Goal: Task Accomplishment & Management: Manage account settings

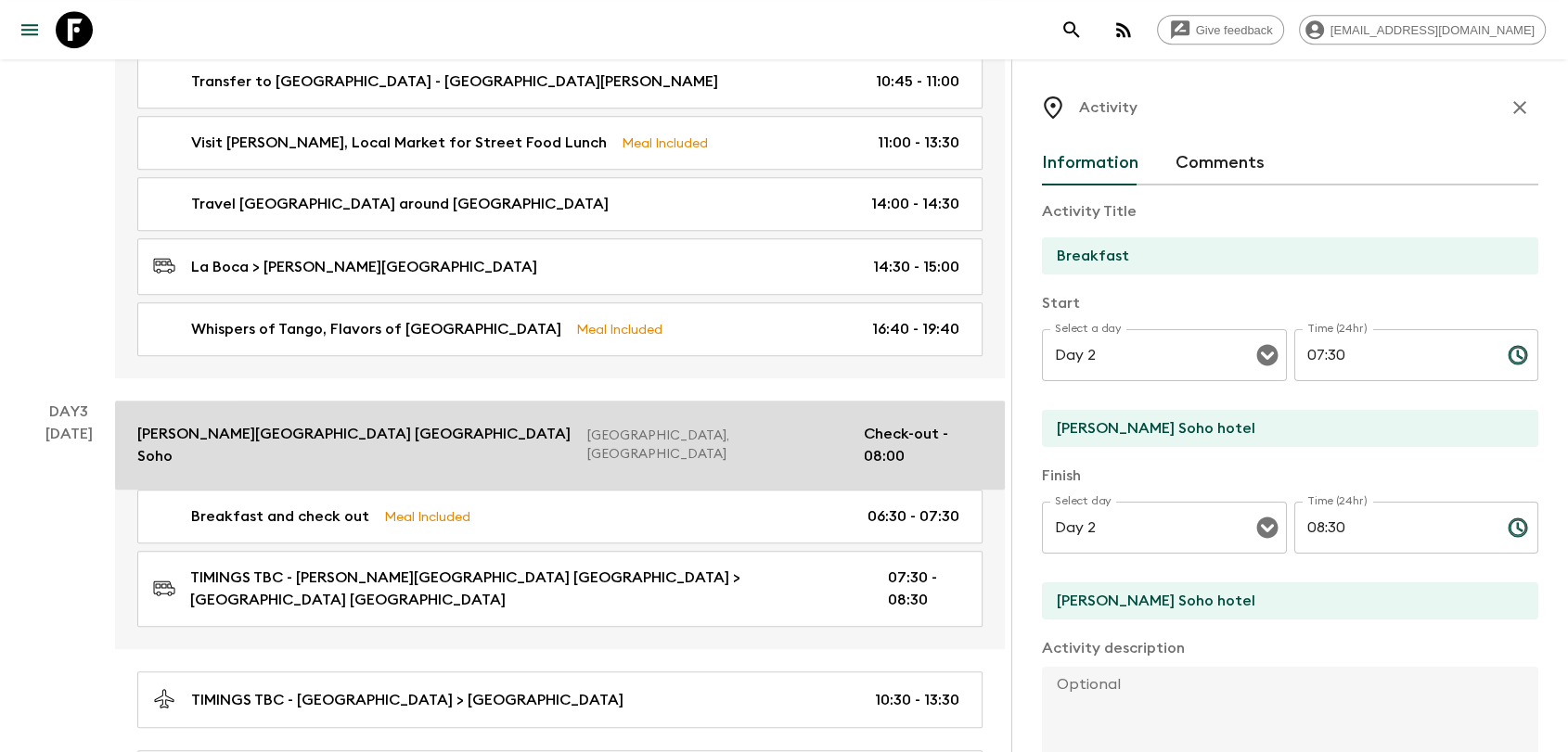
scroll to position [410, 0]
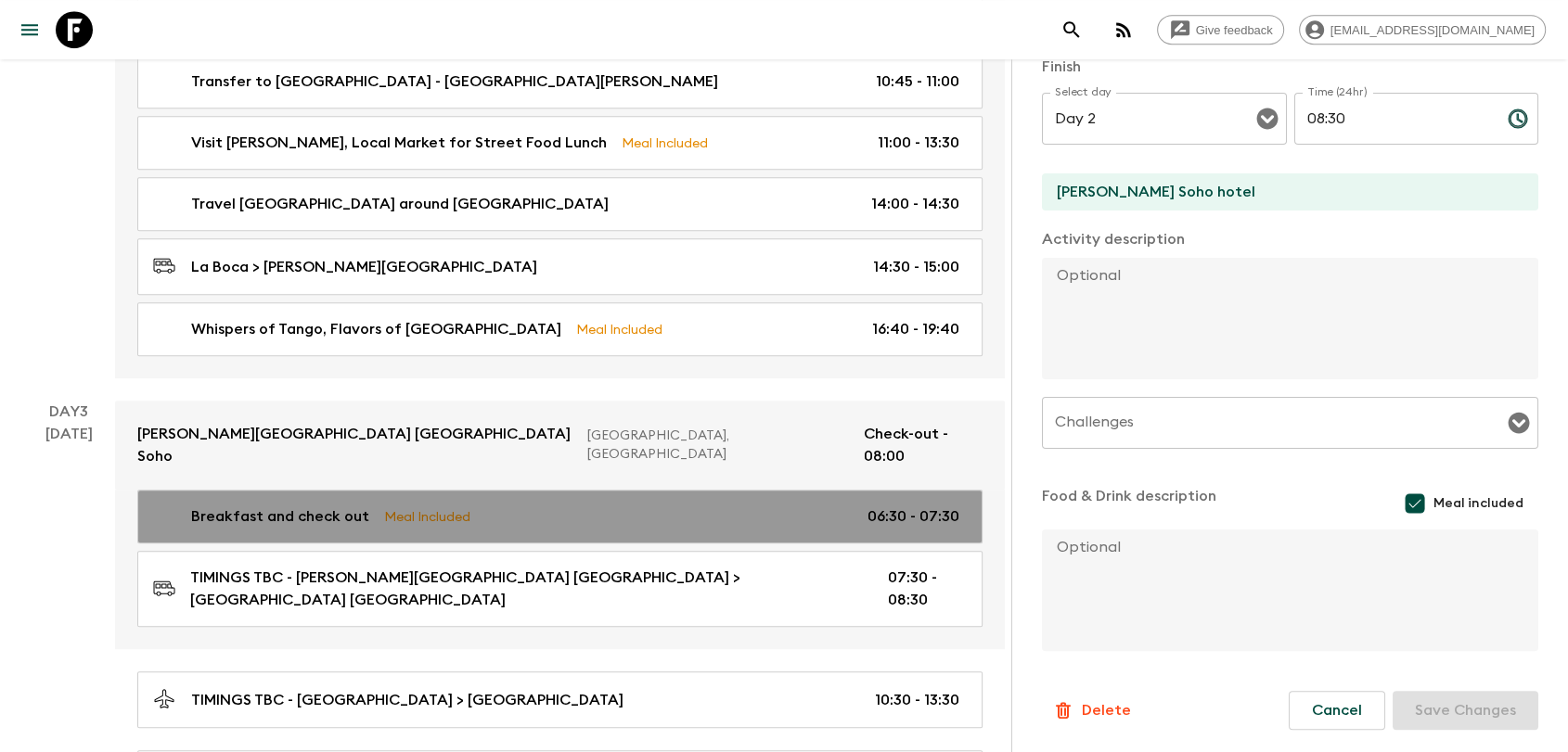
click at [821, 506] on div "Breakfast and check out Meal Included 06:30 - 07:30" at bounding box center [555, 517] width 806 height 22
type input "Breakfast and check out"
type input "Day 3"
type input "06:30"
type input "Day 3"
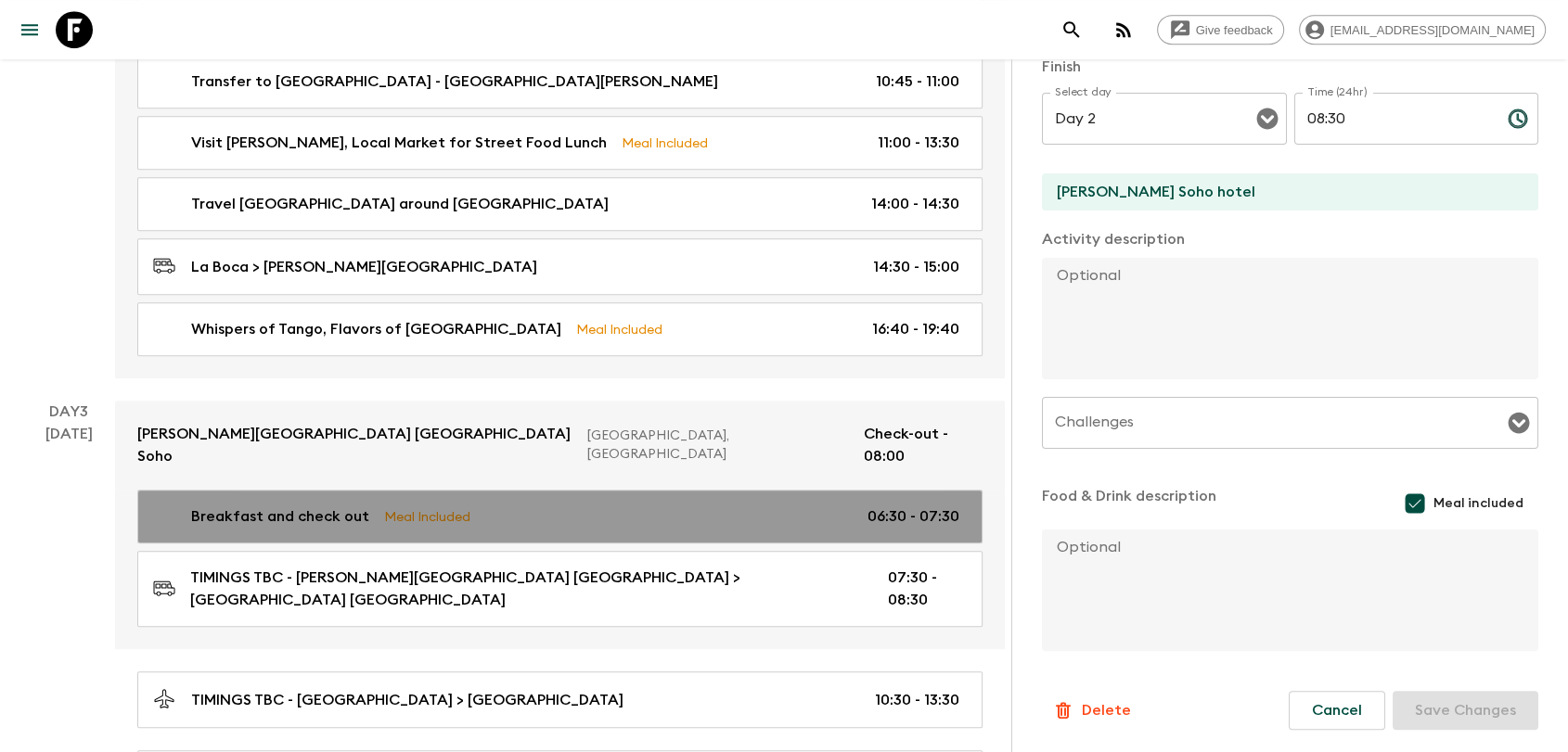
type input "07:30"
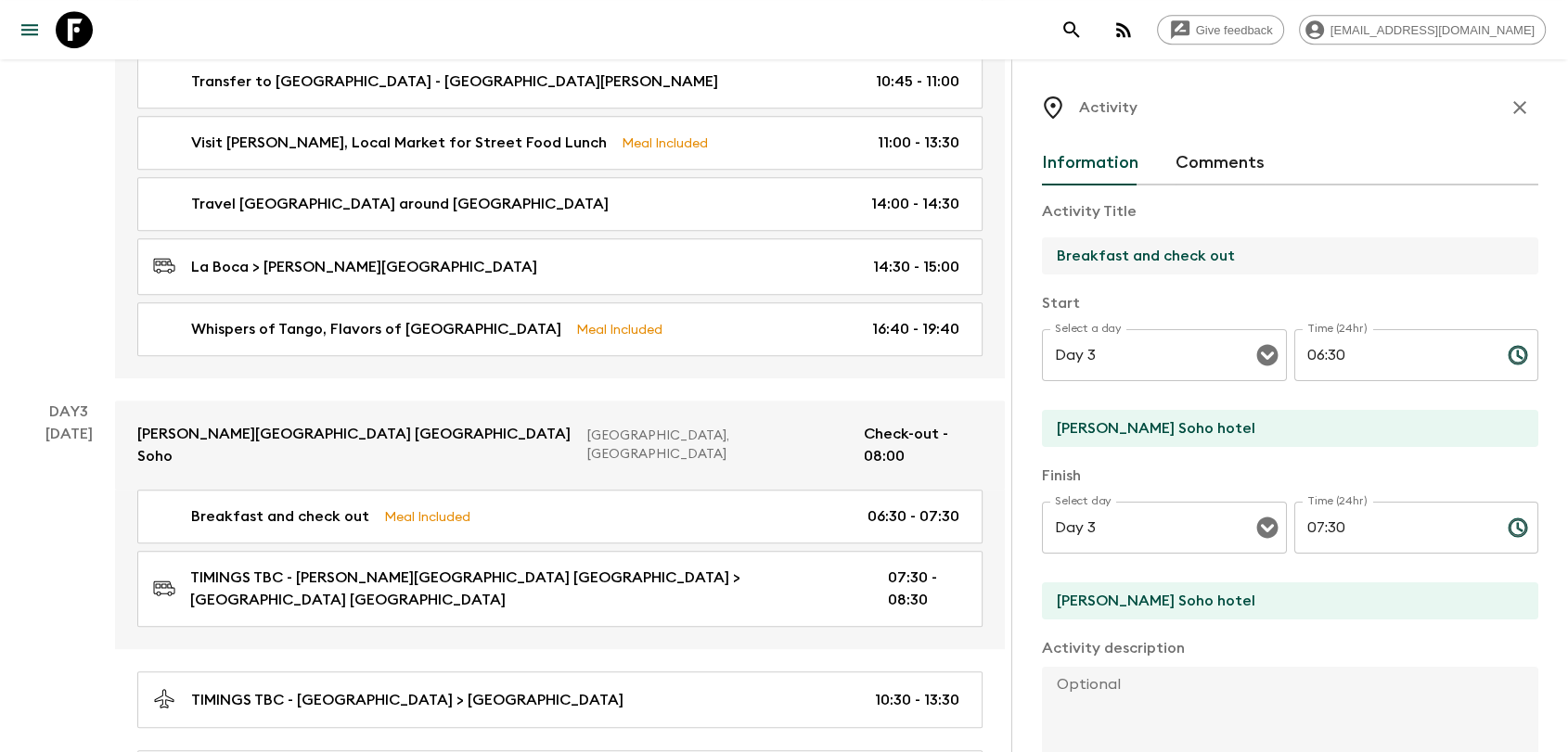
drag, startPoint x: 1163, startPoint y: 255, endPoint x: 1129, endPoint y: 254, distance: 34.0
click at [1129, 254] on input "Breakfast and check out" at bounding box center [1282, 257] width 481 height 37
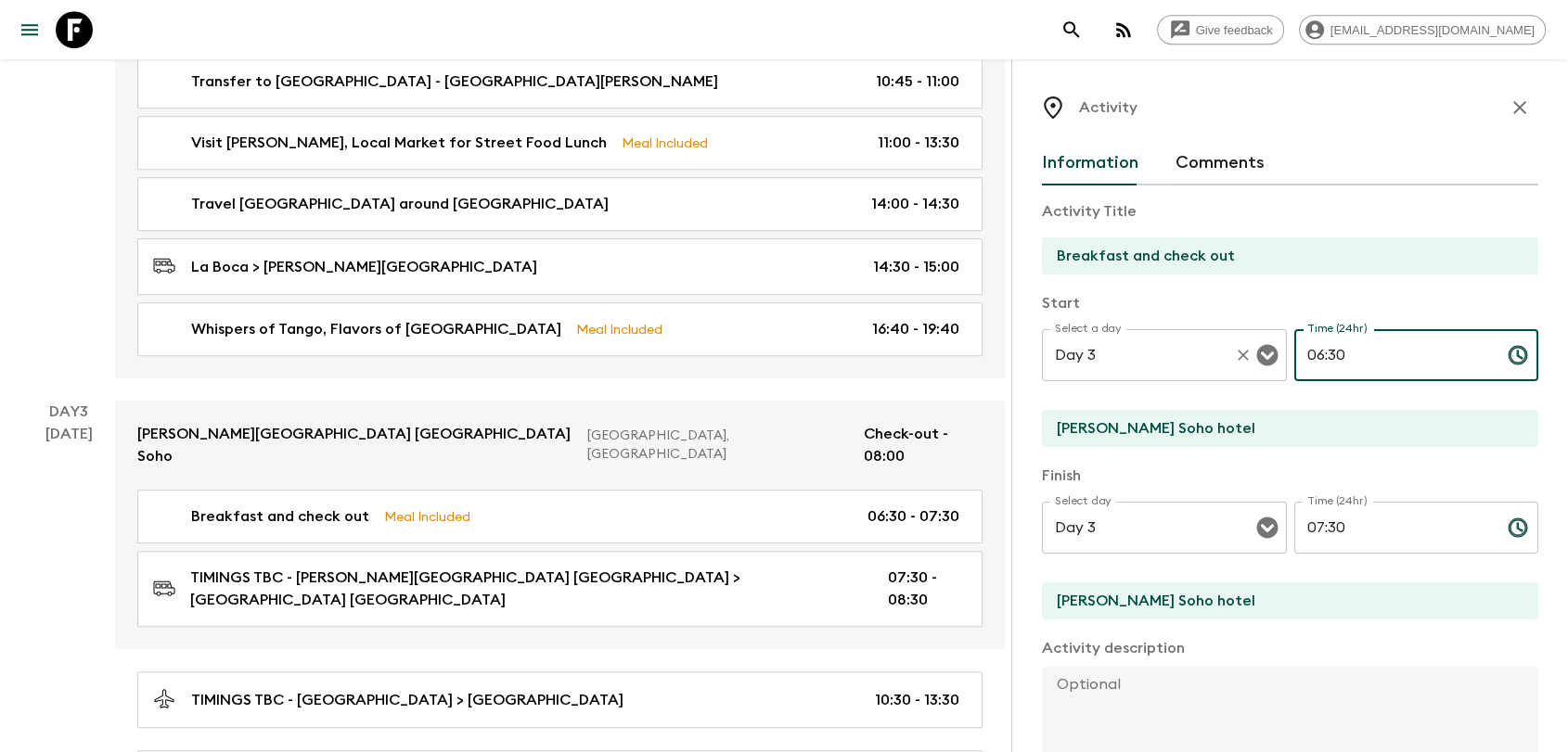
drag, startPoint x: 1344, startPoint y: 348, endPoint x: 1268, endPoint y: 350, distance: 76.0
click at [1268, 350] on div "Select a day Day 3 Select a day ​ Time (24hr) 06:30 Time (24hr) ​" at bounding box center [1290, 366] width 496 height 73
type input "02:00"
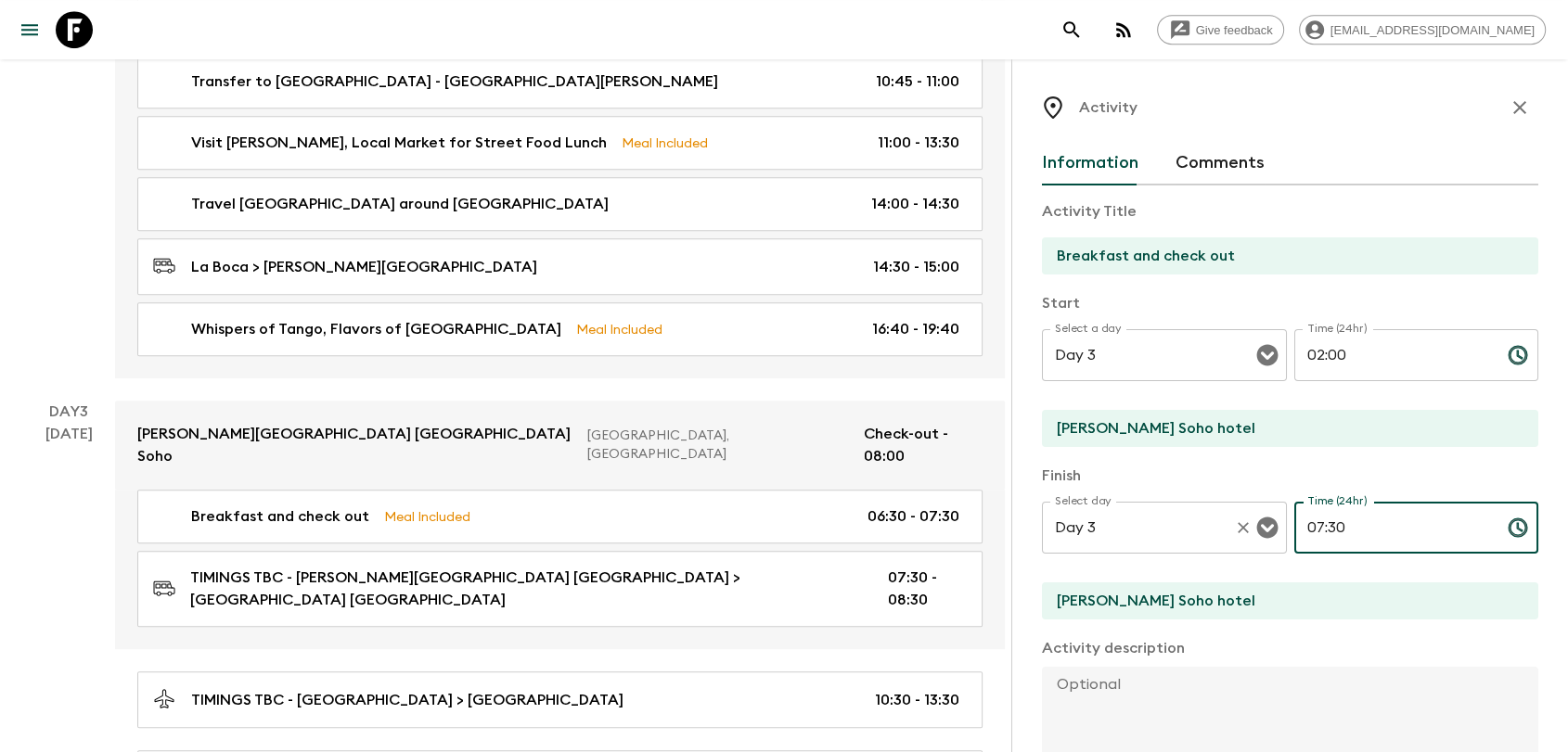
drag, startPoint x: 1324, startPoint y: 526, endPoint x: 1220, endPoint y: 520, distance: 104.2
click at [1220, 520] on div "Select day Day 3 Select day ​ Time (24hr) 07:30 Time (24hr) ​" at bounding box center [1290, 538] width 496 height 73
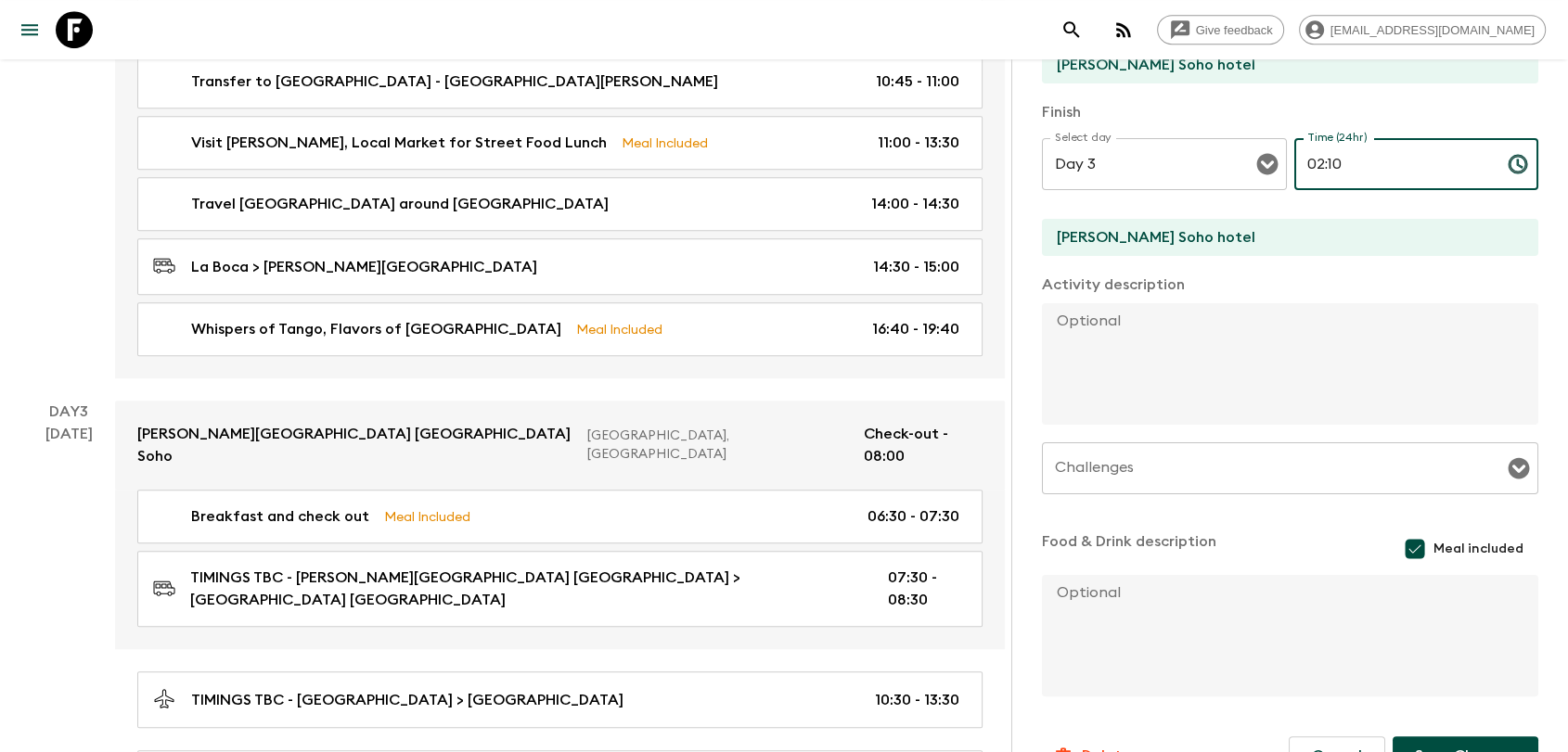
scroll to position [410, 0]
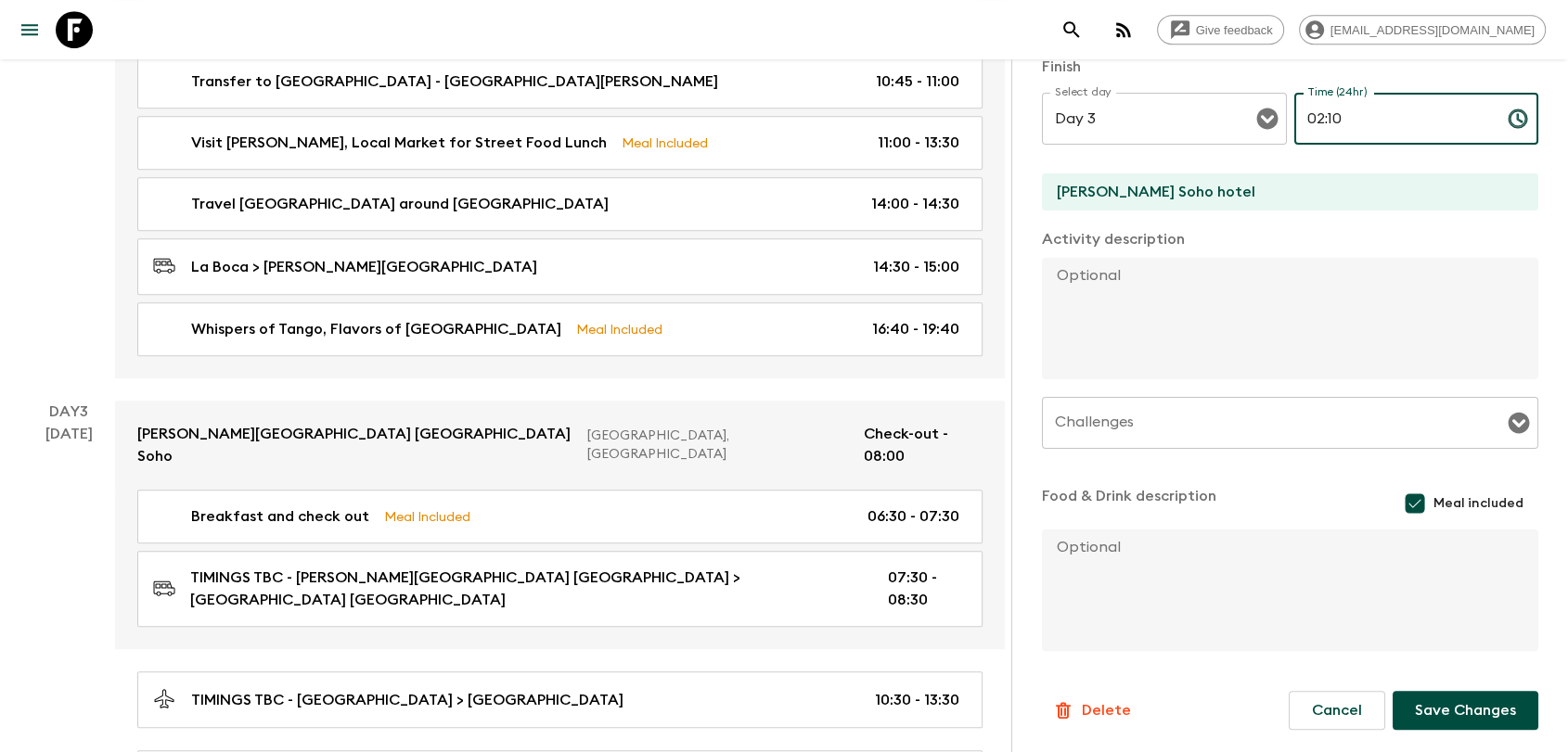
type input "02:10"
drag, startPoint x: 1441, startPoint y: 715, endPoint x: 1271, endPoint y: 658, distance: 179.3
click at [1441, 715] on button "Save Changes" at bounding box center [1466, 711] width 146 height 39
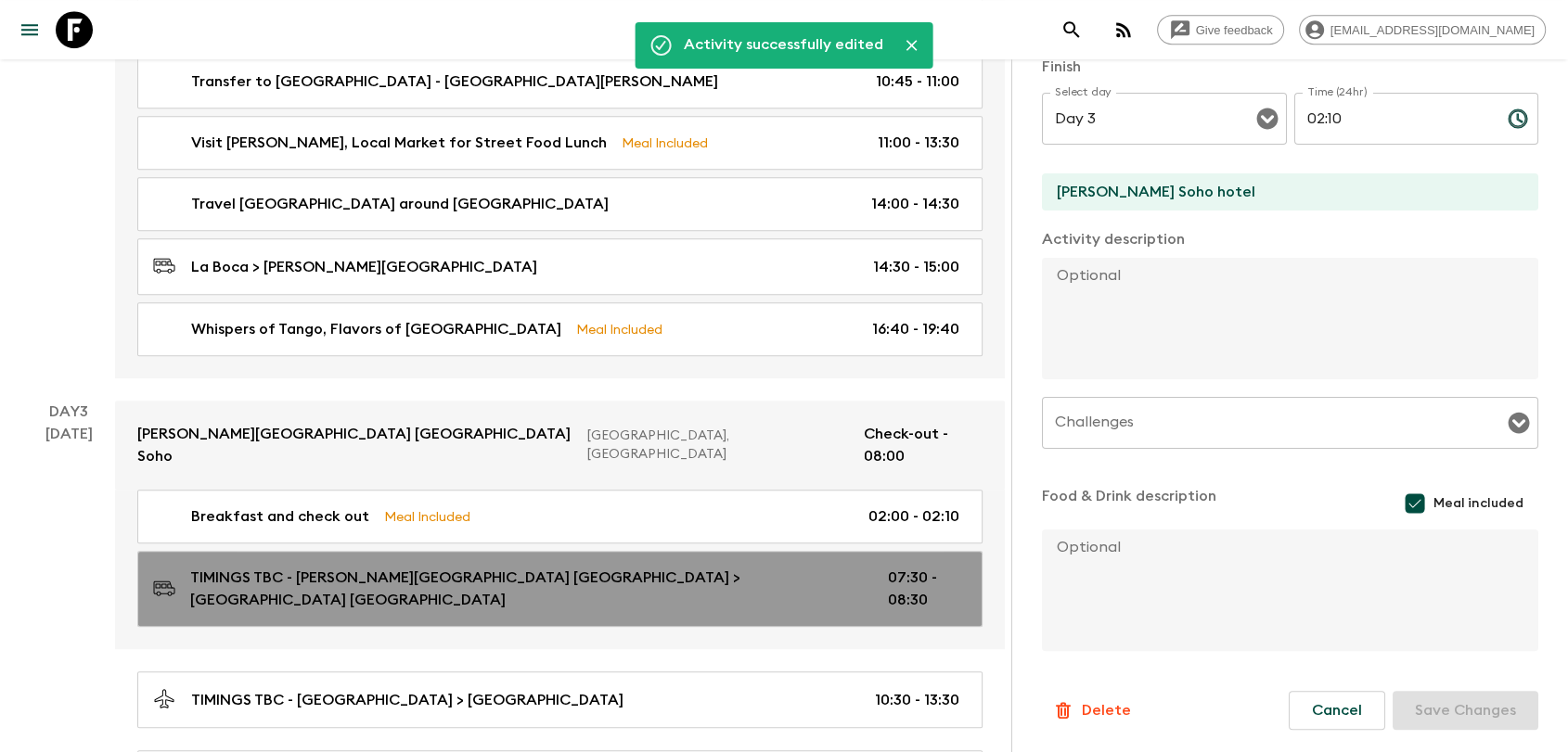
click at [888, 567] on p "07:30 - 08:30" at bounding box center [924, 589] width 71 height 45
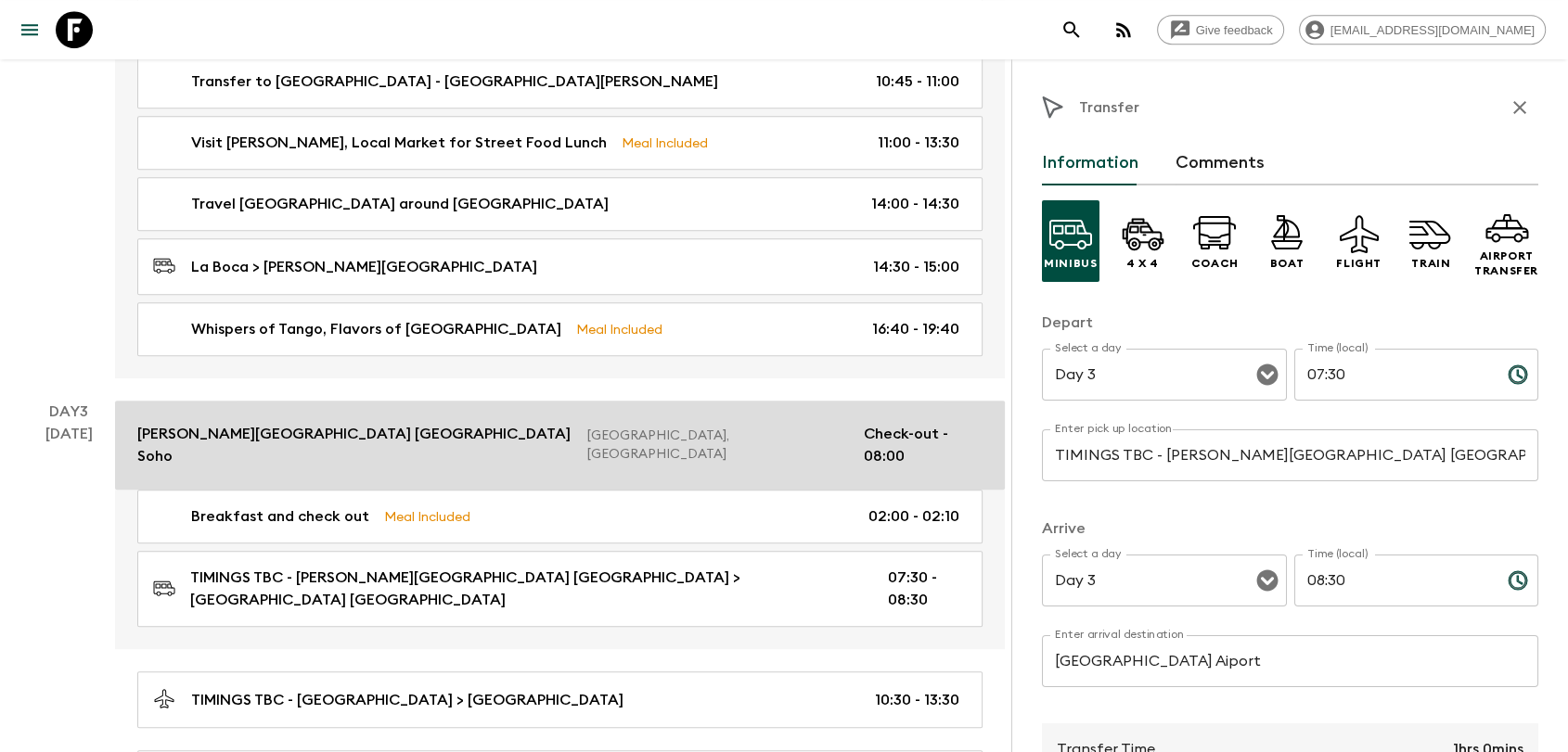
click at [947, 401] on link "[PERSON_NAME][GEOGRAPHIC_DATA] [GEOGRAPHIC_DATA] [GEOGRAPHIC_DATA], [GEOGRAPHIC…" at bounding box center [560, 445] width 890 height 89
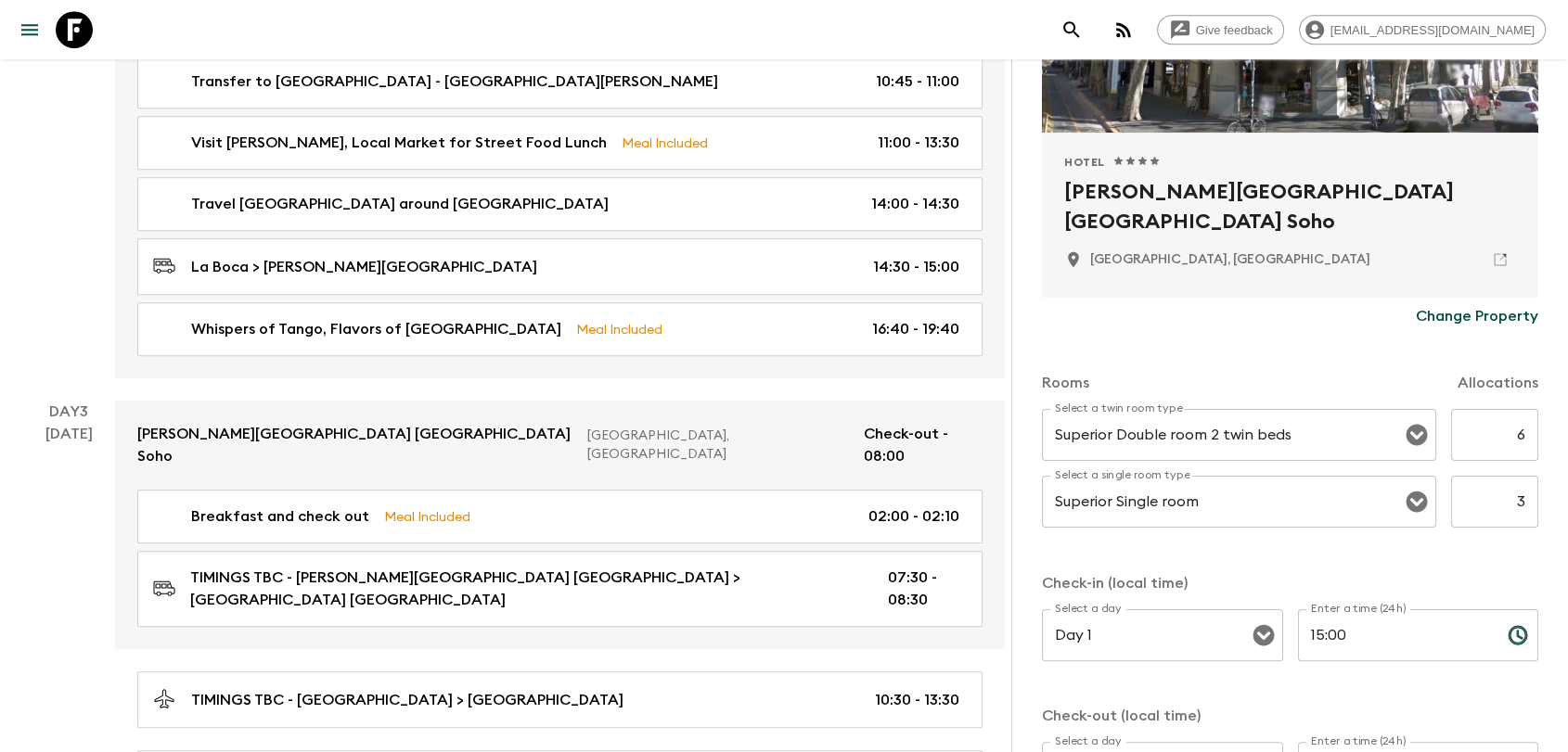
scroll to position [412, 0]
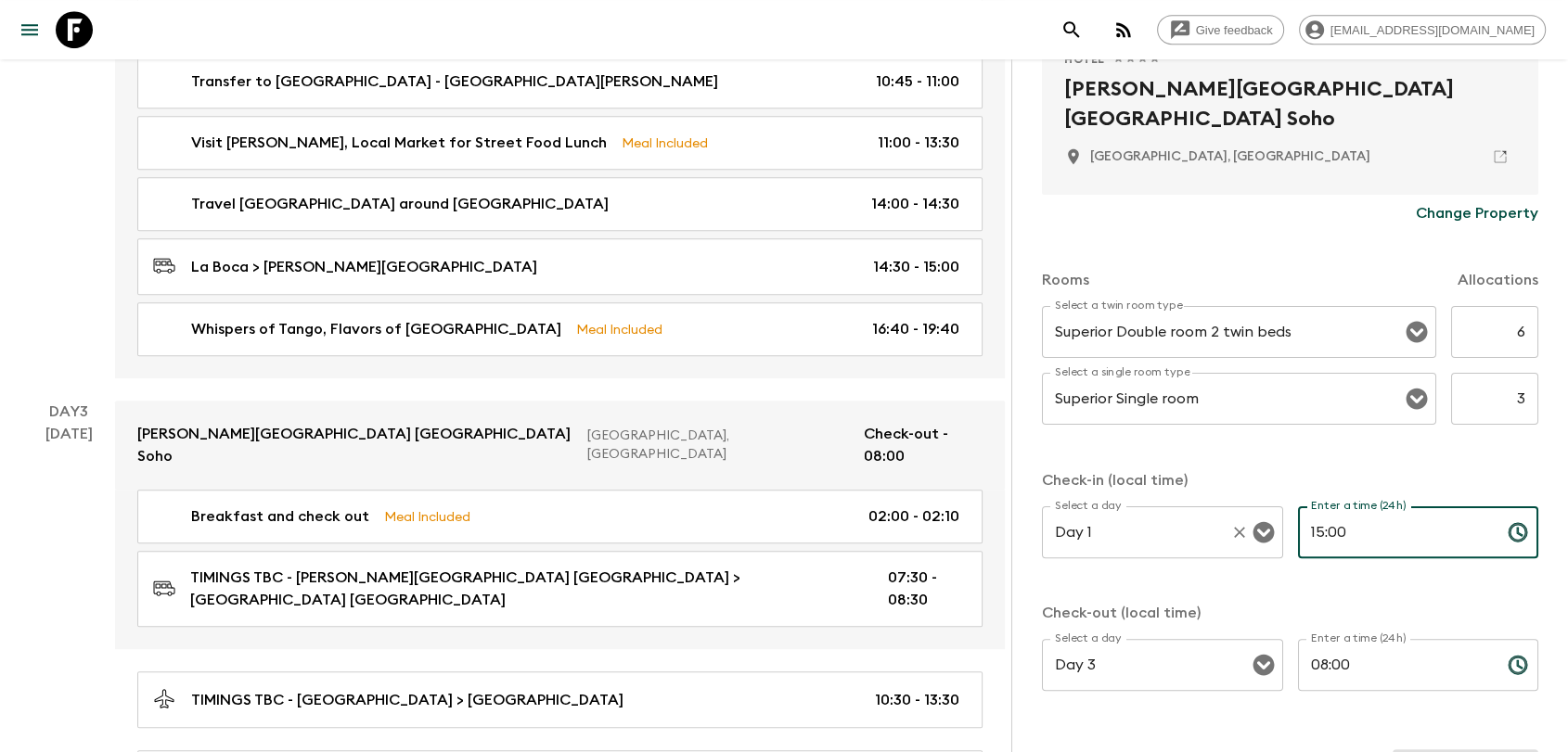
drag, startPoint x: 1370, startPoint y: 547, endPoint x: 1273, endPoint y: 547, distance: 97.0
click at [1274, 546] on div "Select a day Day 1 Select a day ​ Enter a time (24h) 15:00 Enter a time (24h) ​" at bounding box center [1290, 543] width 496 height 73
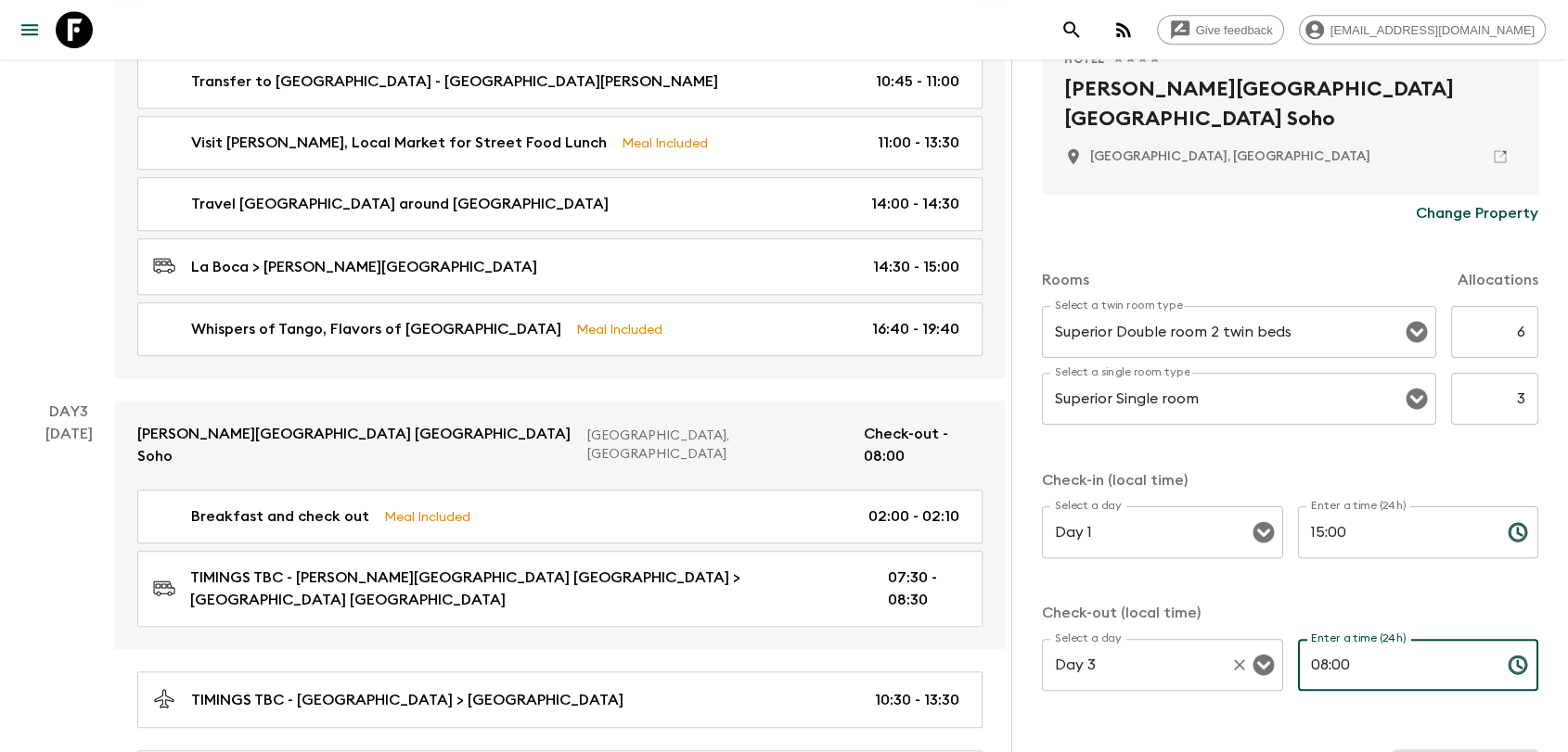
drag, startPoint x: 1351, startPoint y: 658, endPoint x: 1264, endPoint y: 662, distance: 87.1
click at [1266, 662] on div "Select a day Day 3 Select a day ​ Enter a time (24h) 08:00 Enter a time (24h) ​" at bounding box center [1290, 676] width 496 height 73
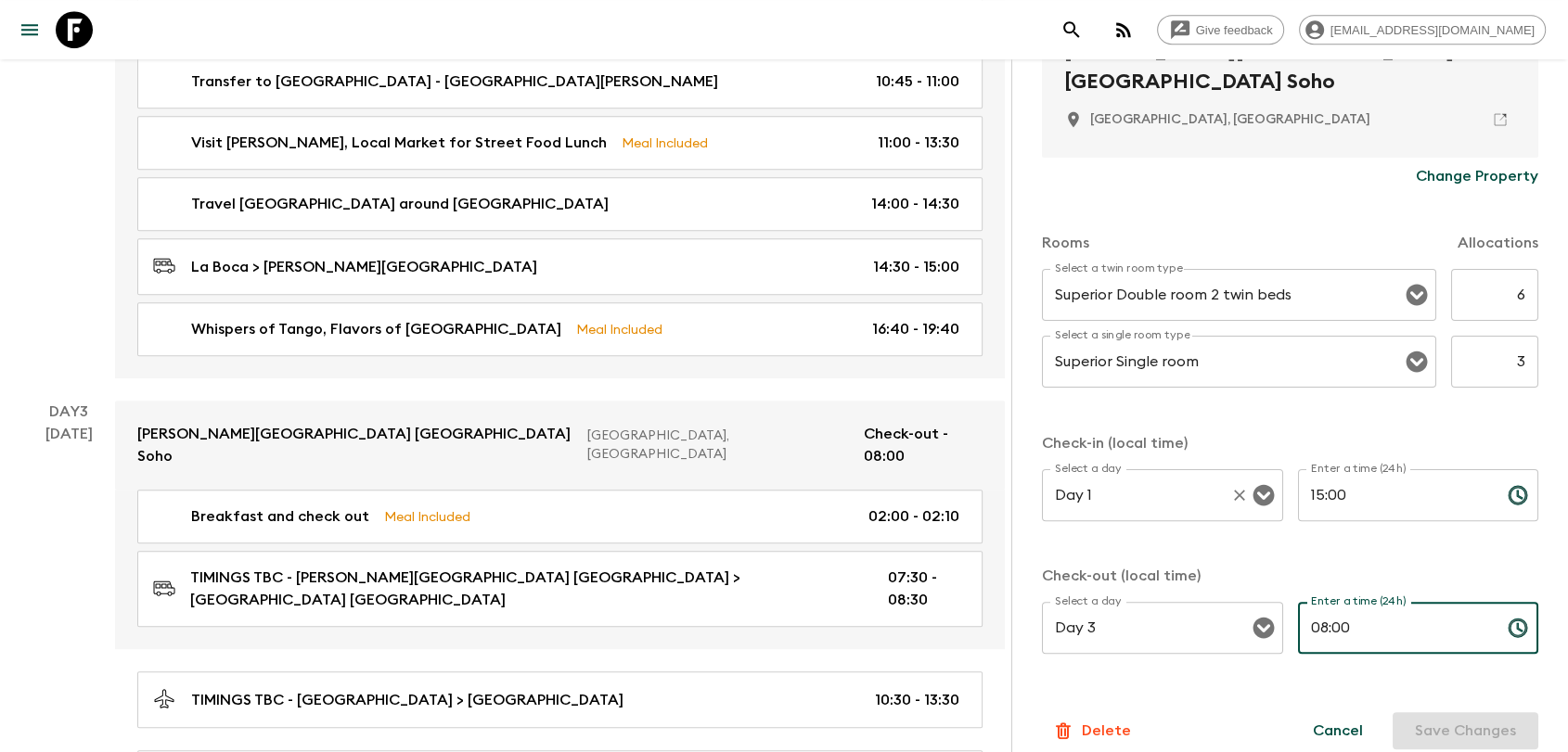
scroll to position [469, 0]
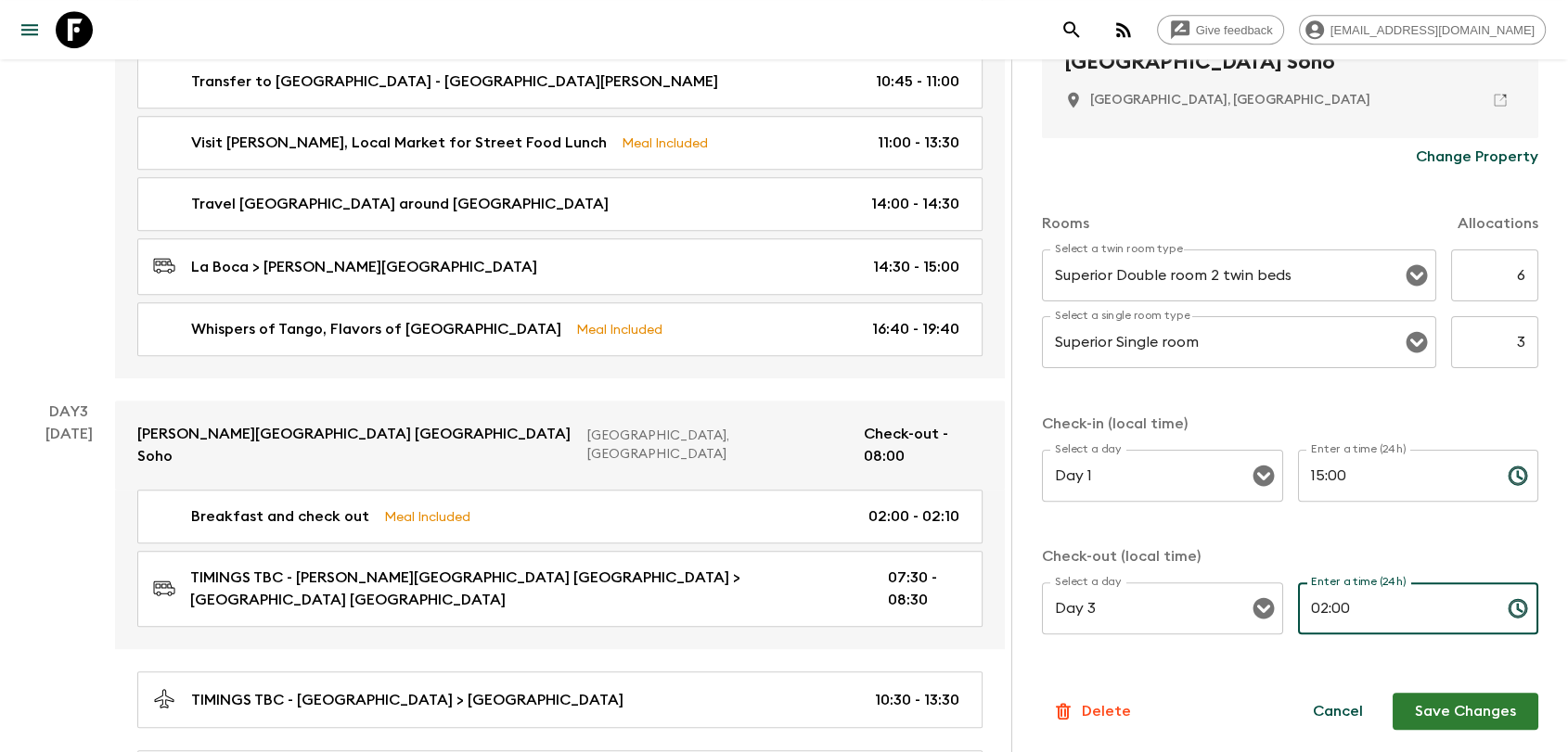
type input "02:00"
click at [1437, 704] on button "Save Changes" at bounding box center [1466, 712] width 146 height 37
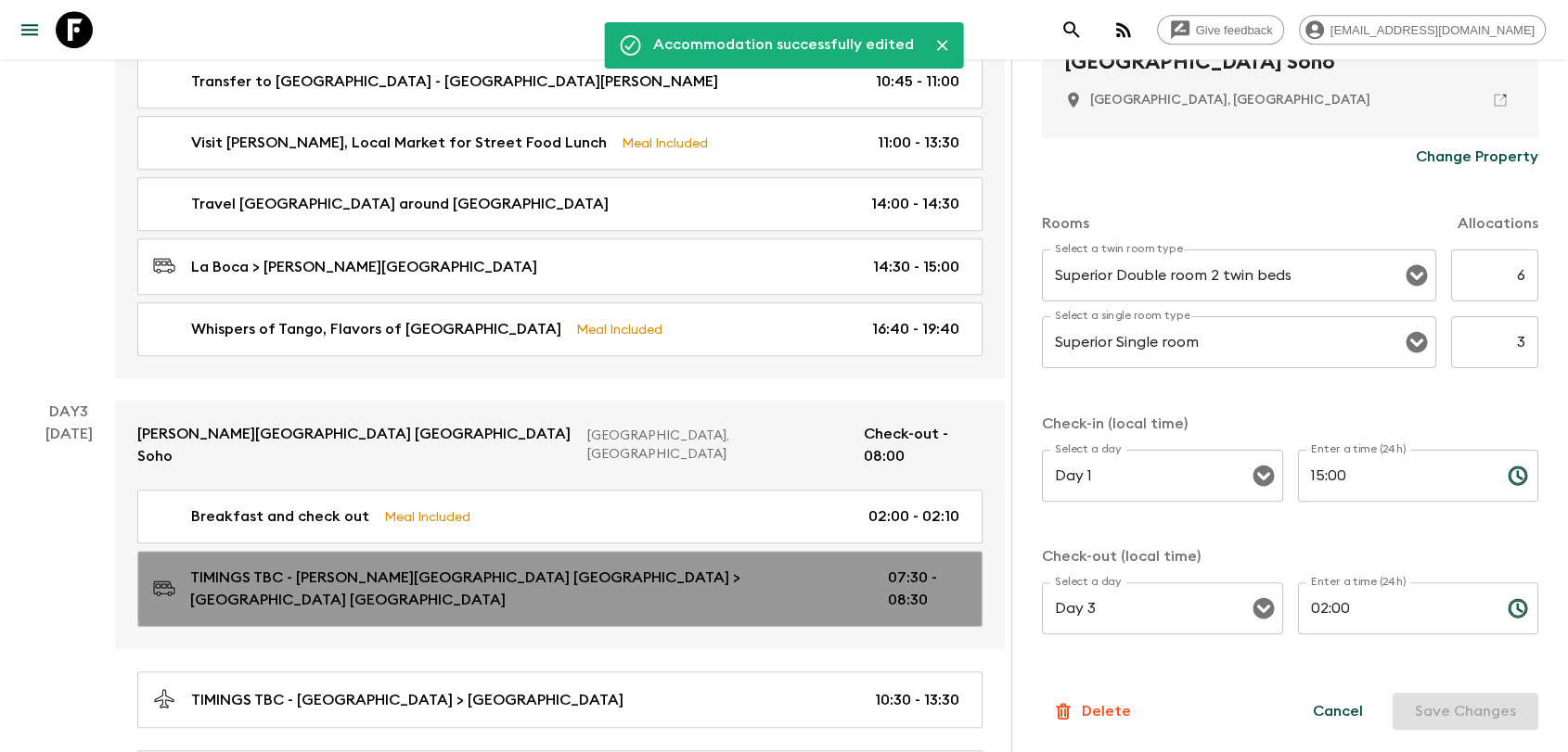
click at [888, 567] on p "07:30 - 08:30" at bounding box center [924, 589] width 71 height 45
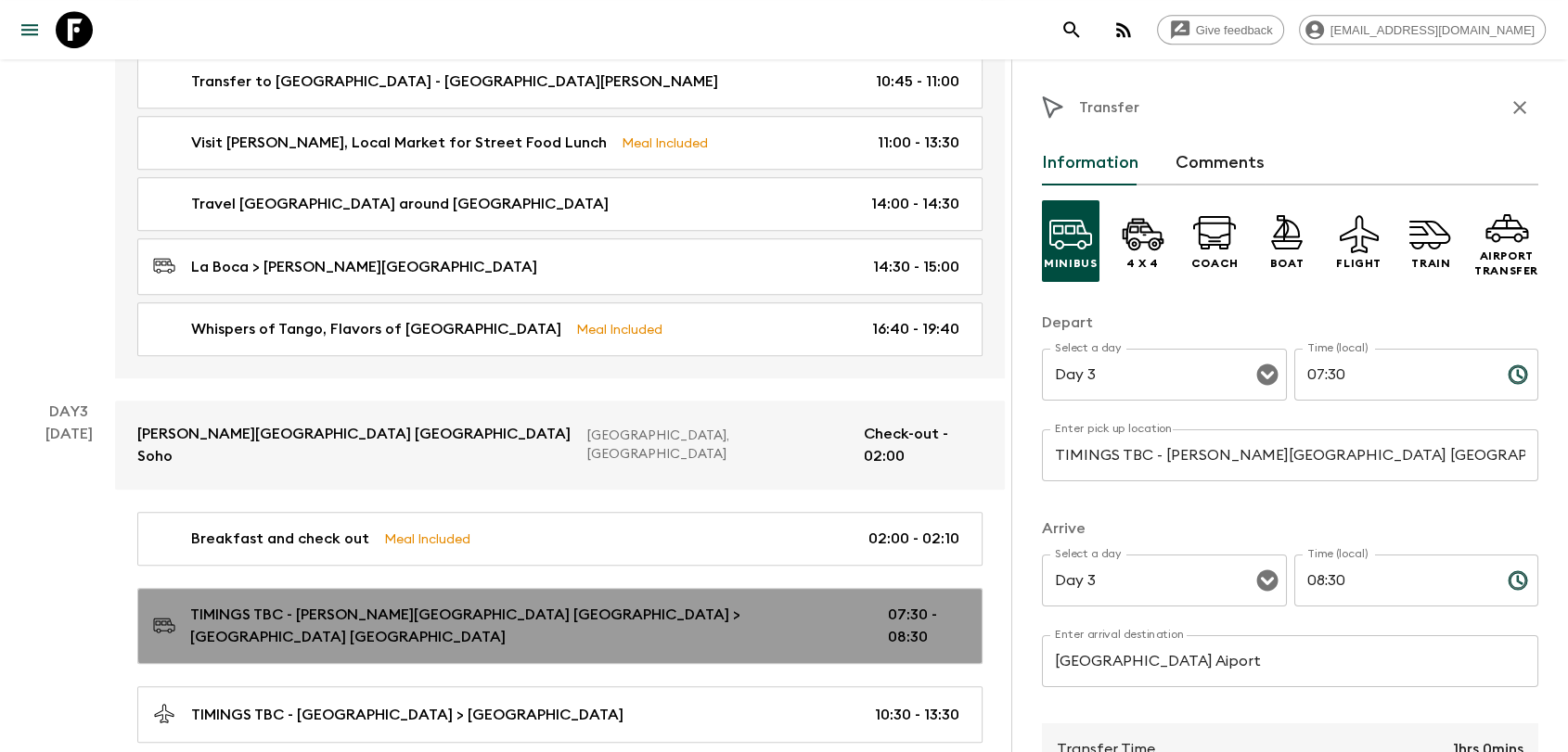
click at [883, 588] on link "TIMINGS TBC - [PERSON_NAME][GEOGRAPHIC_DATA] [GEOGRAPHIC_DATA] > [GEOGRAPHIC_DA…" at bounding box center [560, 626] width 845 height 76
click at [924, 604] on p "07:30 - 08:30" at bounding box center [924, 627] width 71 height 45
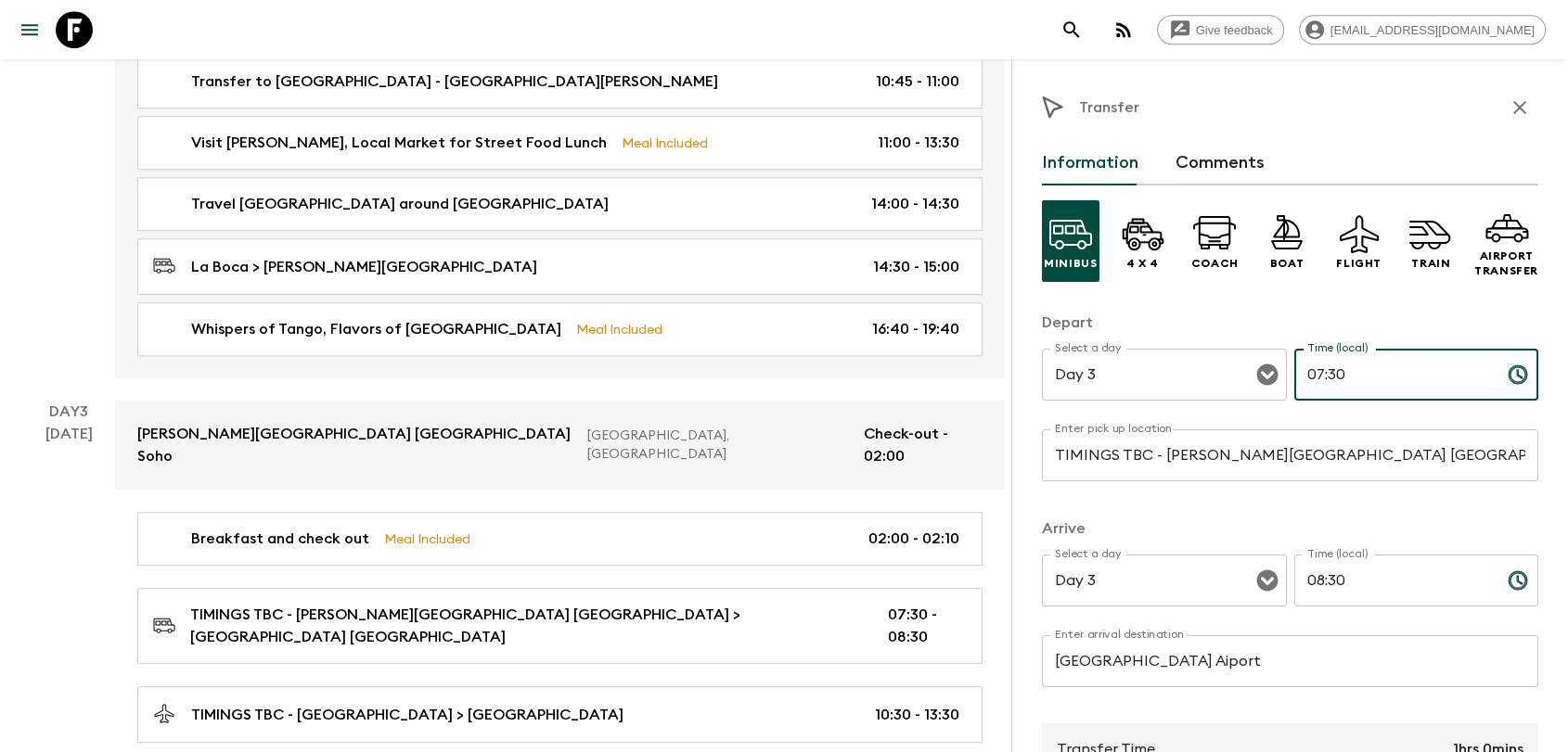
drag, startPoint x: 1367, startPoint y: 378, endPoint x: 1286, endPoint y: 373, distance: 81.2
click at [1294, 373] on input "07:30" at bounding box center [1394, 374] width 199 height 52
type input "02:10"
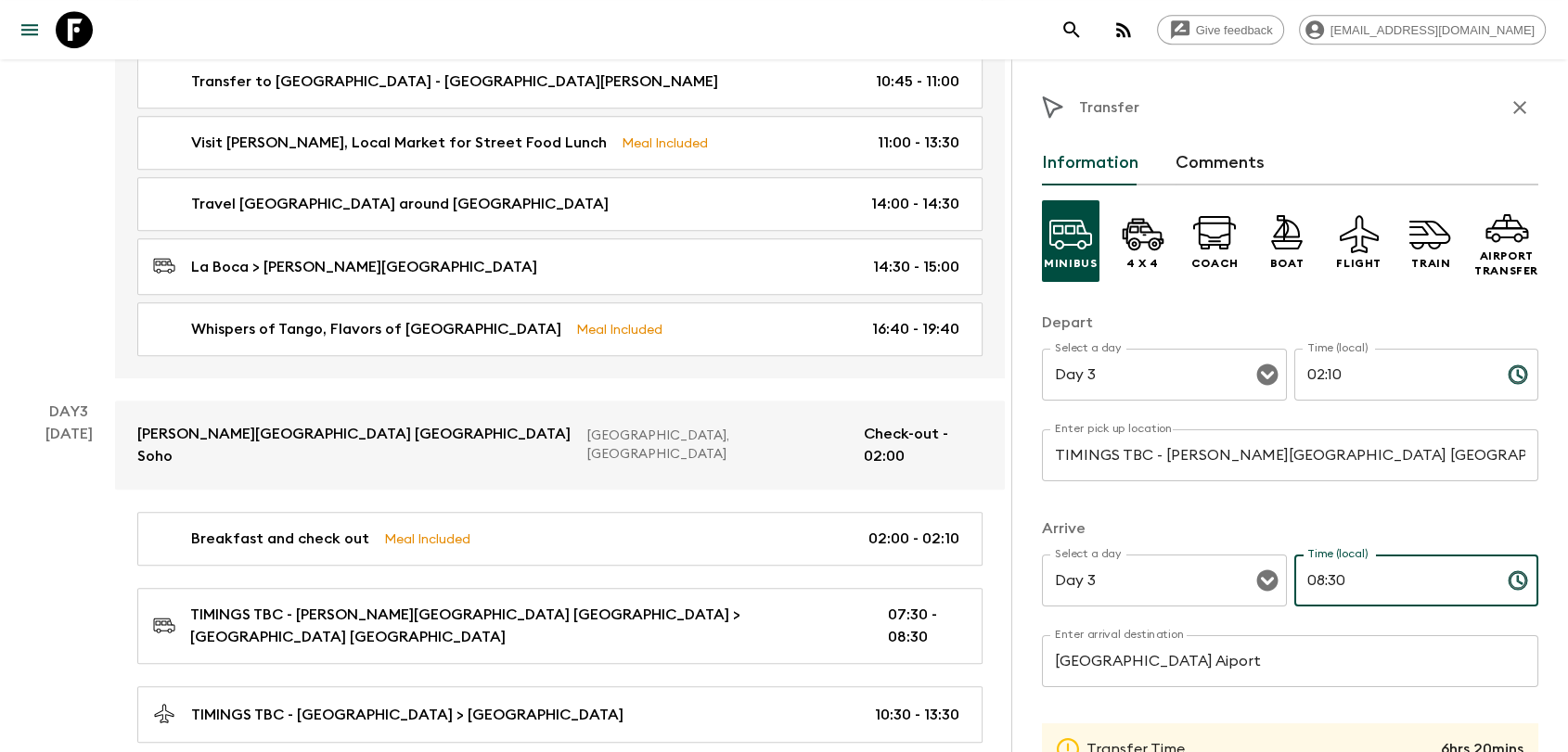
drag, startPoint x: 1349, startPoint y: 587, endPoint x: 1301, endPoint y: 585, distance: 48.0
click at [1301, 585] on input "08:30" at bounding box center [1394, 580] width 199 height 52
drag, startPoint x: 1336, startPoint y: 575, endPoint x: 1319, endPoint y: 582, distance: 18.4
click at [1319, 582] on input "02:30" at bounding box center [1394, 580] width 199 height 52
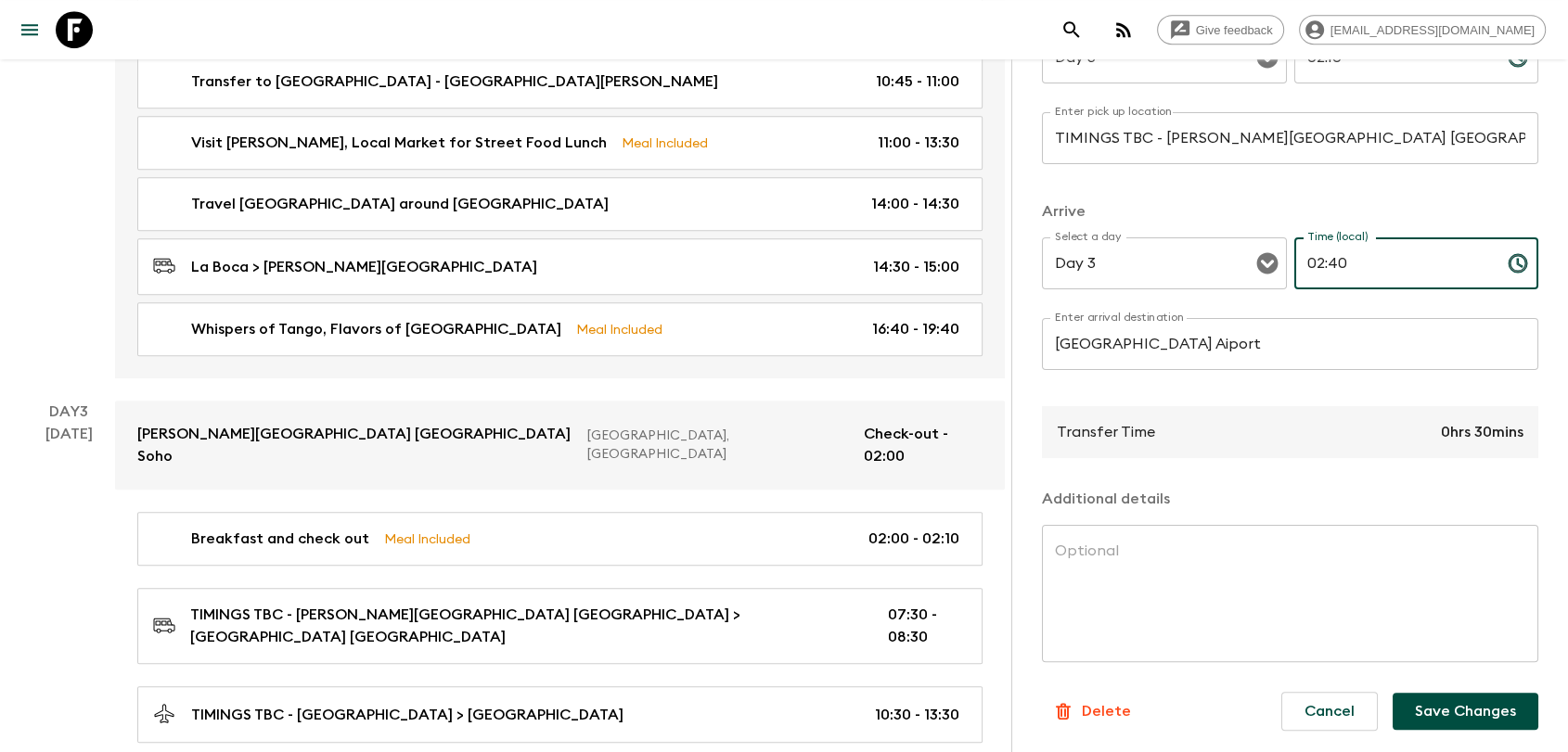
scroll to position [319, 0]
type input "02:40"
click at [1433, 711] on button "Save Changes" at bounding box center [1466, 711] width 146 height 37
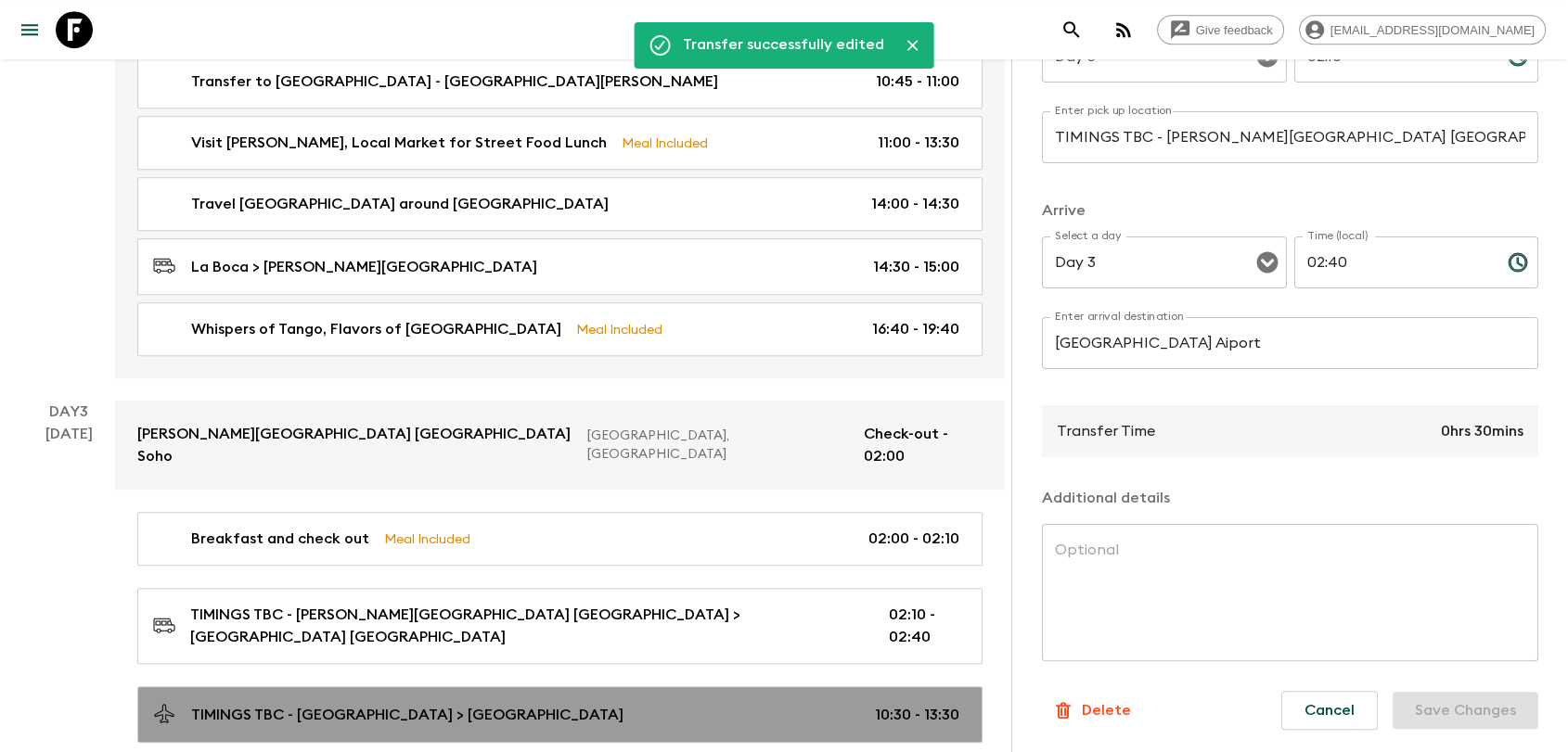
click at [884, 702] on div "TIMINGS TBC - [GEOGRAPHIC_DATA] > [GEOGRAPHIC_DATA] 10:30 - 13:30" at bounding box center [555, 715] width 806 height 25
type input "TIMINGS TBC - [GEOGRAPHIC_DATA]"
type input "El Calafate"
type input "10:30"
type input "13:30"
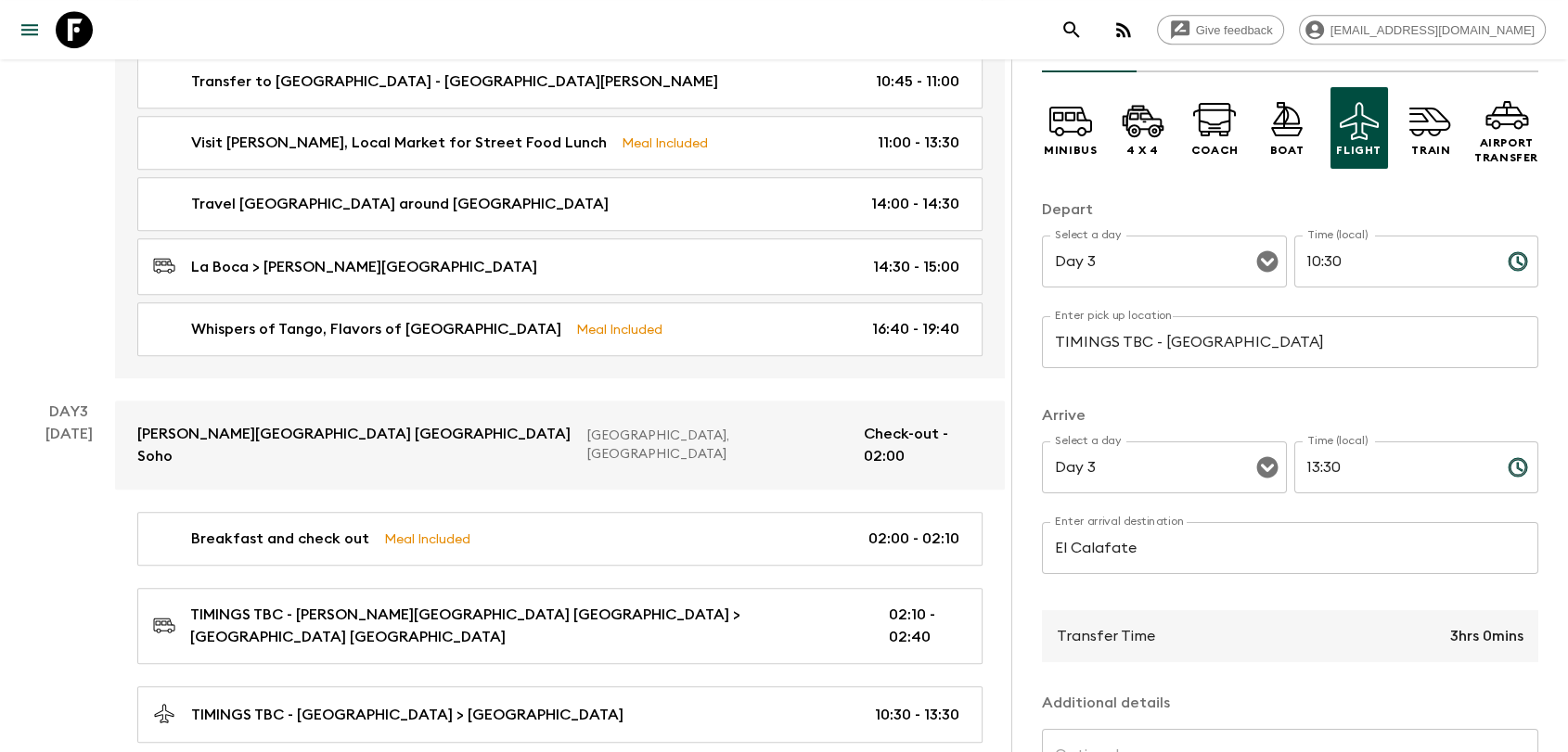
scroll to position [10, 0]
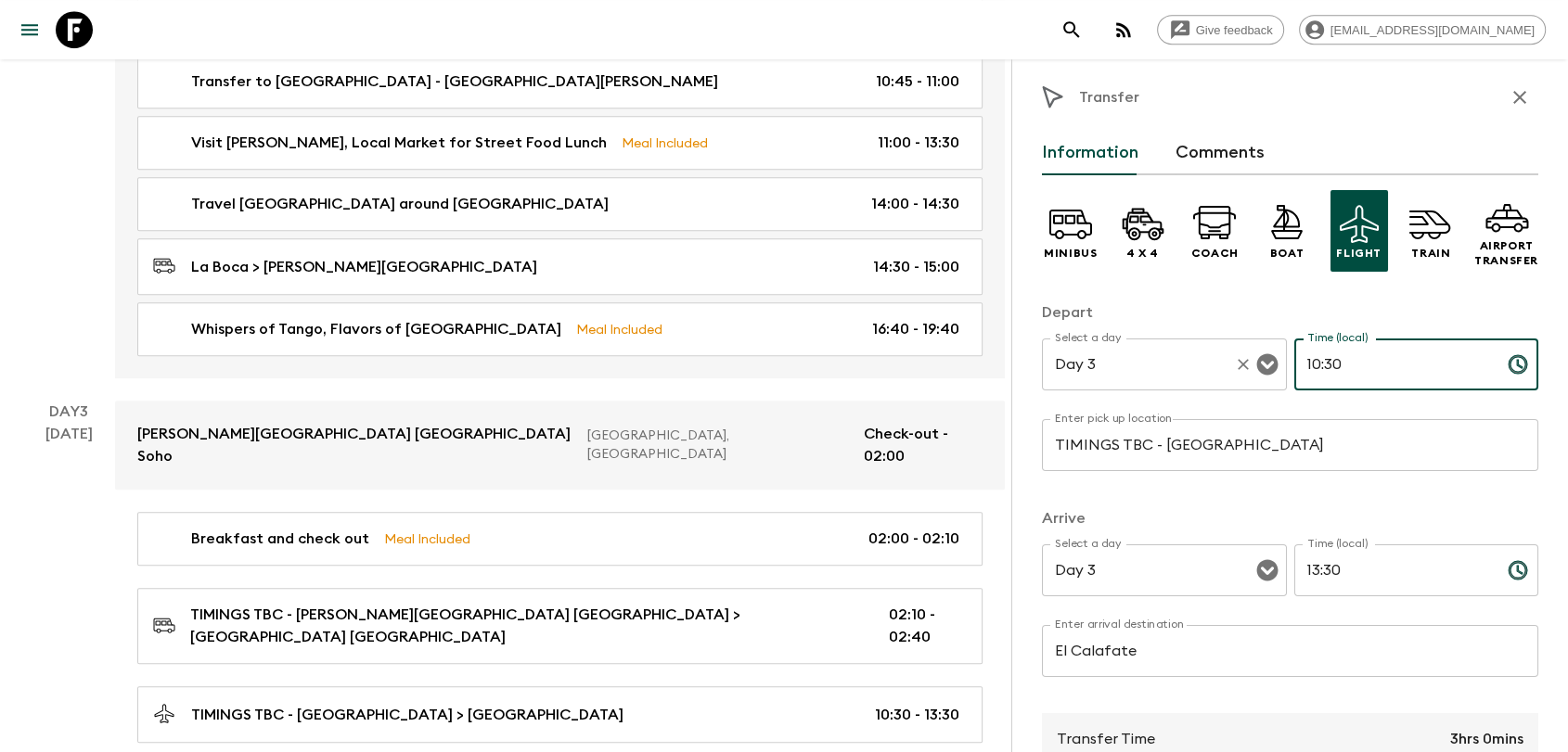
drag, startPoint x: 1345, startPoint y: 364, endPoint x: 1250, endPoint y: 374, distance: 95.5
click at [1253, 373] on div "Select a day Day 3 Select a day ​ Time (local) 10:30 Time (local) ​" at bounding box center [1290, 376] width 496 height 73
type input "04:10"
drag, startPoint x: 1356, startPoint y: 571, endPoint x: 1254, endPoint y: 574, distance: 102.0
click at [1254, 574] on div "Select a day Day 3 Select a day ​ Time (local) 13:30 Time (local) ​" at bounding box center [1290, 581] width 496 height 73
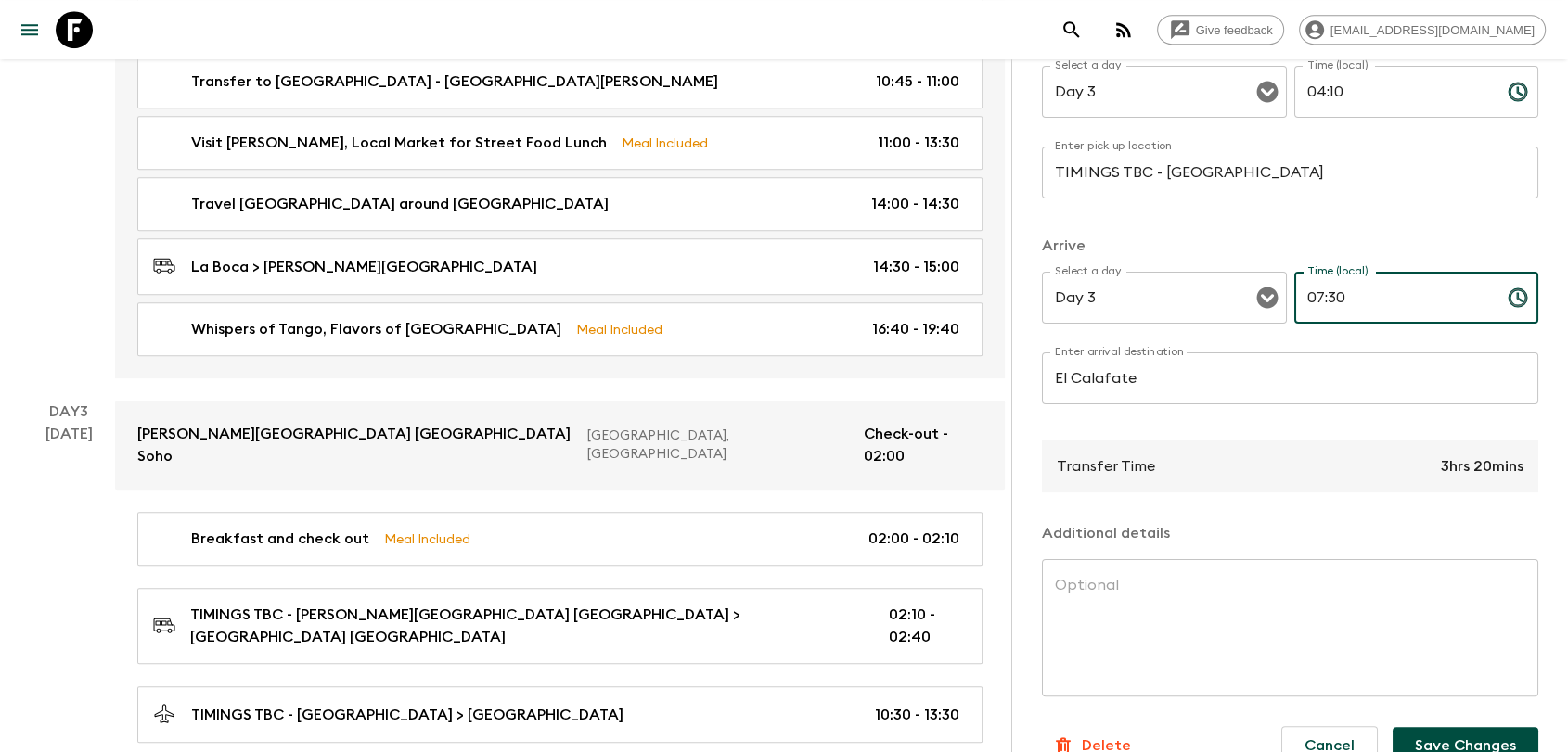
scroll to position [319, 0]
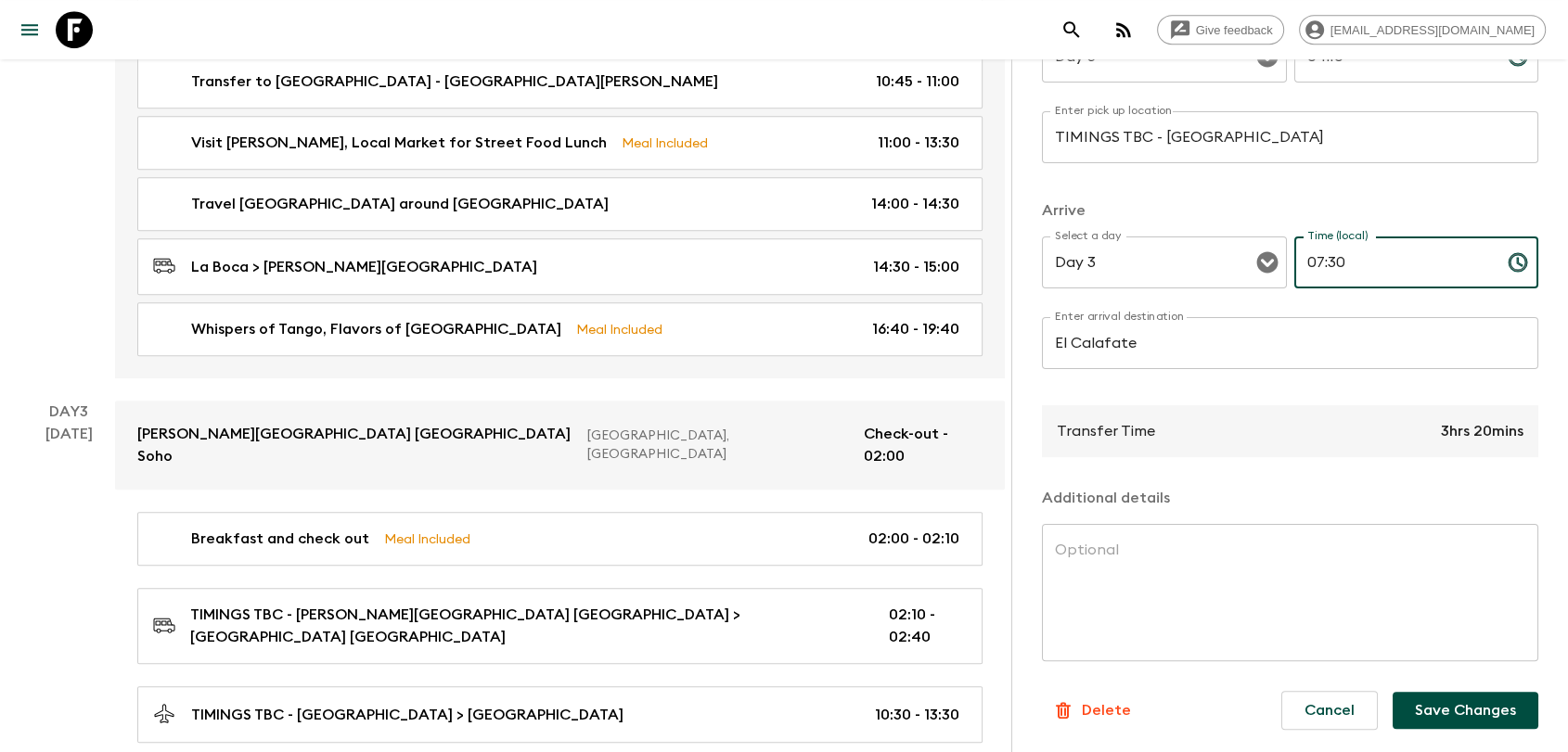
type input "07:30"
click at [1433, 703] on button "Save Changes" at bounding box center [1466, 711] width 146 height 37
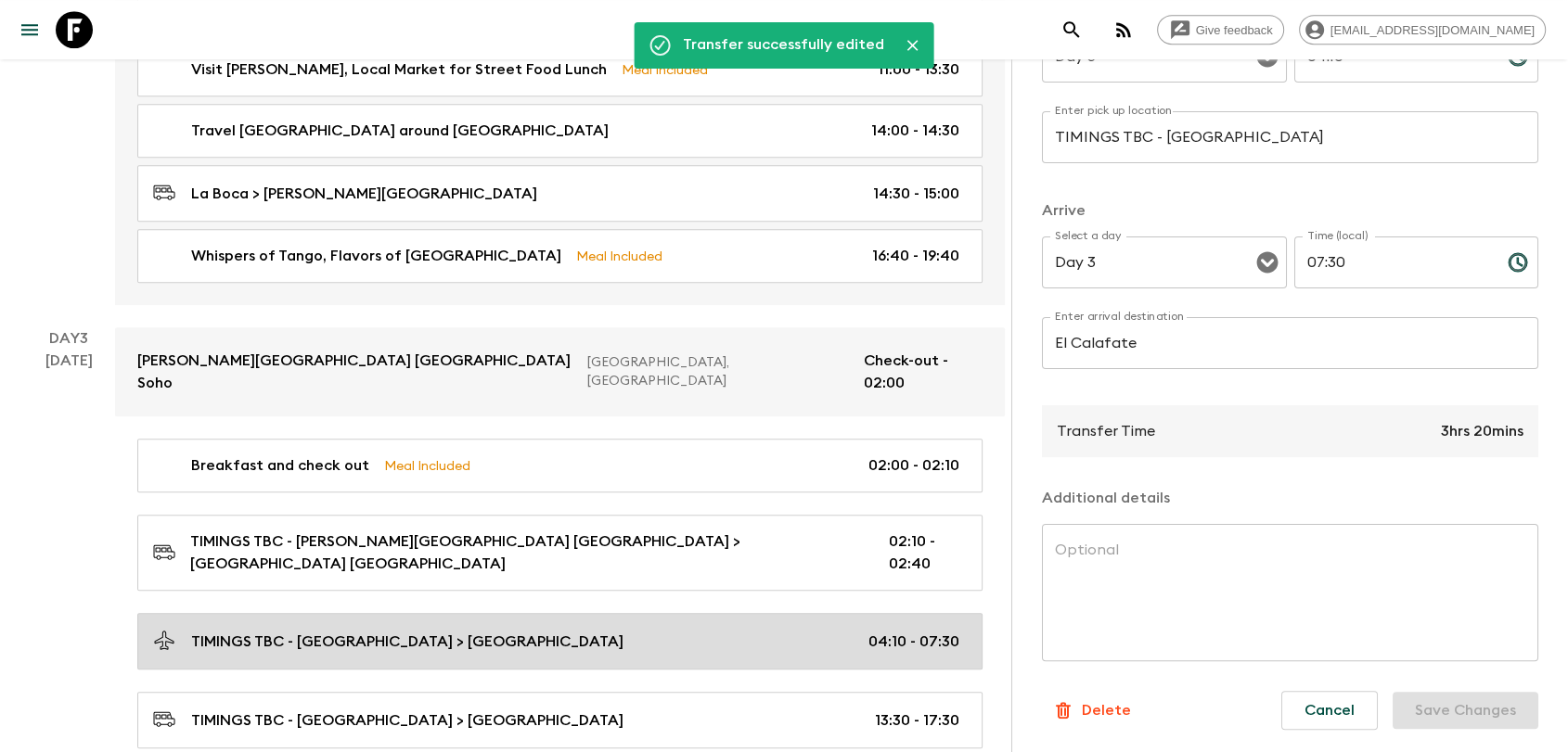
scroll to position [1031, 0]
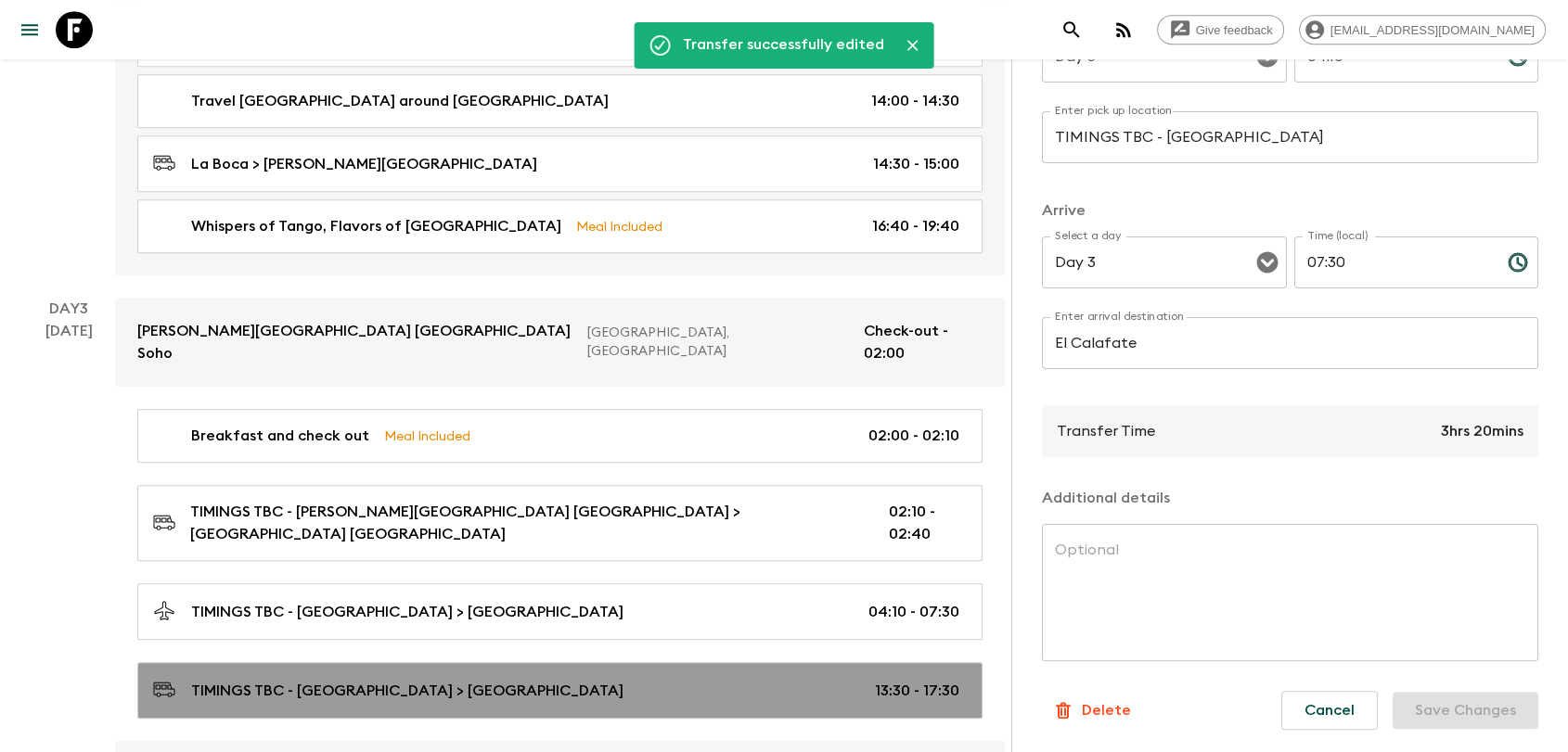
click at [831, 662] on link "TIMINGS TBC - [GEOGRAPHIC_DATA] > El Chalten 13:30 - 17:30" at bounding box center [560, 690] width 845 height 56
type input "TIMINGS TBC - El Calafate"
type input "El Chalten"
type input "13:30"
type input "17:30"
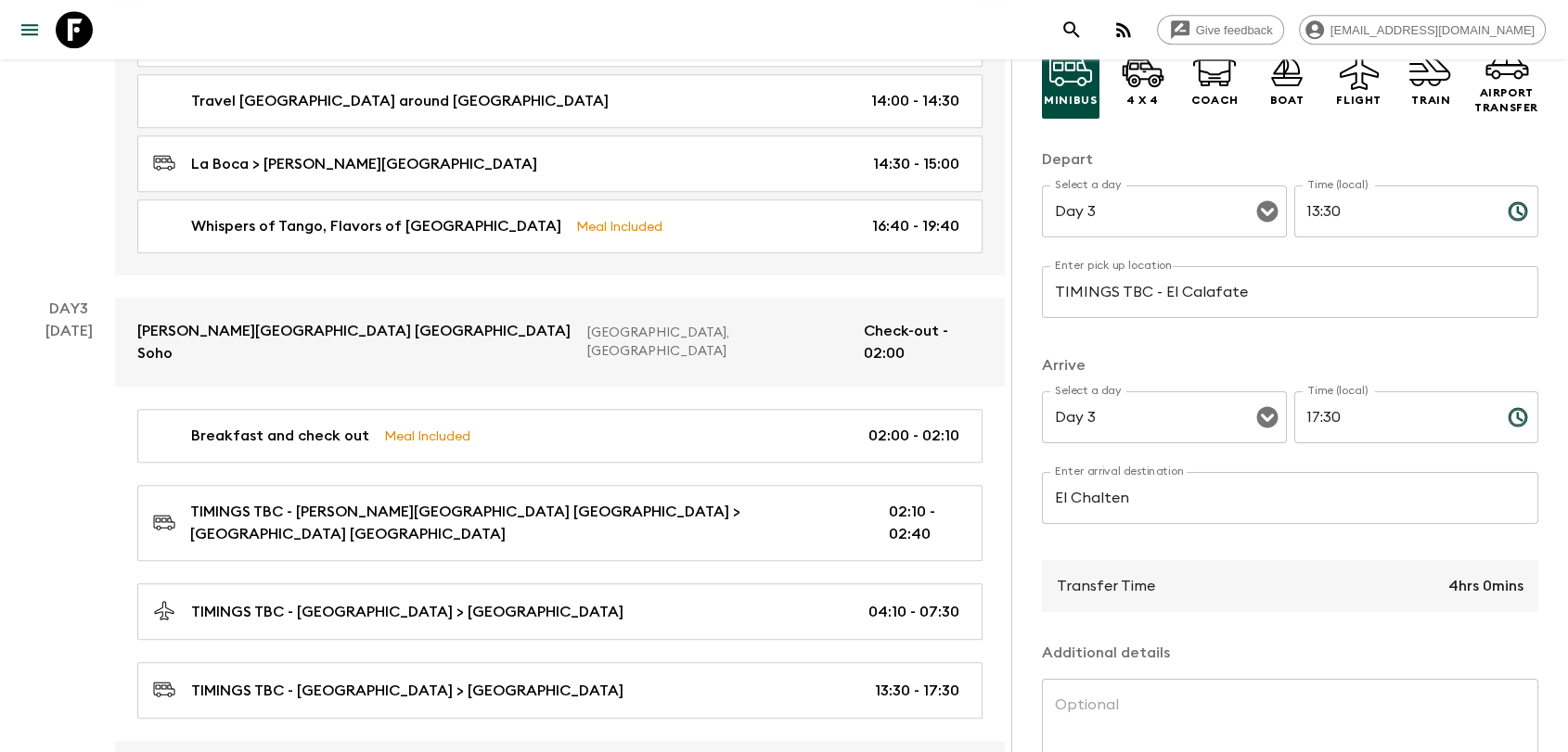
scroll to position [113, 0]
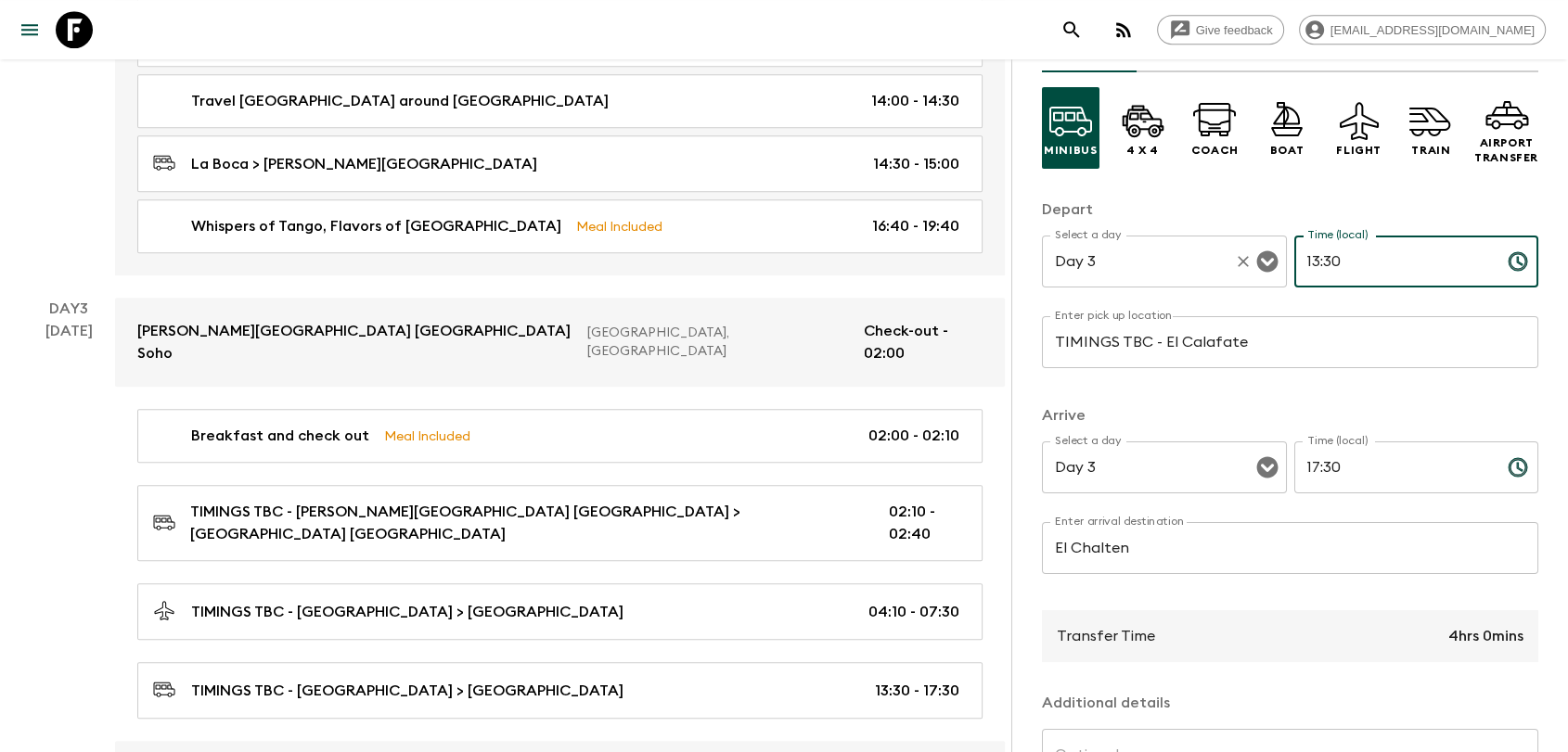
drag, startPoint x: 1373, startPoint y: 269, endPoint x: 1277, endPoint y: 275, distance: 96.2
click at [1277, 275] on div "Select a day Day 3 Select a day ​ Time (local) 13:30 Time (local) ​" at bounding box center [1290, 273] width 496 height 73
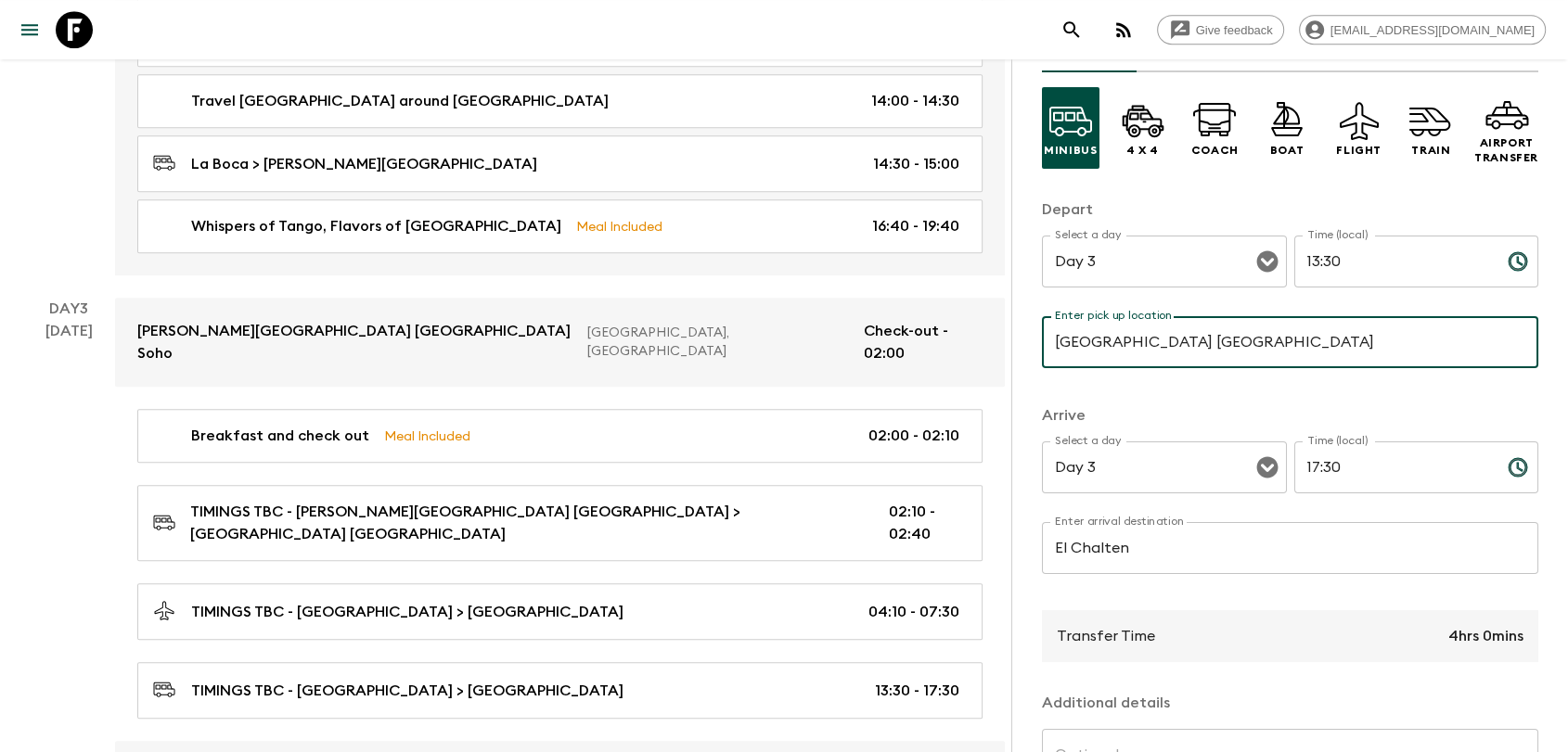
type input "[GEOGRAPHIC_DATA] [GEOGRAPHIC_DATA]"
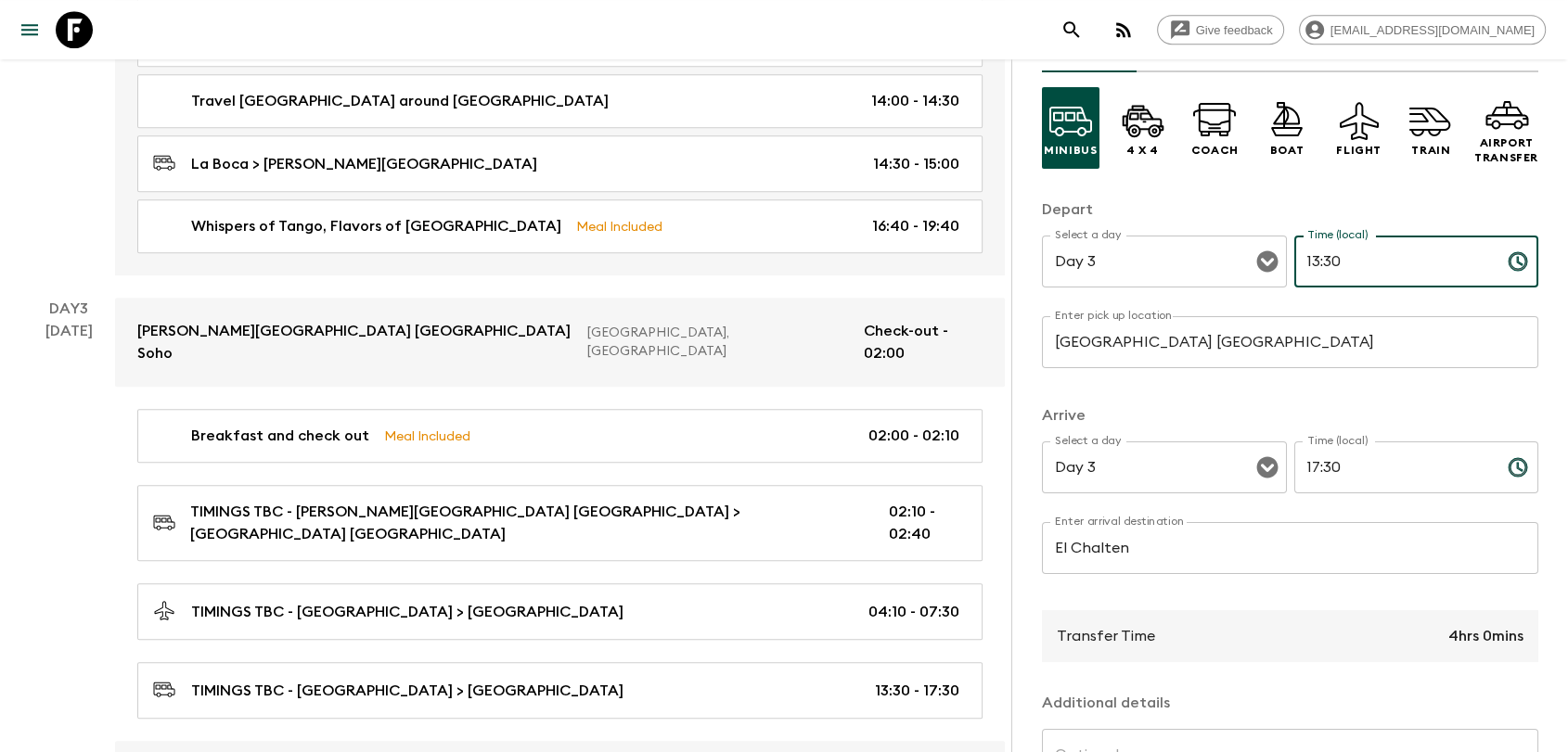
drag, startPoint x: 1355, startPoint y: 277, endPoint x: 1293, endPoint y: 272, distance: 62.2
click at [1294, 272] on input "13:30" at bounding box center [1394, 261] width 199 height 52
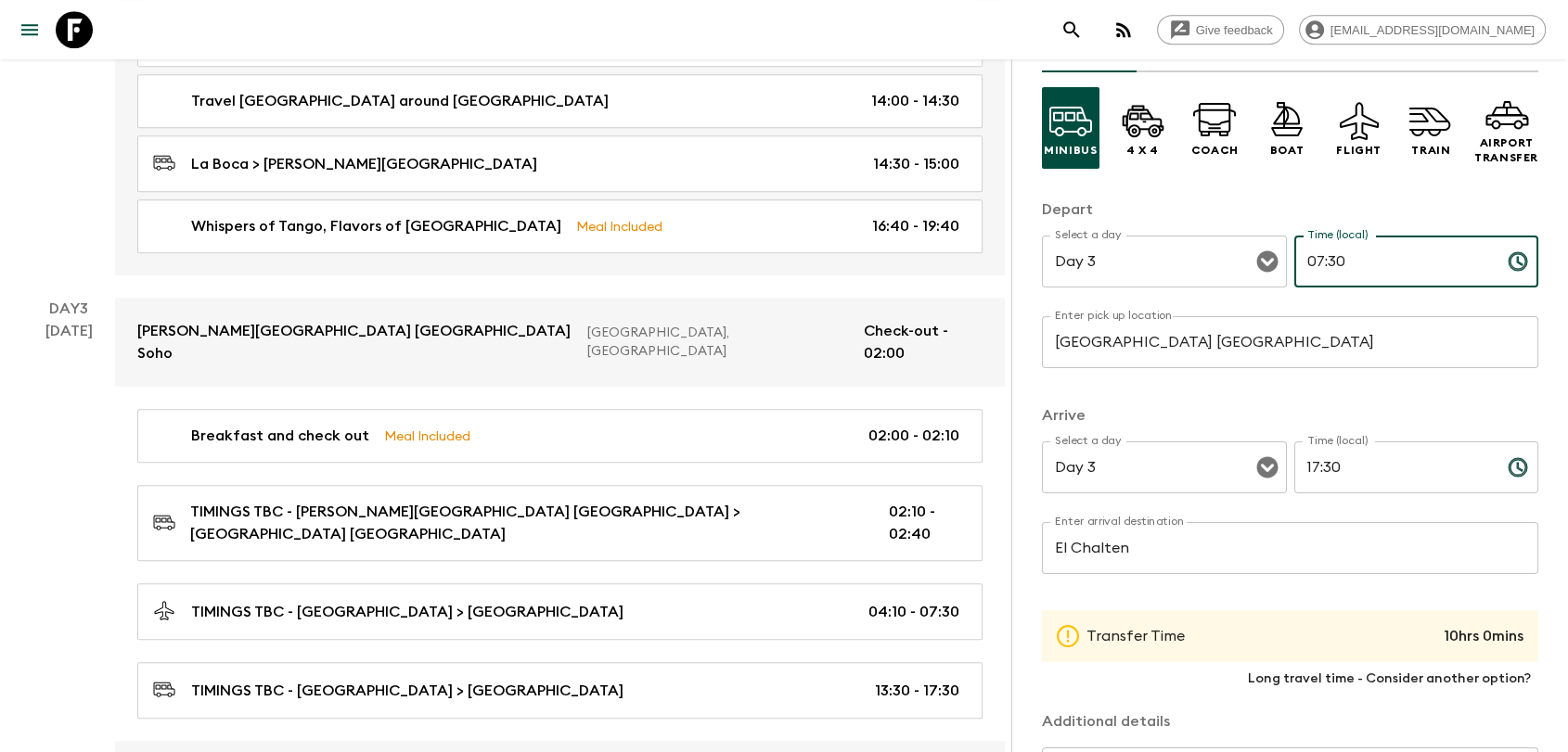
type input "07:30"
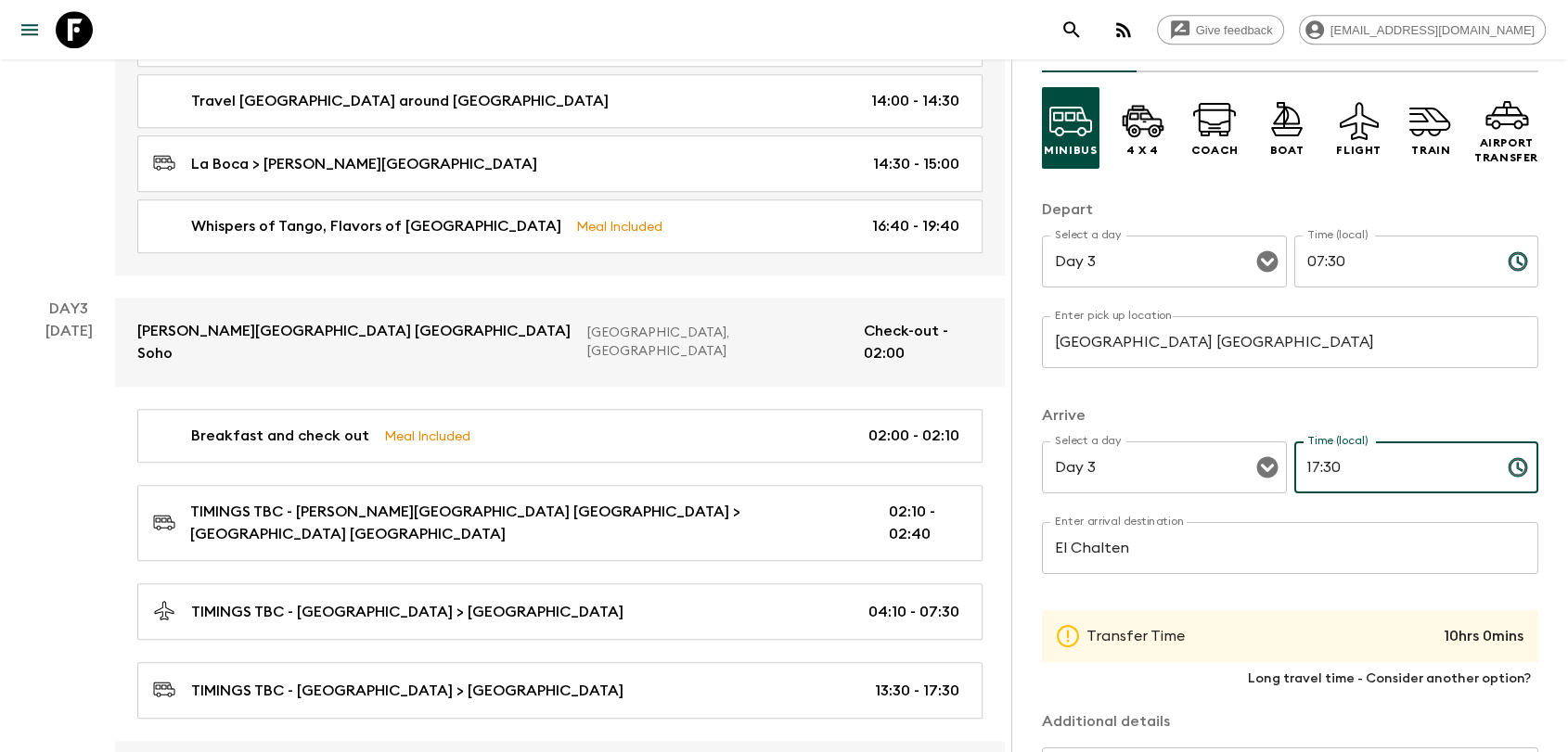
drag, startPoint x: 1303, startPoint y: 461, endPoint x: 1292, endPoint y: 461, distance: 11.0
click at [1294, 461] on input "17:30" at bounding box center [1394, 467] width 199 height 52
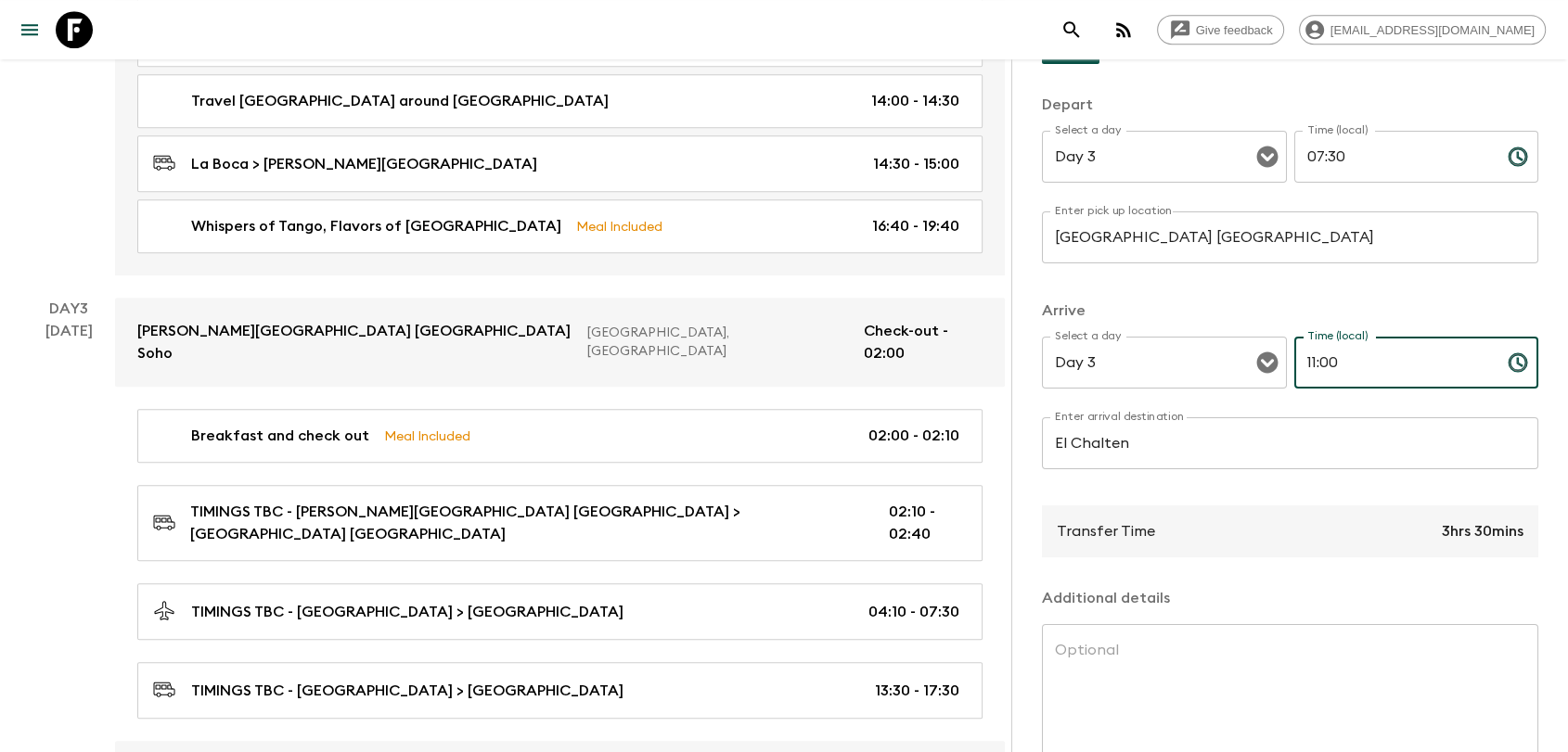
scroll to position [319, 0]
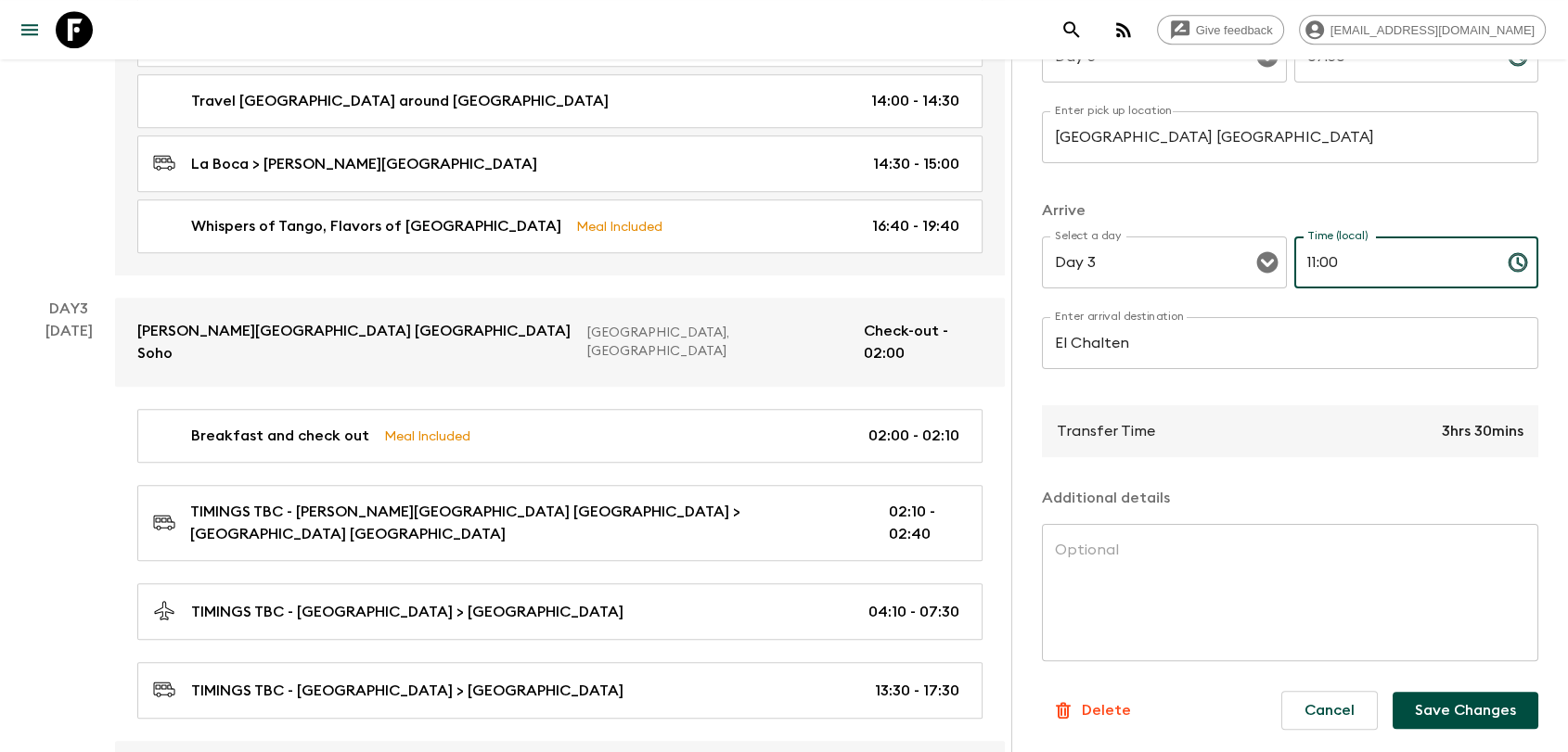
type input "11:00"
click at [1424, 701] on button "Save Changes" at bounding box center [1466, 711] width 146 height 37
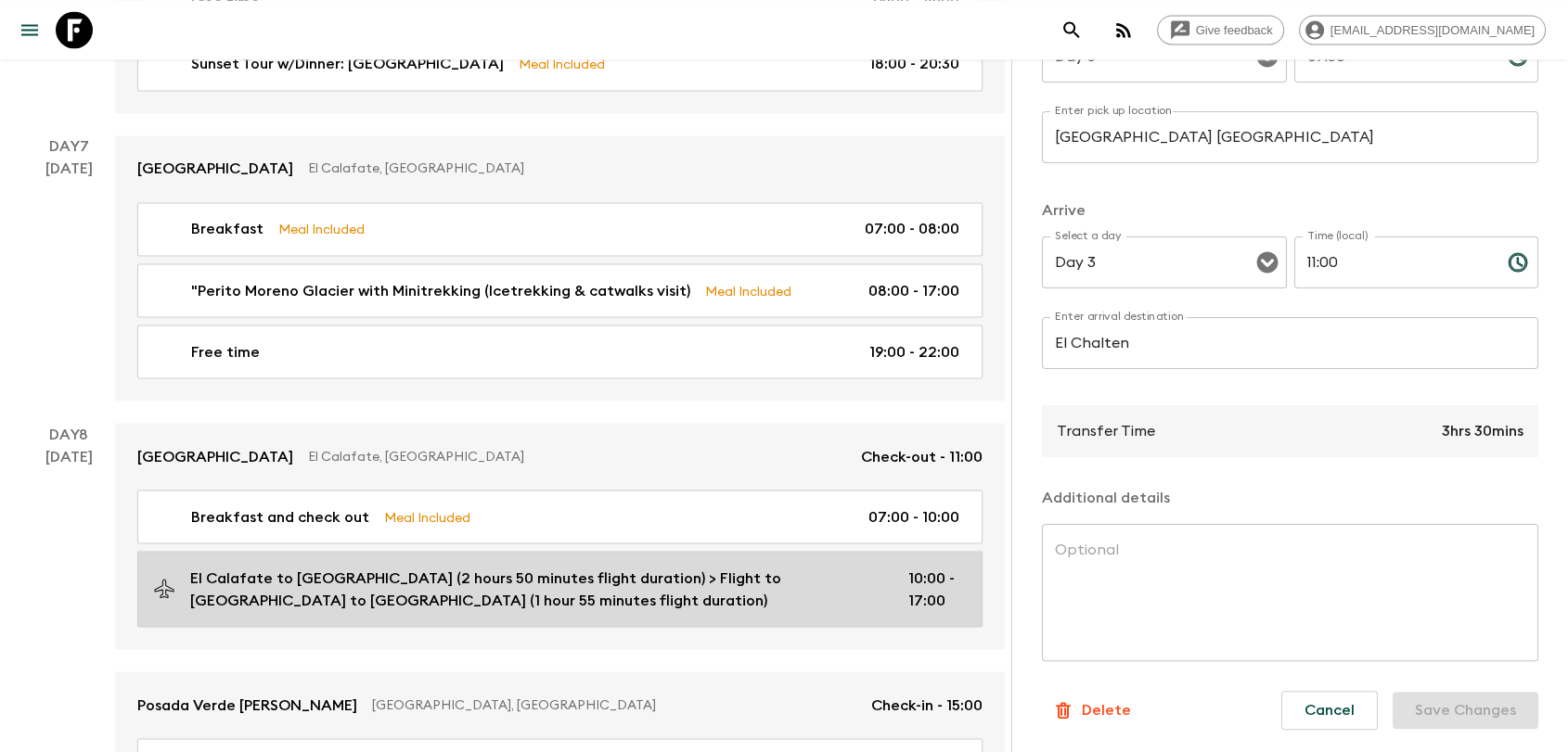
scroll to position [3298, 0]
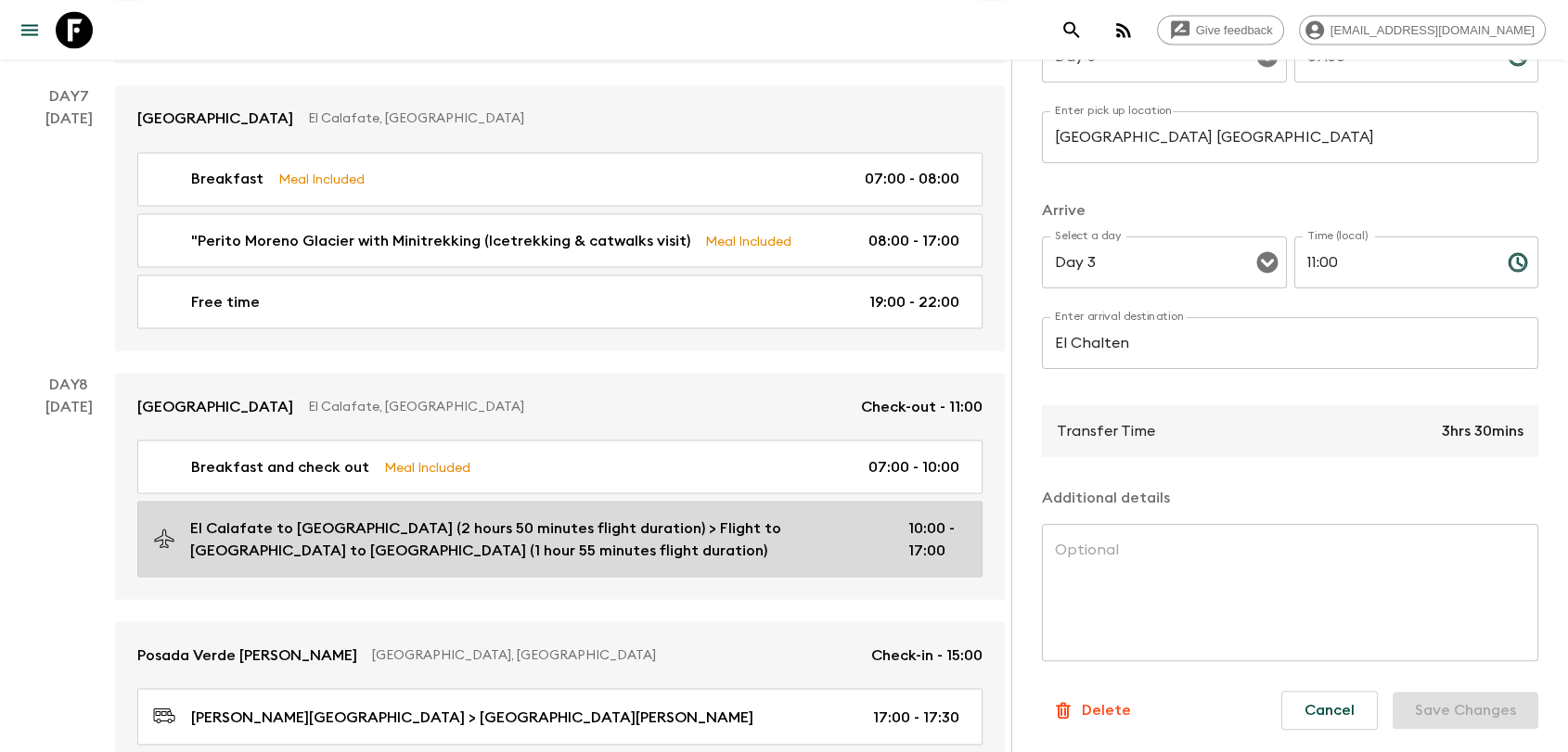
click at [495, 517] on p "El Calafate to [GEOGRAPHIC_DATA] (2 hours 50 minutes flight duration) > Flight …" at bounding box center [534, 539] width 688 height 45
type input "El Calafate to [GEOGRAPHIC_DATA] (2 hours 50 minutes flight duration)"
type input "Flight to [GEOGRAPHIC_DATA] to [GEOGRAPHIC_DATA] (1 hour 55 minutes flight dura…"
type input "Day 8"
type input "10:00"
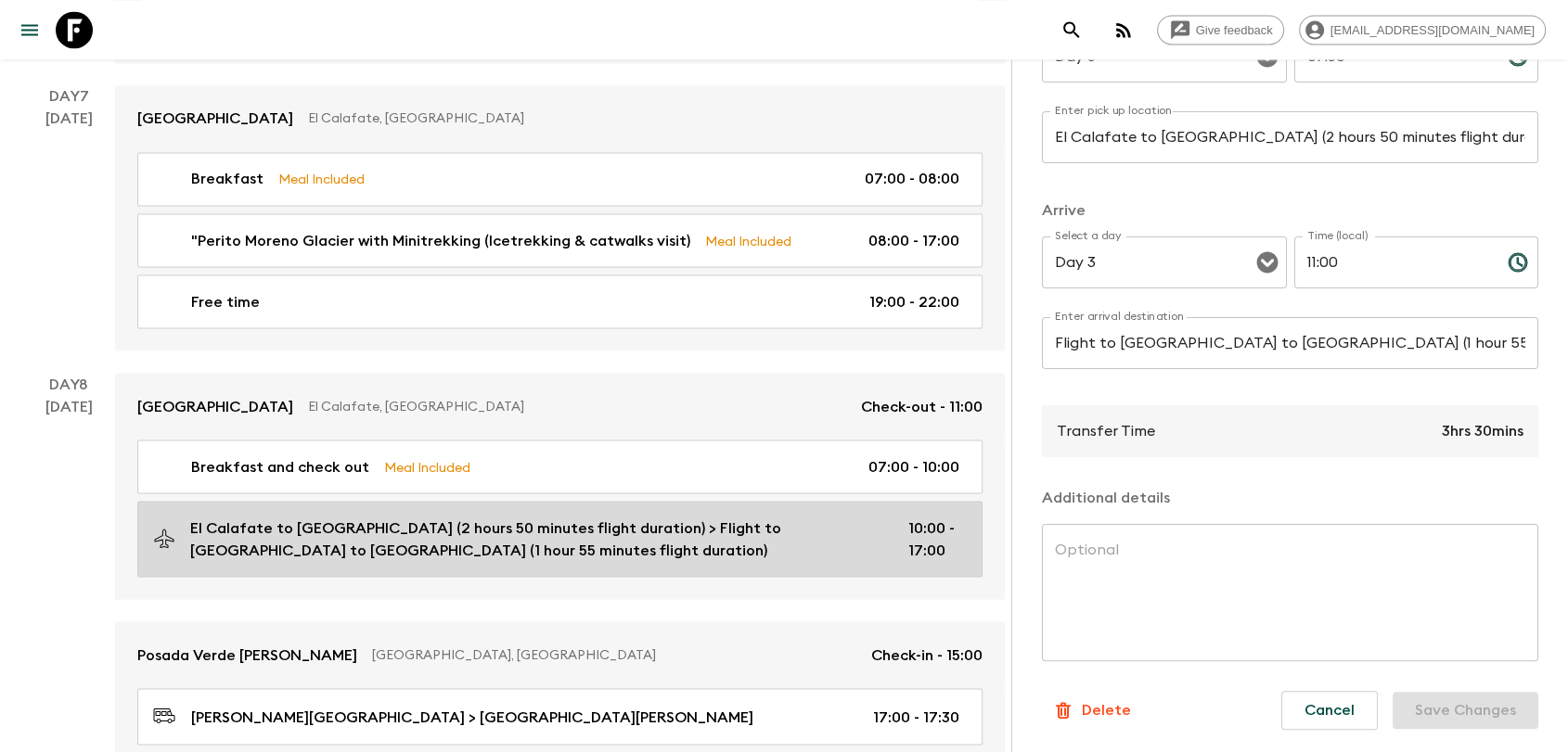
type input "Day 8"
type input "17:00"
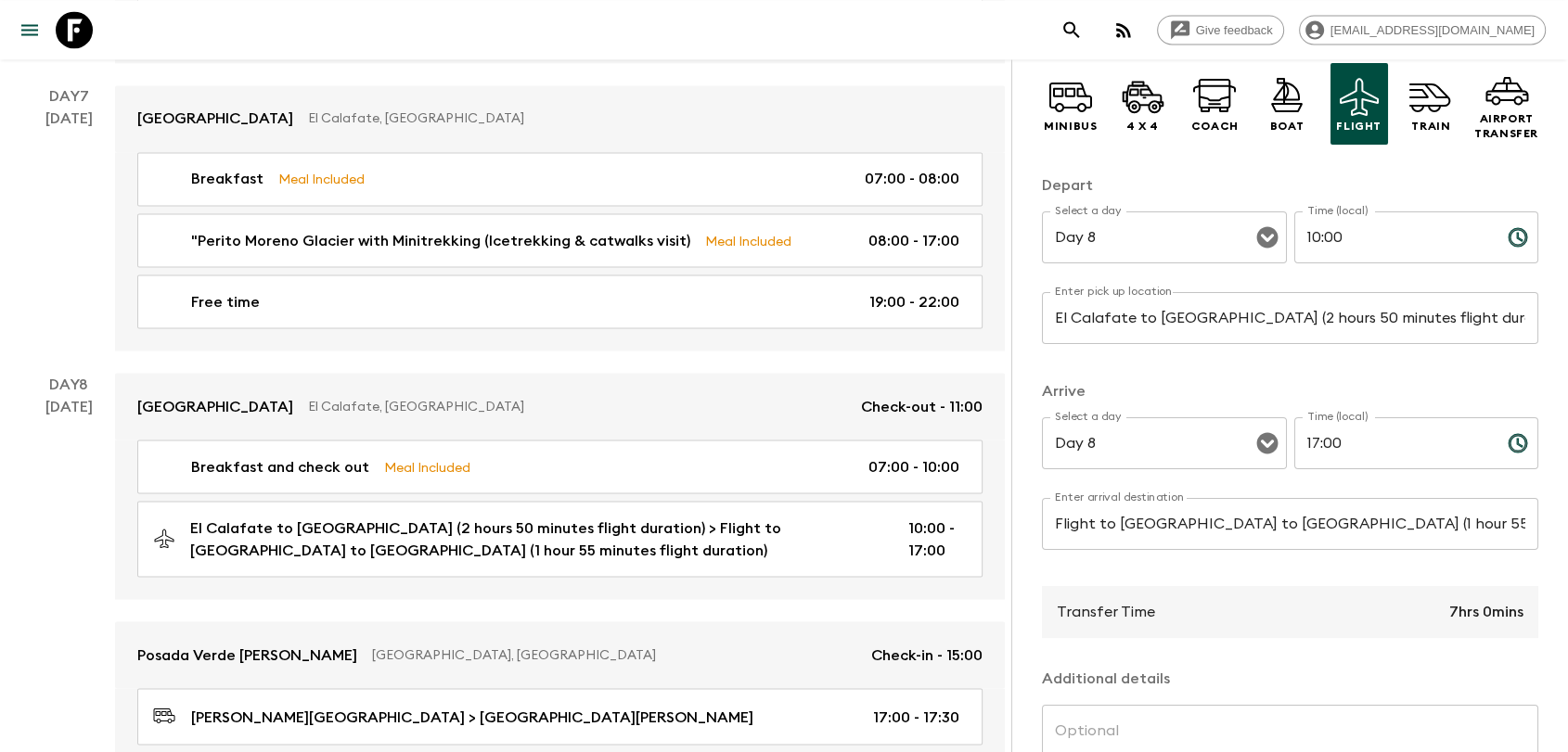
scroll to position [113, 0]
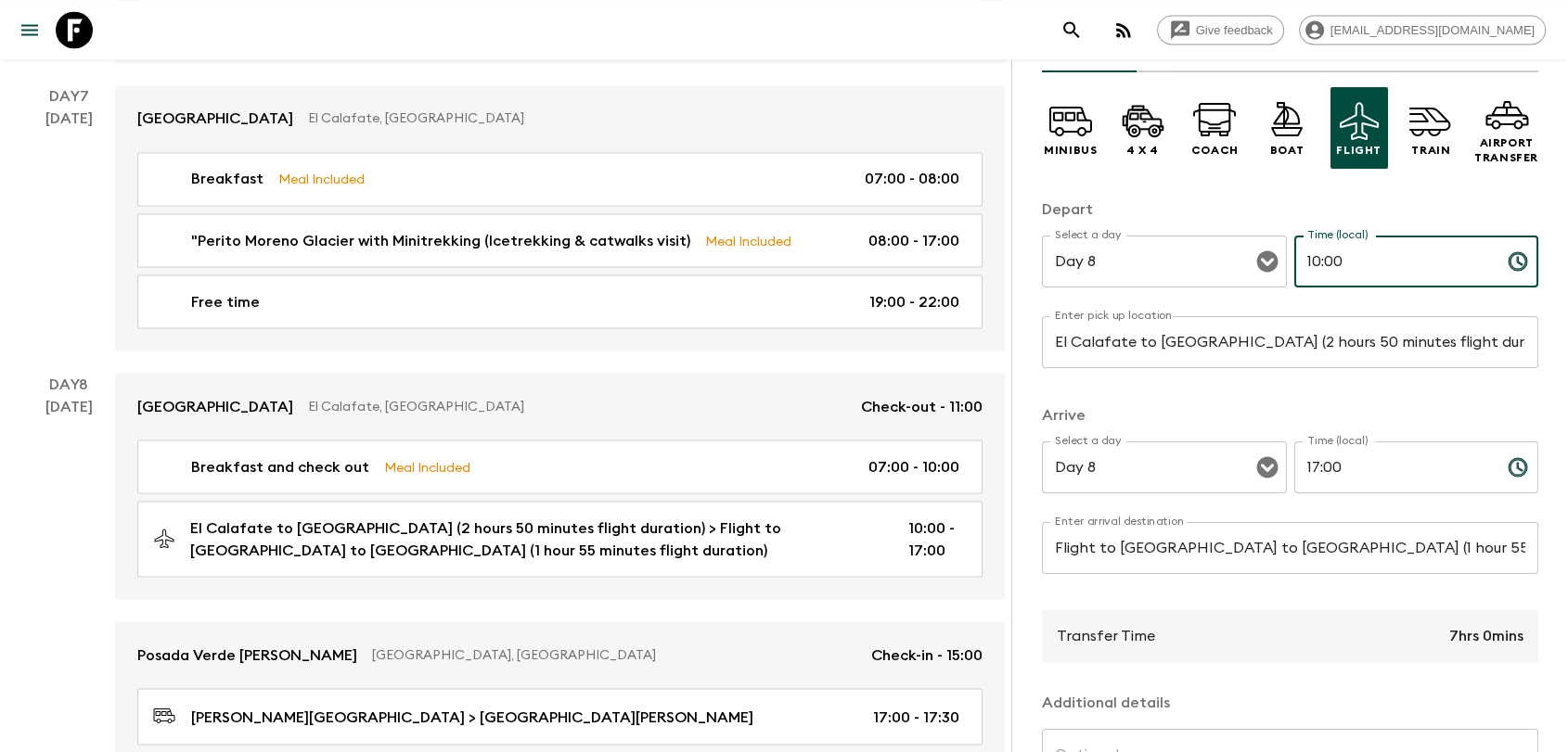
drag, startPoint x: 1329, startPoint y: 265, endPoint x: 1319, endPoint y: 259, distance: 11.7
click at [1319, 259] on input "10:00" at bounding box center [1394, 261] width 199 height 52
type input "10:30"
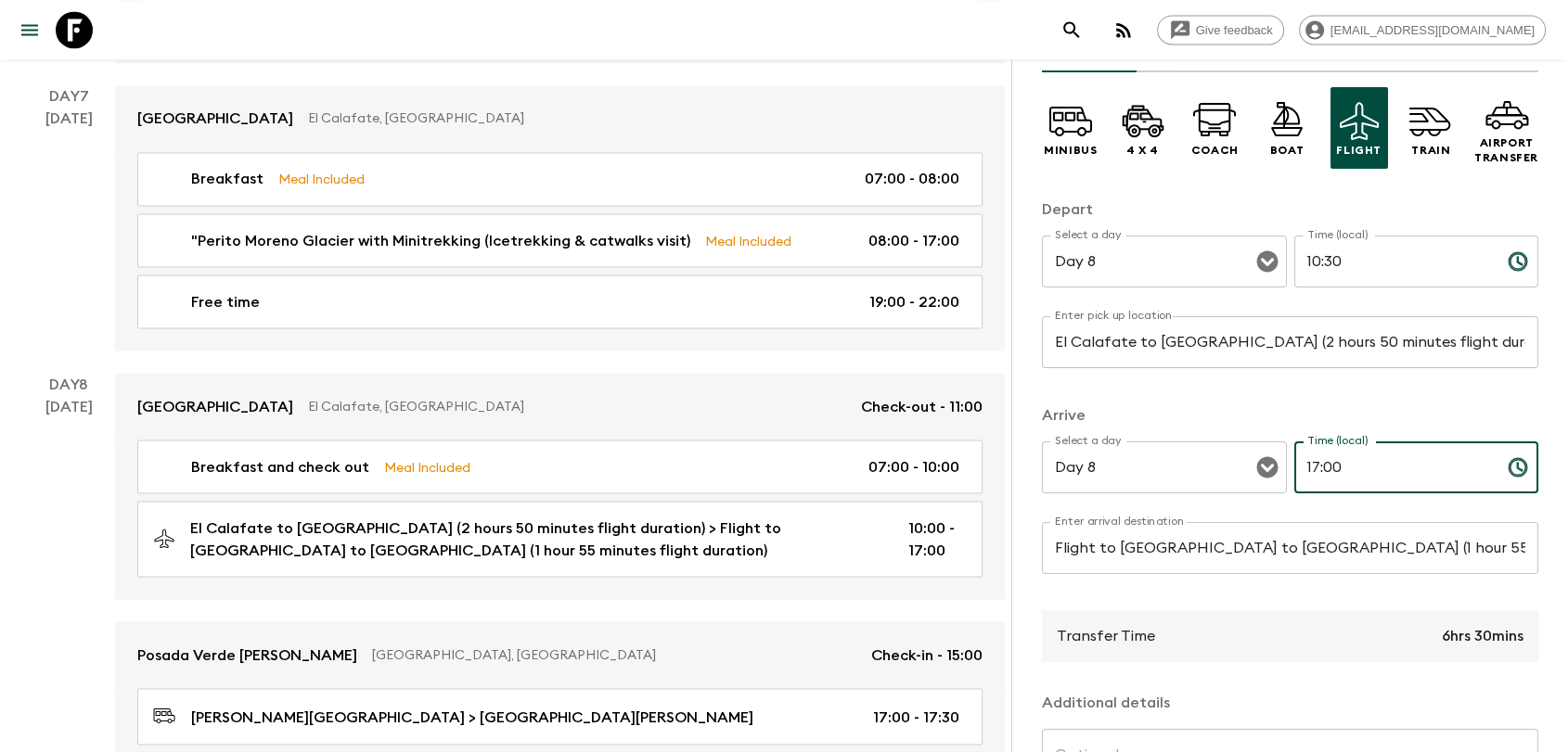
drag, startPoint x: 1318, startPoint y: 466, endPoint x: 1333, endPoint y: 463, distance: 15.3
click at [1333, 463] on input "17:00" at bounding box center [1394, 467] width 199 height 52
type input "17:30"
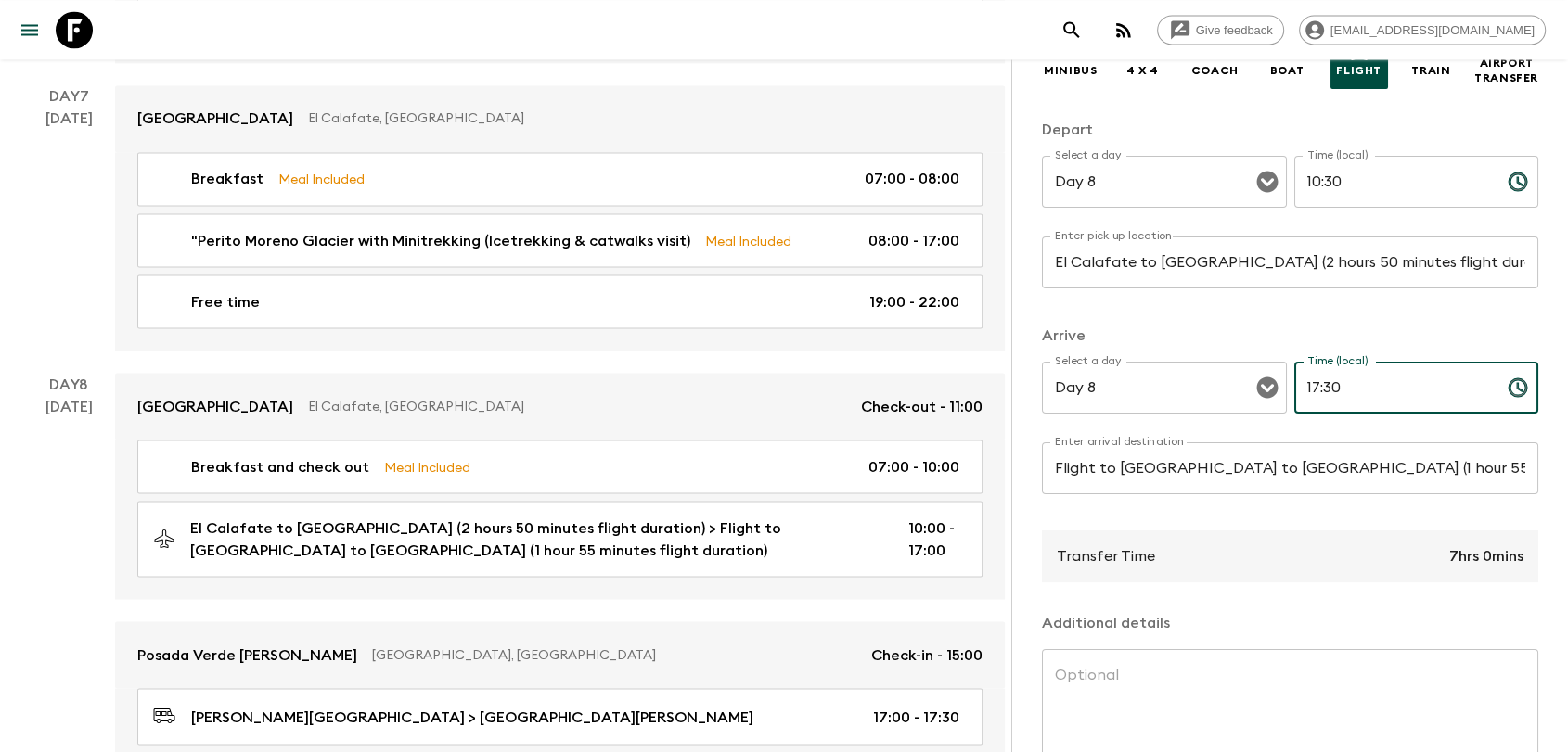
scroll to position [319, 0]
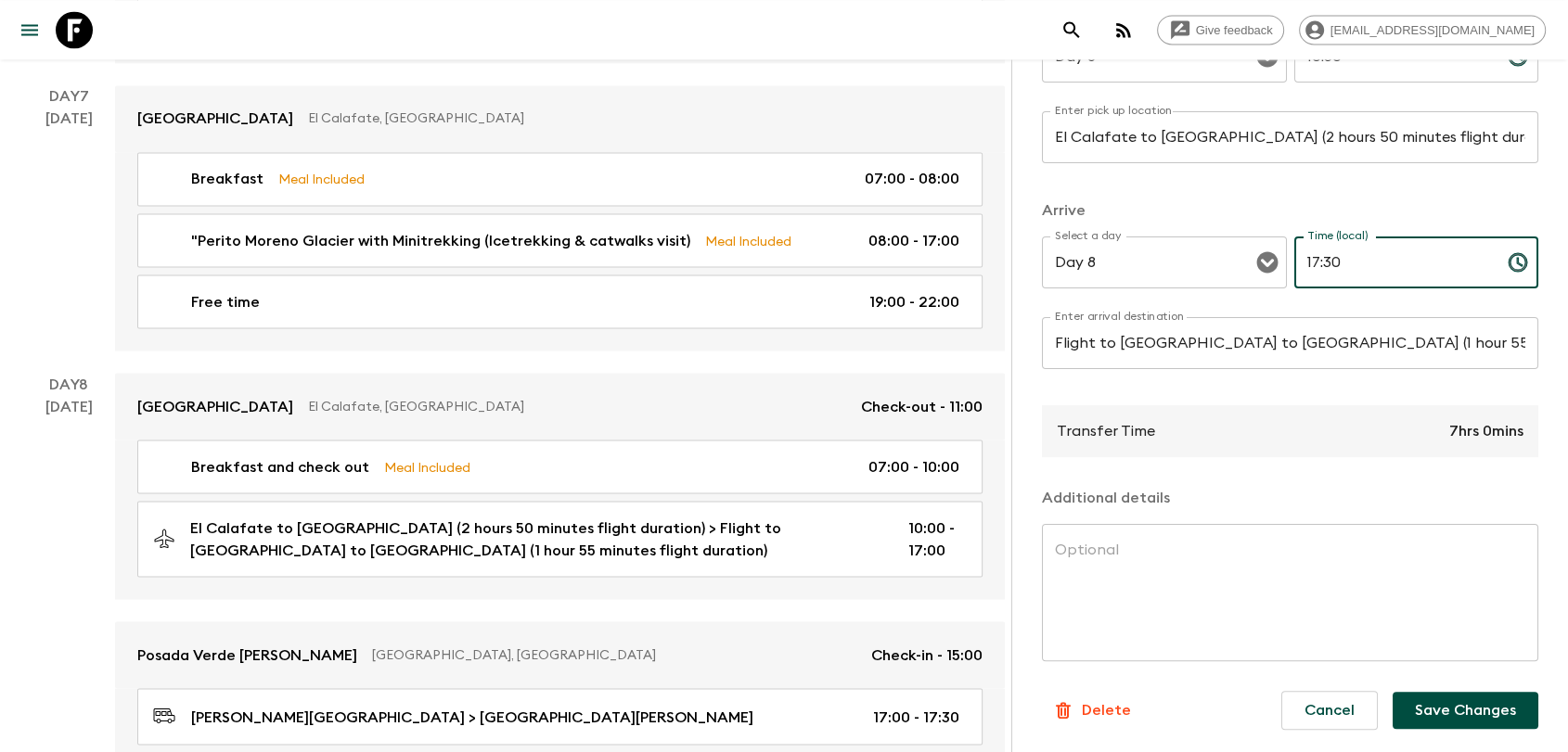
click at [1418, 704] on button "Save Changes" at bounding box center [1466, 711] width 146 height 37
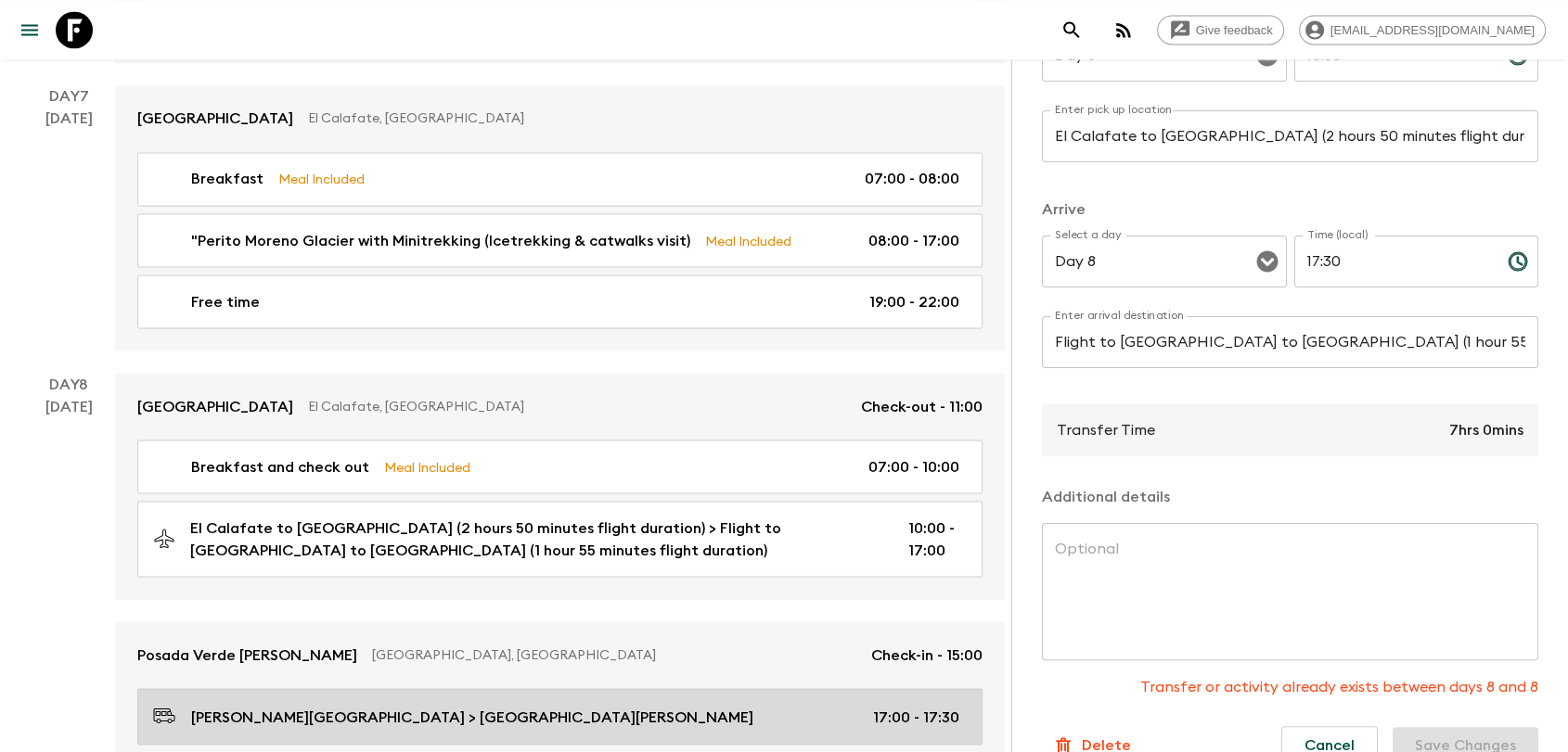
click at [943, 688] on link "[PERSON_NAME][GEOGRAPHIC_DATA] > [GEOGRAPHIC_DATA][PERSON_NAME] 17:00 - 17:30" at bounding box center [560, 716] width 845 height 56
type input "[PERSON_NAME][GEOGRAPHIC_DATA]"
type input "Posada Verde [PERSON_NAME]"
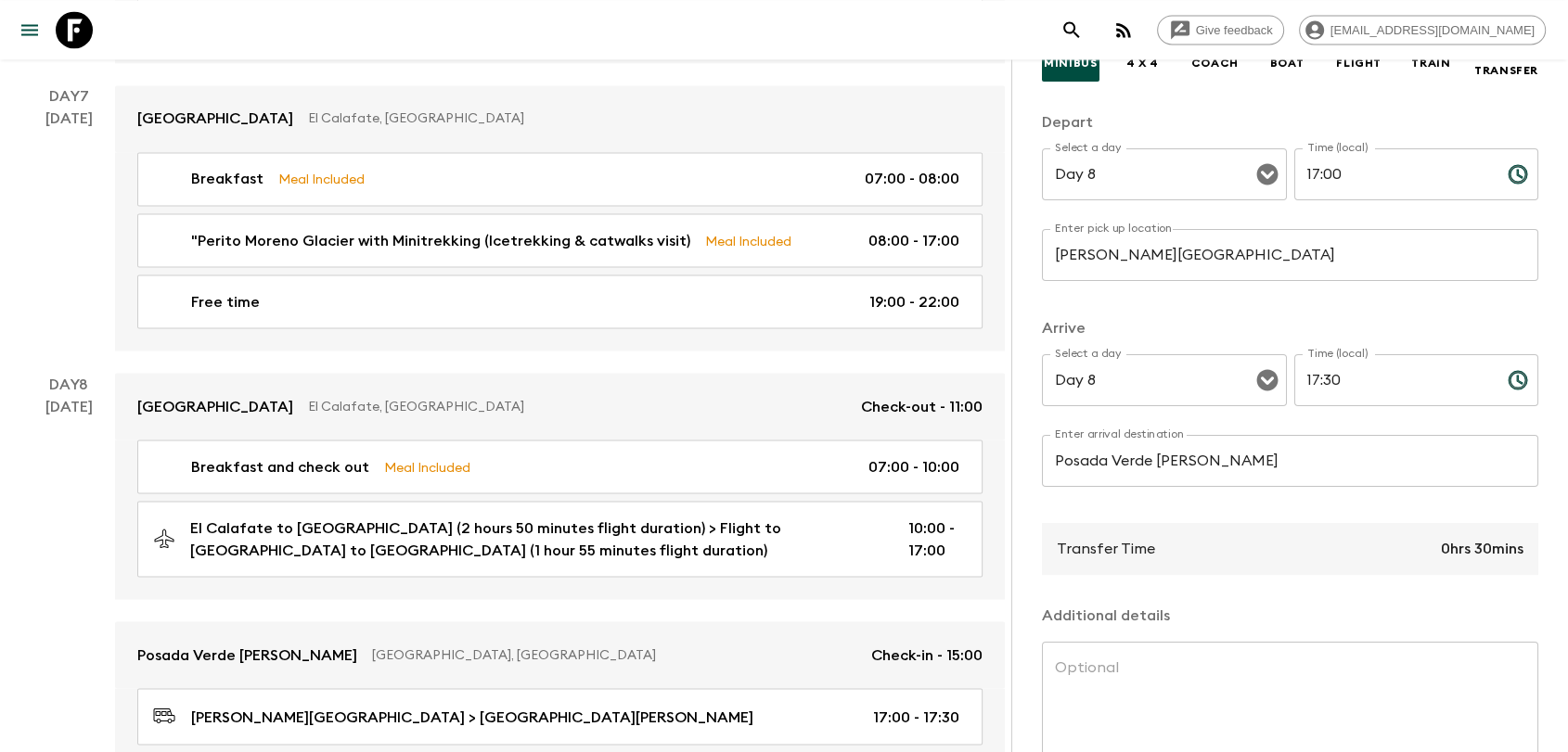
scroll to position [113, 0]
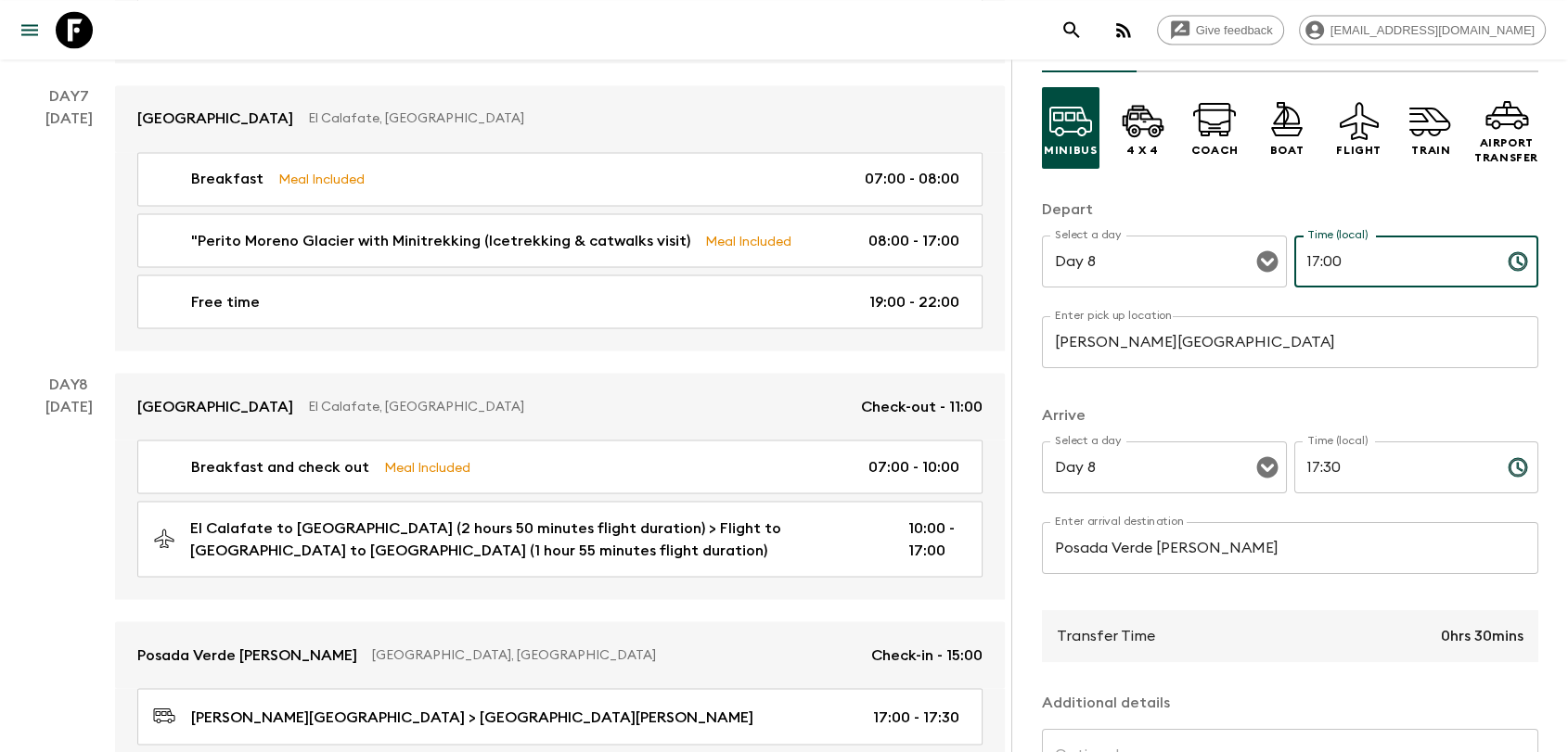
drag, startPoint x: 1346, startPoint y: 254, endPoint x: 1319, endPoint y: 265, distance: 29.2
click at [1319, 265] on input "17:00" at bounding box center [1394, 261] width 199 height 52
type input "17:30"
drag, startPoint x: 1358, startPoint y: 468, endPoint x: 1299, endPoint y: 477, distance: 59.7
click at [1299, 477] on input "17:30" at bounding box center [1394, 467] width 199 height 52
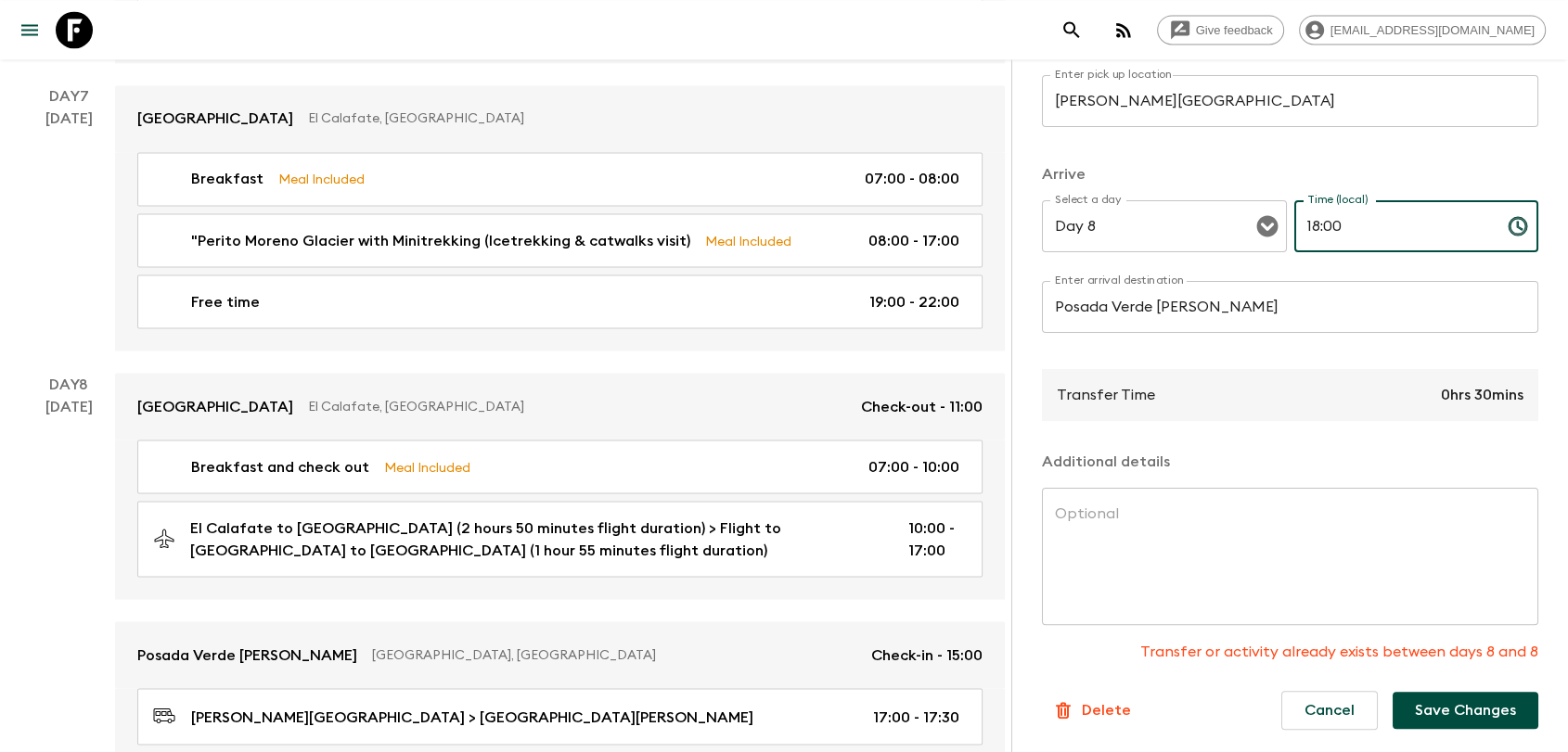
type input "18:00"
click at [1430, 707] on button "Save Changes" at bounding box center [1466, 711] width 146 height 37
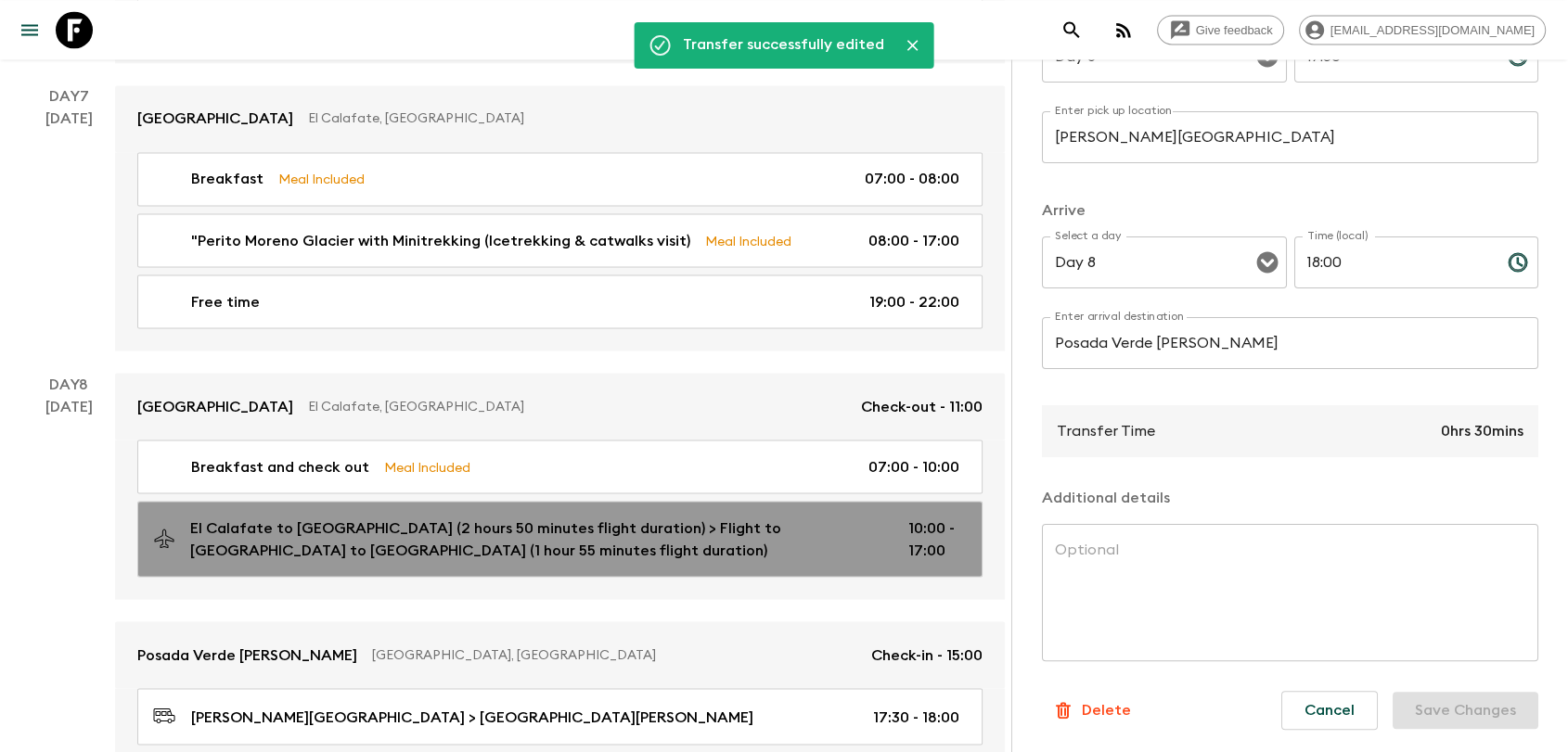
click at [880, 517] on div "El Calafate to [GEOGRAPHIC_DATA] (2 hours 50 minutes flight duration) > Flight …" at bounding box center [555, 539] width 806 height 45
type input "El Calafate to [GEOGRAPHIC_DATA] (2 hours 50 minutes flight duration)"
type input "Flight to [GEOGRAPHIC_DATA] to [GEOGRAPHIC_DATA] (1 hour 55 minutes flight dura…"
type input "10:00"
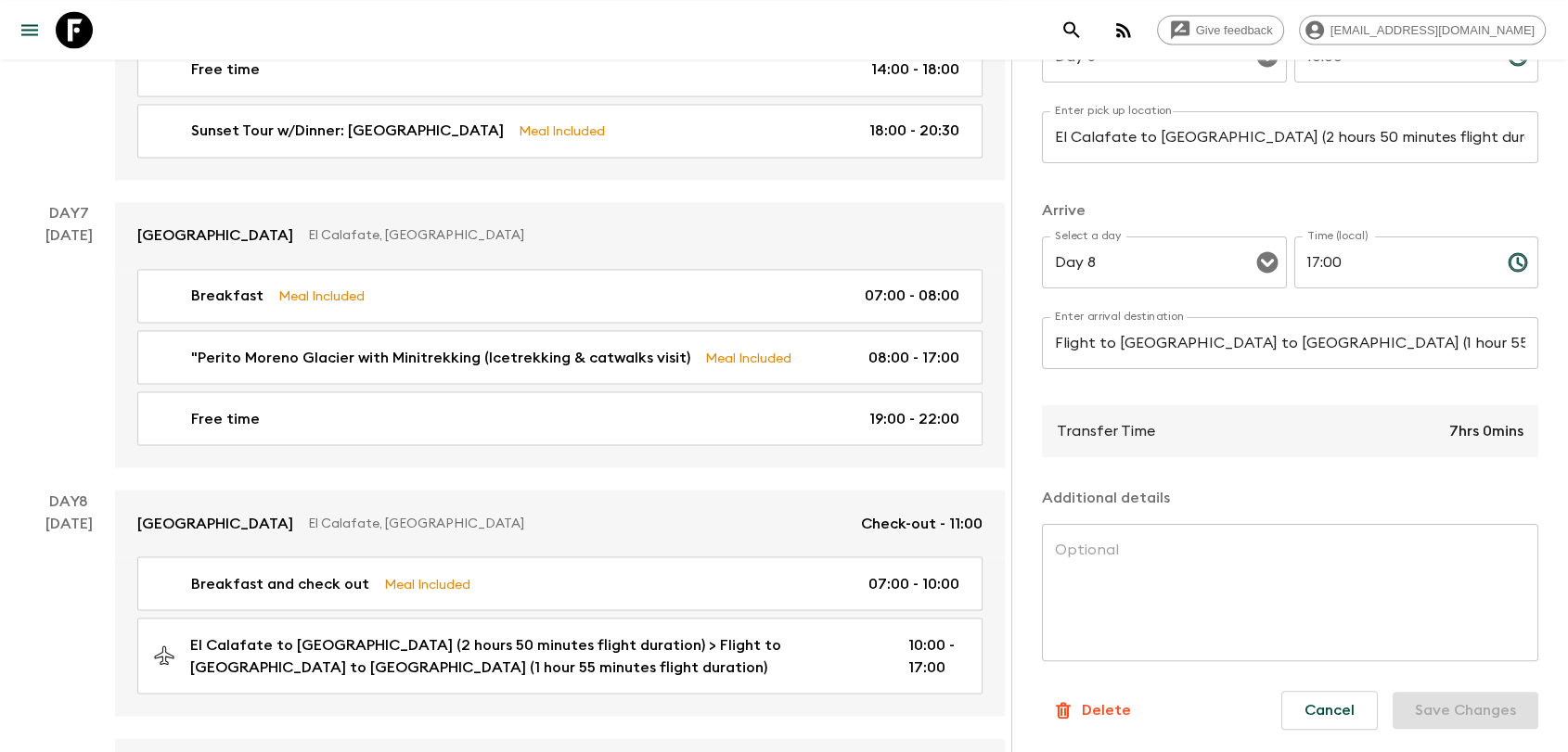
scroll to position [3092, 0]
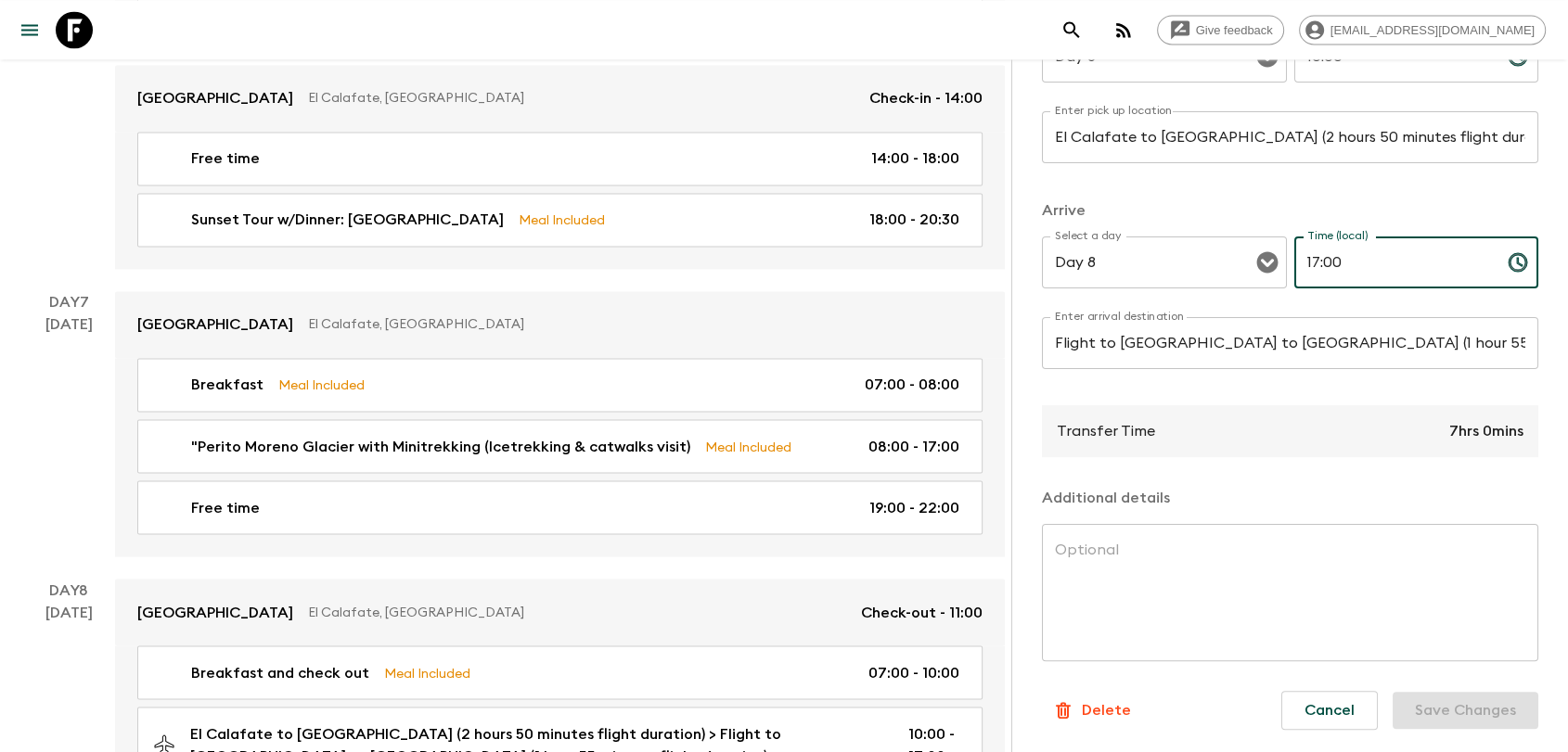
drag, startPoint x: 1352, startPoint y: 270, endPoint x: 1319, endPoint y: 276, distance: 33.5
click at [1319, 276] on input "17:00" at bounding box center [1394, 262] width 199 height 52
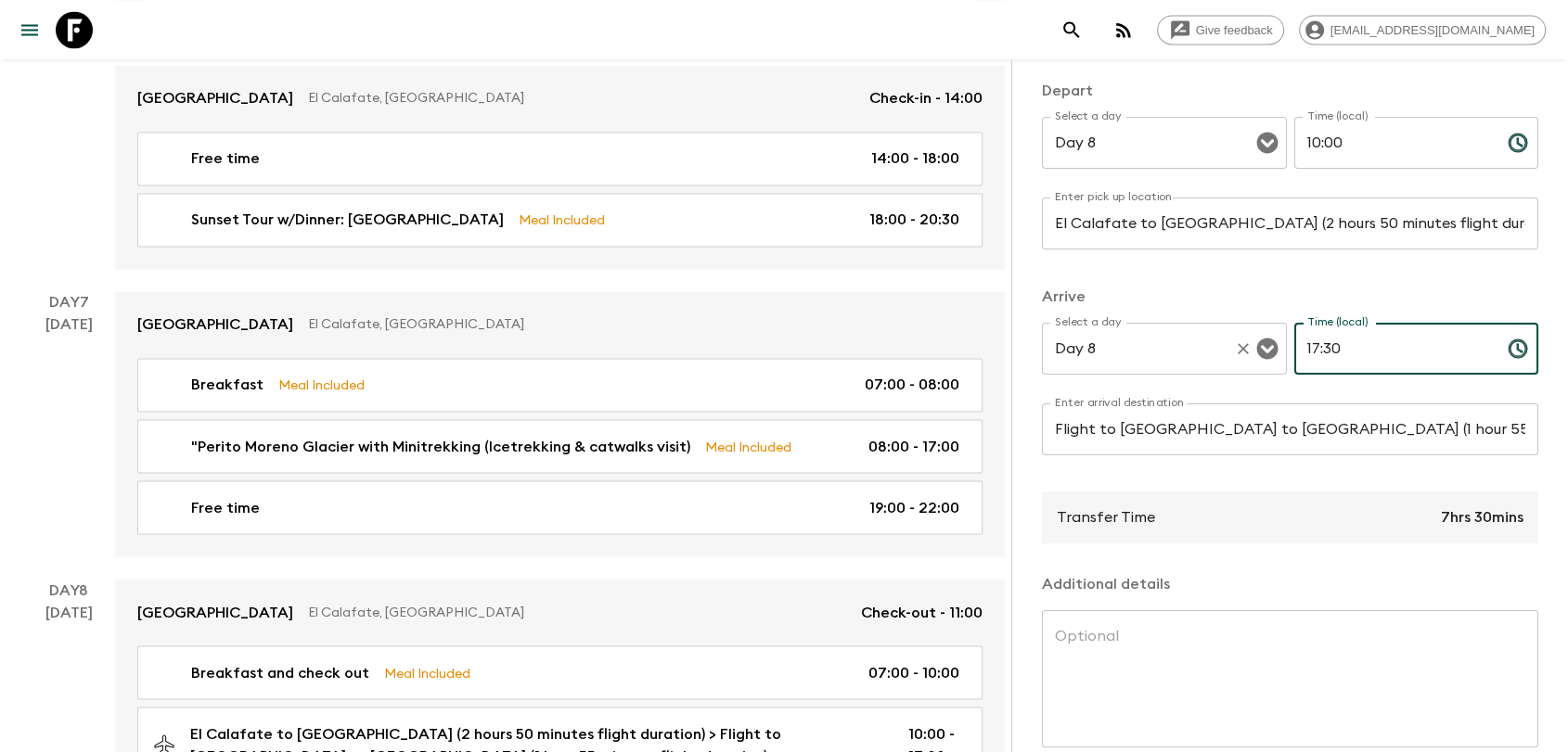
scroll to position [113, 0]
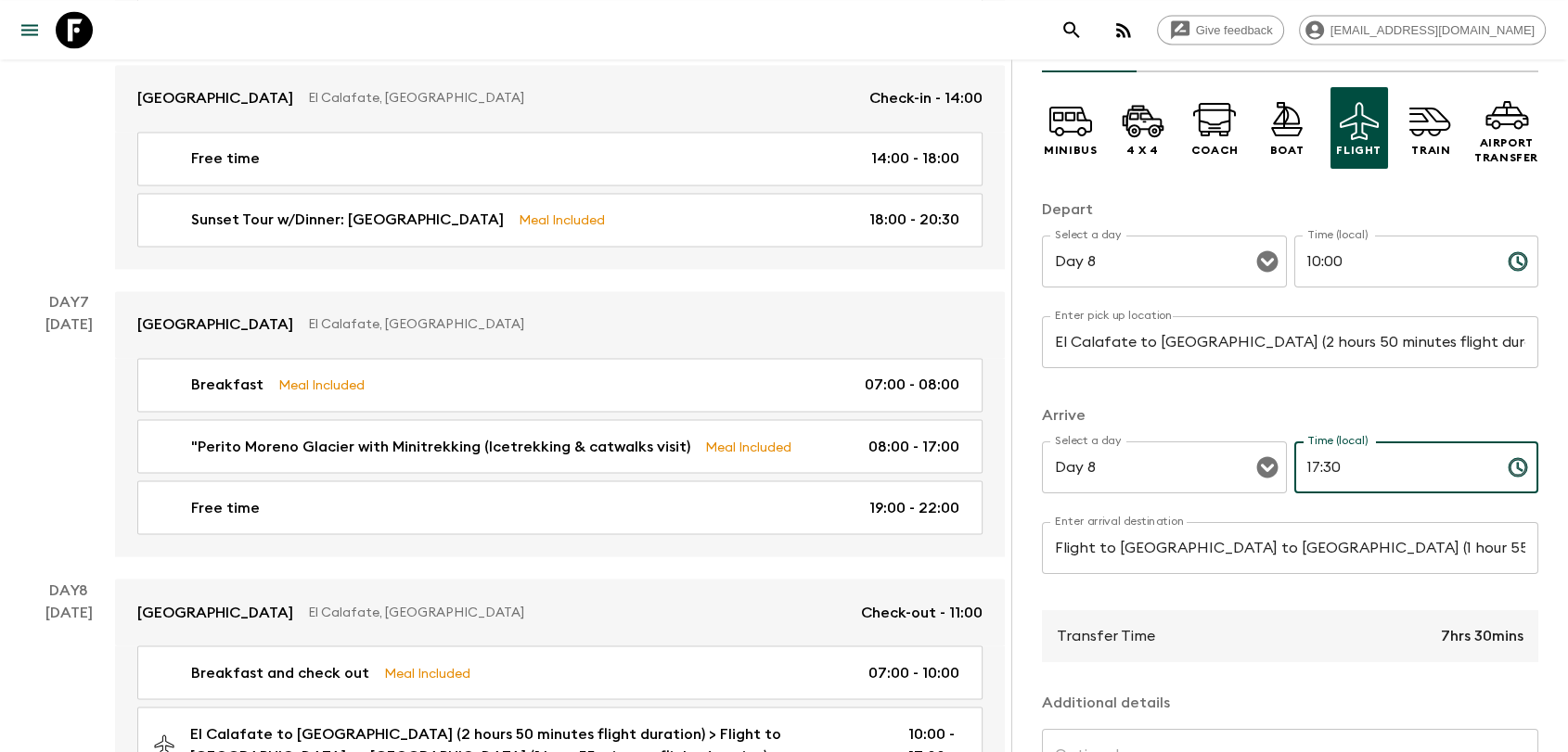
type input "17:30"
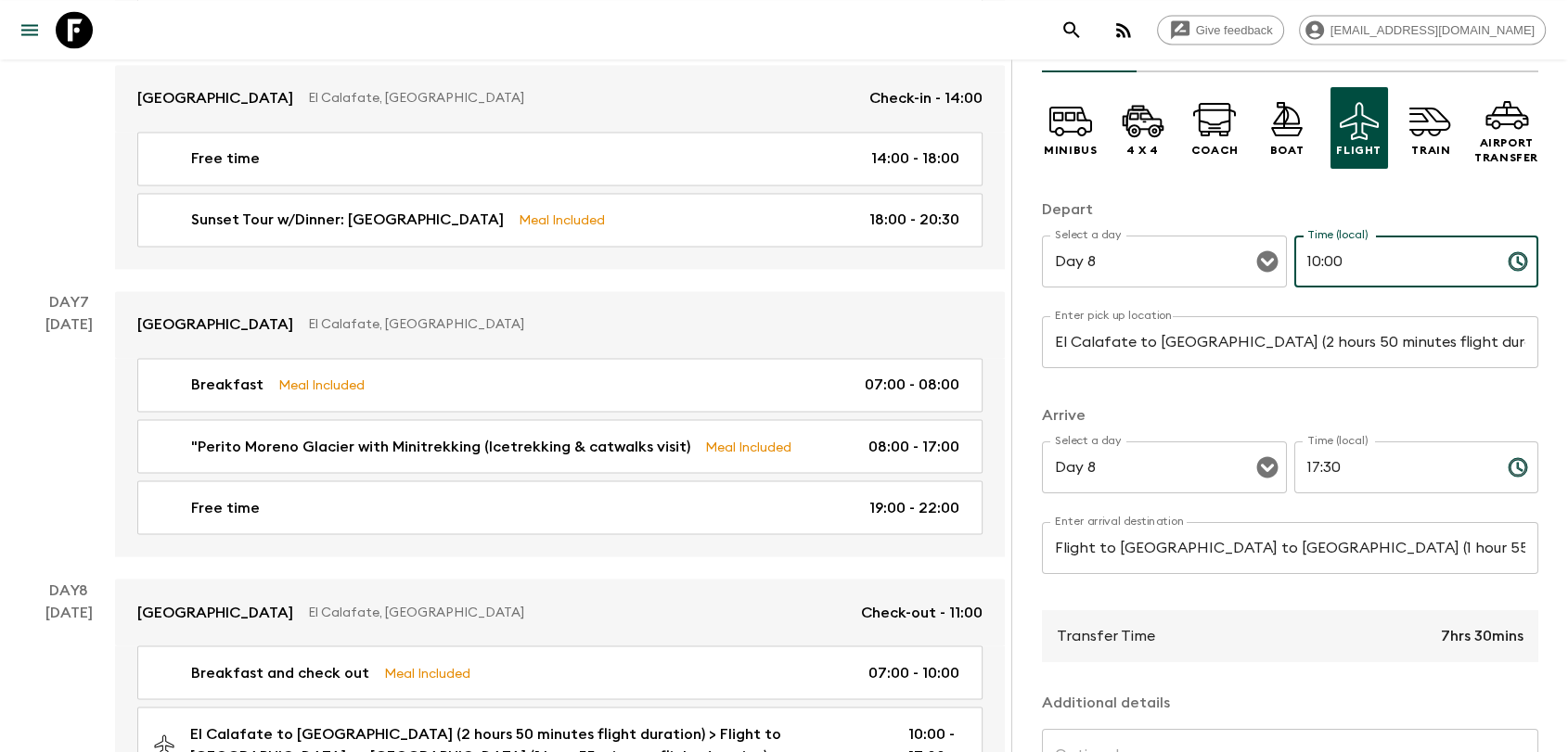
drag, startPoint x: 1331, startPoint y: 261, endPoint x: 1319, endPoint y: 271, distance: 15.6
click at [1319, 271] on input "10:00" at bounding box center [1394, 261] width 199 height 52
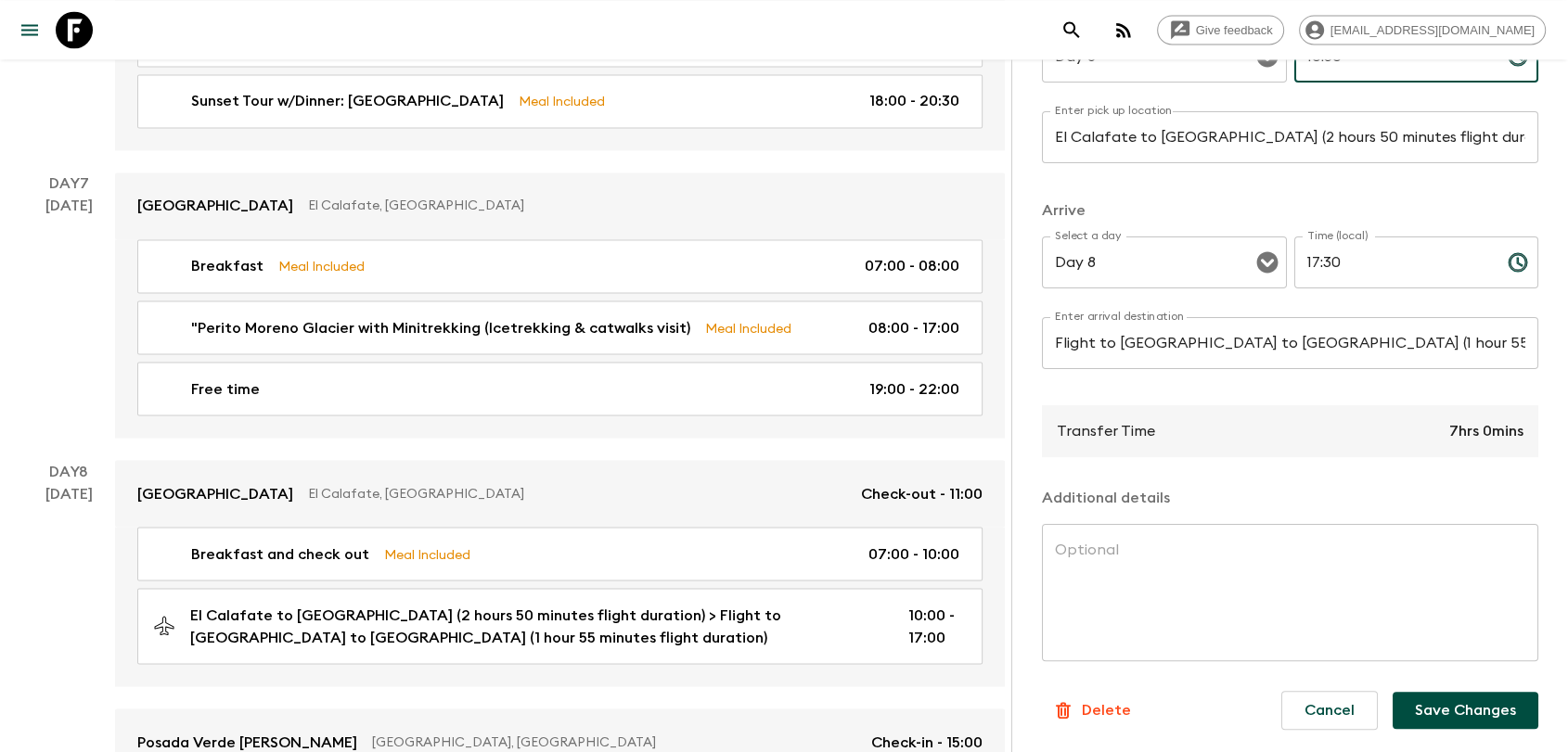
scroll to position [3298, 0]
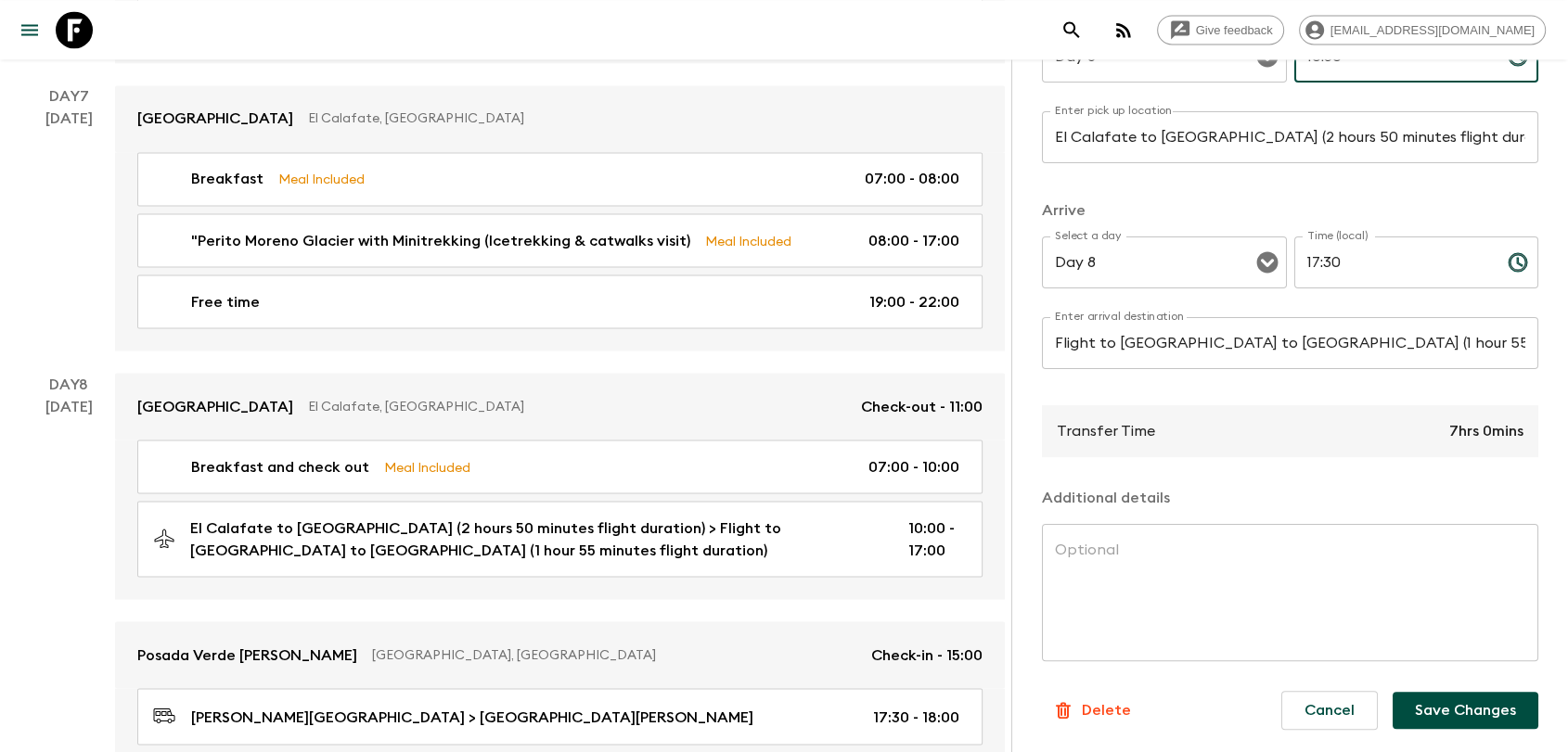
type input "10:30"
click at [1413, 712] on button "Save Changes" at bounding box center [1466, 711] width 146 height 37
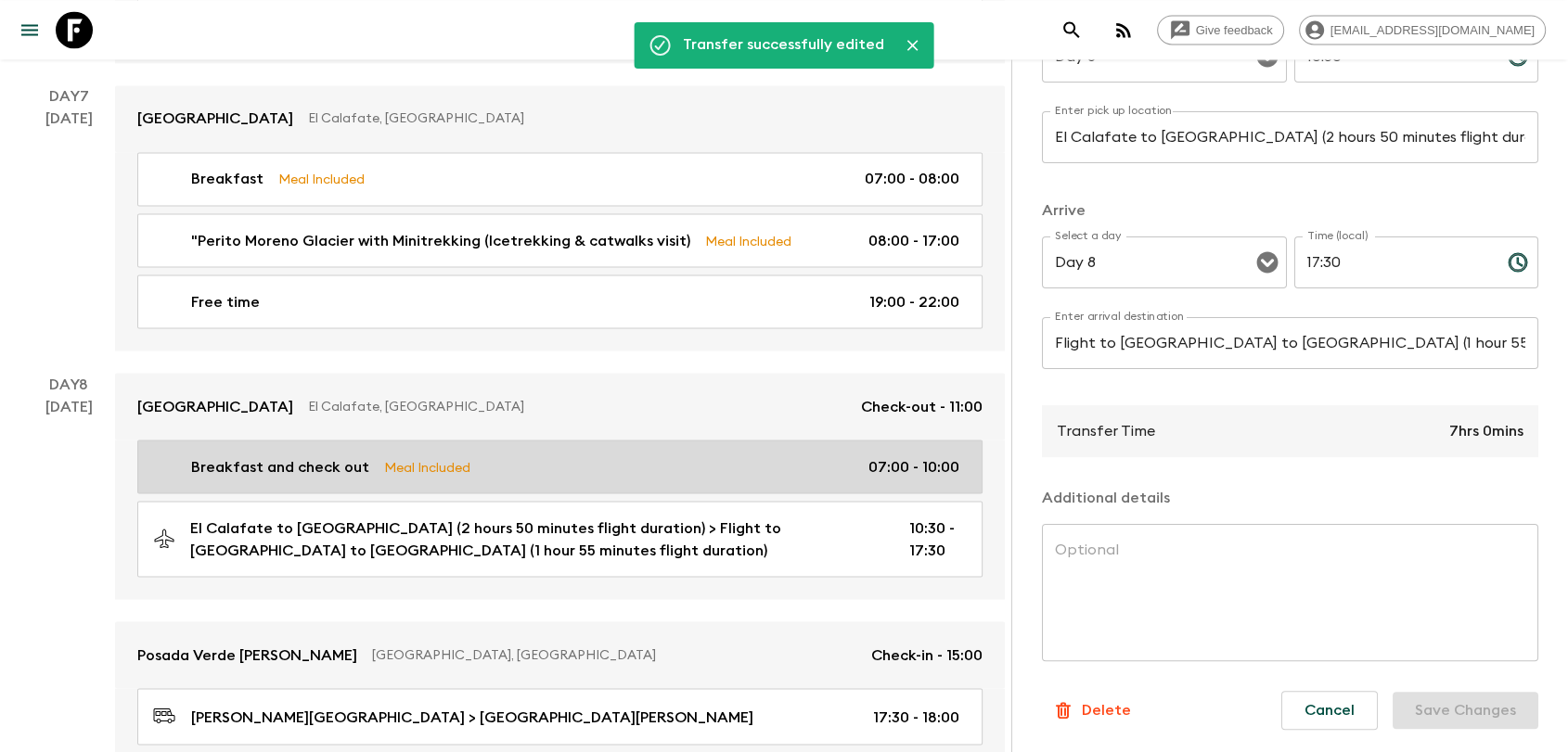
click at [741, 440] on link "Breakfast and check out Meal Included 07:00 - 10:00" at bounding box center [560, 466] width 845 height 53
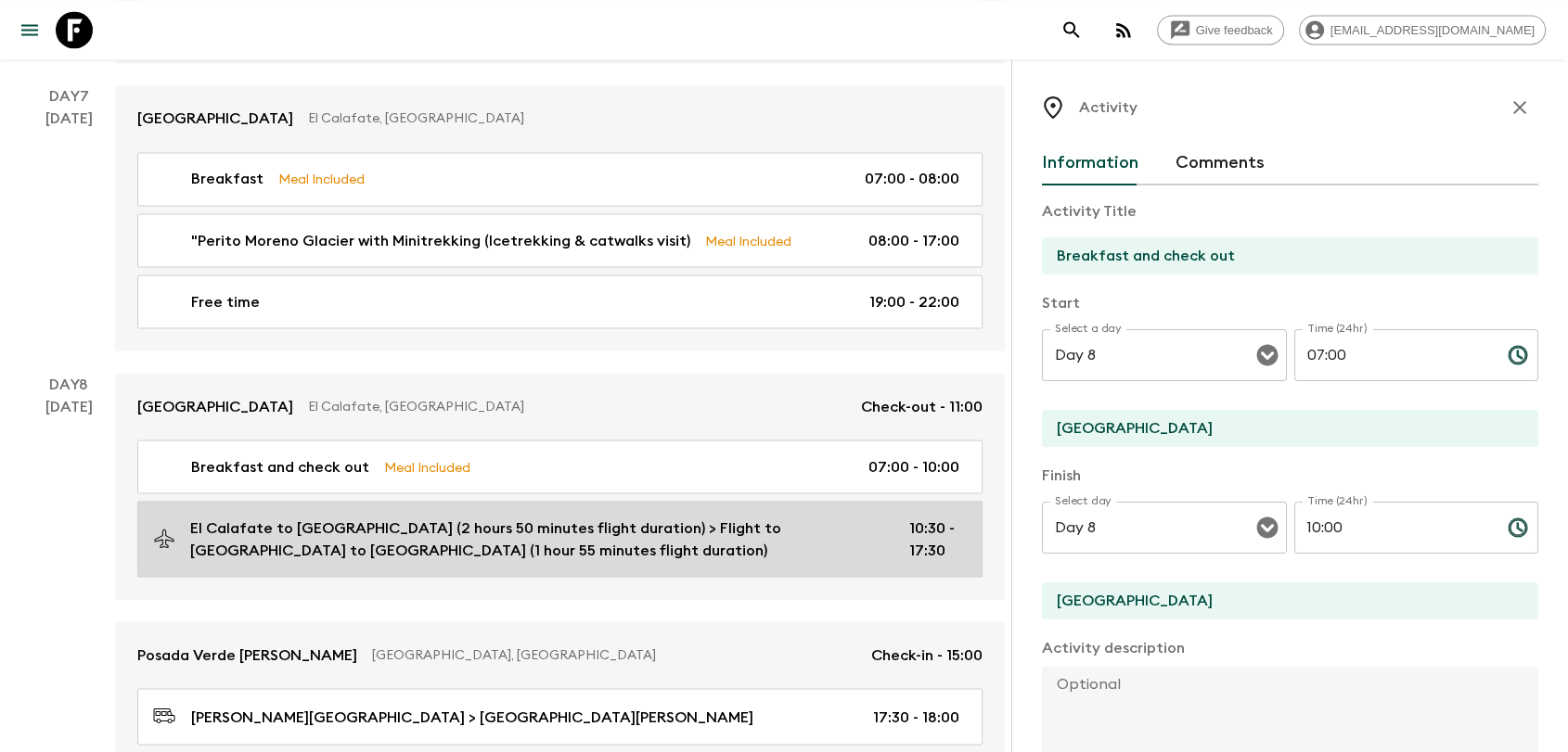
click at [631, 517] on p "El Calafate to [GEOGRAPHIC_DATA] (2 hours 50 minutes flight duration) > Flight …" at bounding box center [535, 539] width 689 height 45
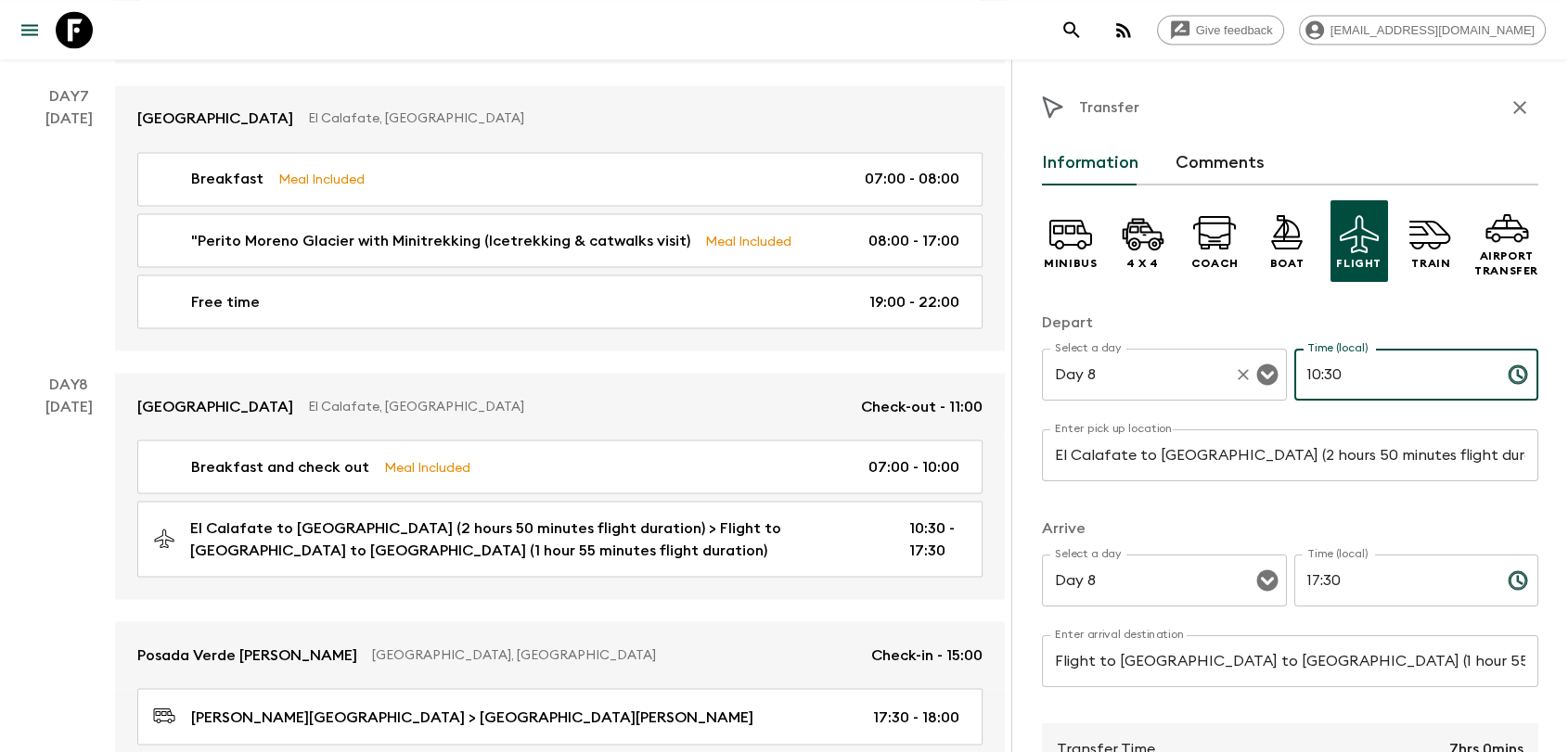
drag, startPoint x: 1376, startPoint y: 371, endPoint x: 1255, endPoint y: 372, distance: 121.0
click at [1261, 371] on div "Select a day Day 8 Select a day ​ Time (local) 10:30 Time (local) ​" at bounding box center [1290, 385] width 496 height 73
type input "13:30"
drag, startPoint x: 1309, startPoint y: 582, endPoint x: 1280, endPoint y: 586, distance: 29.3
click at [1280, 586] on div "Select a day Day 8 Select a day ​ Time (local) 17:30 Time (local) ​" at bounding box center [1290, 591] width 496 height 73
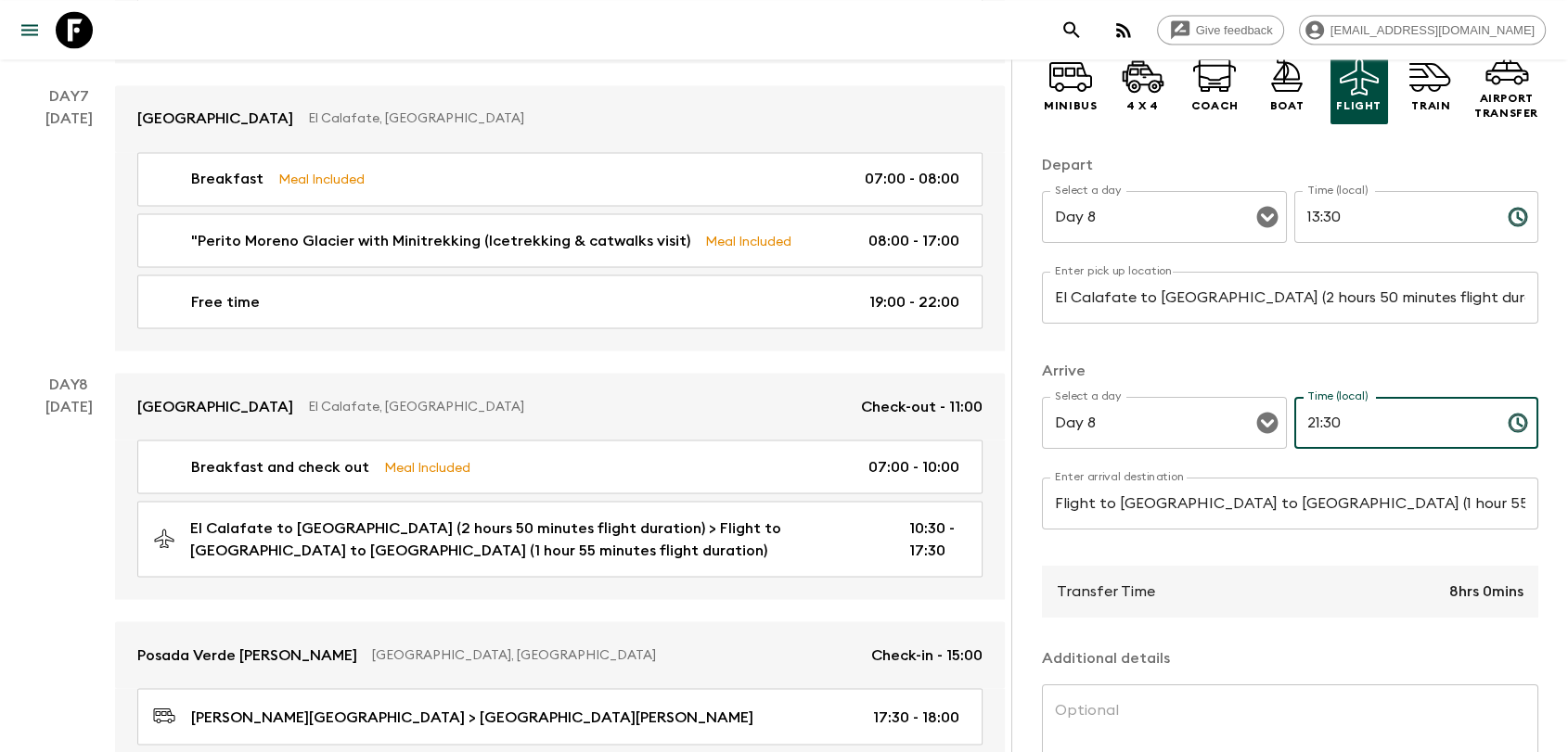
scroll to position [309, 0]
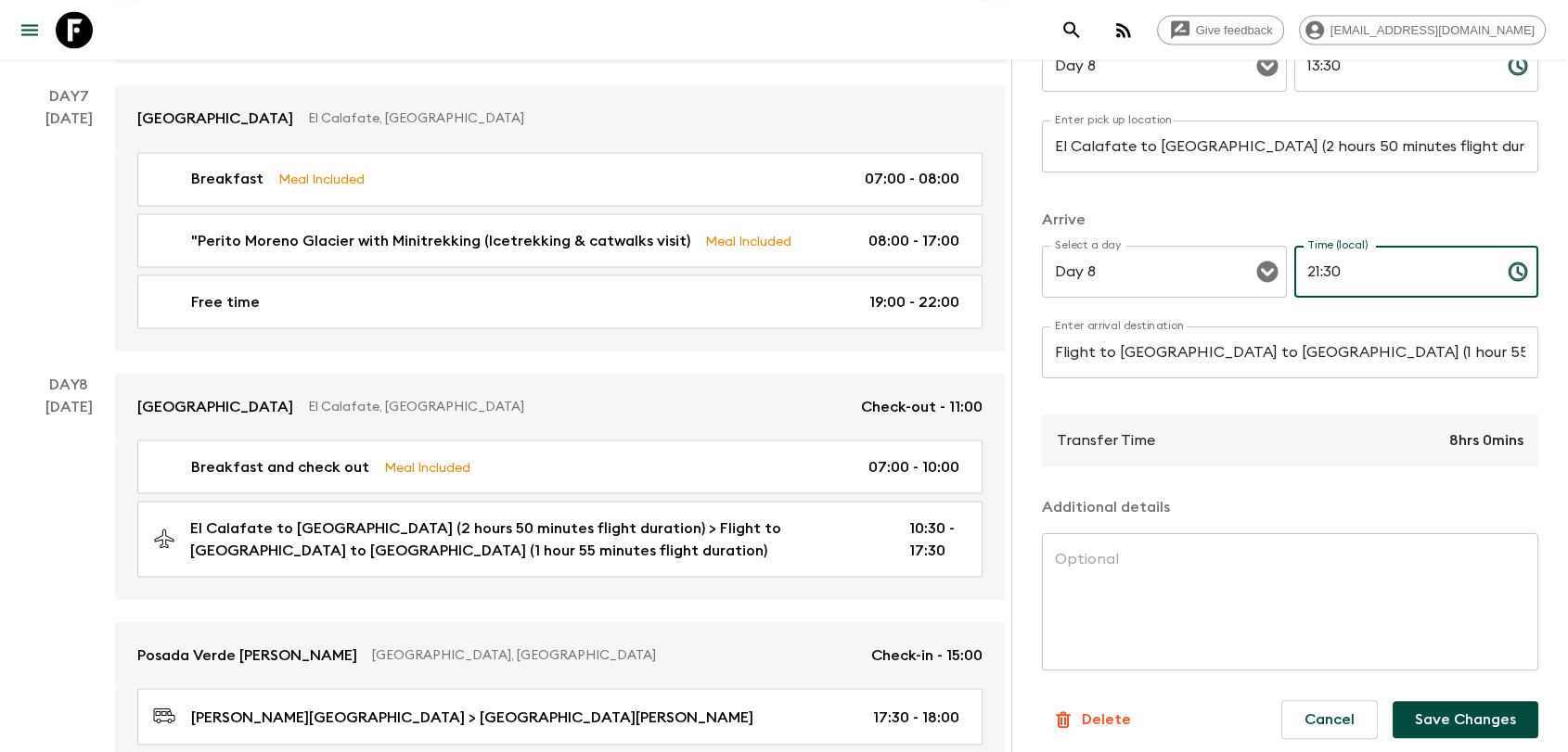
type input "21:30"
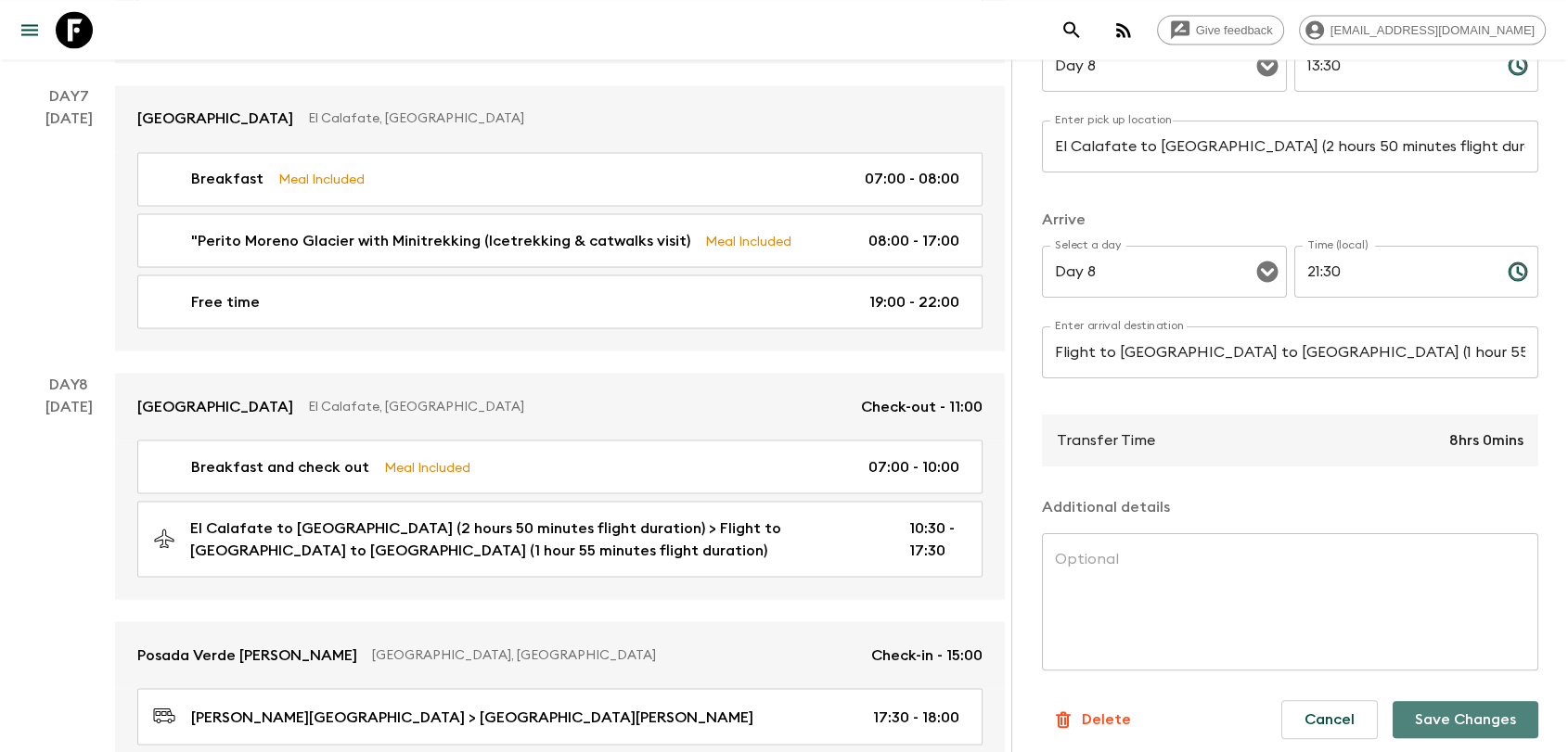
click at [1447, 719] on button "Save Changes" at bounding box center [1466, 720] width 146 height 37
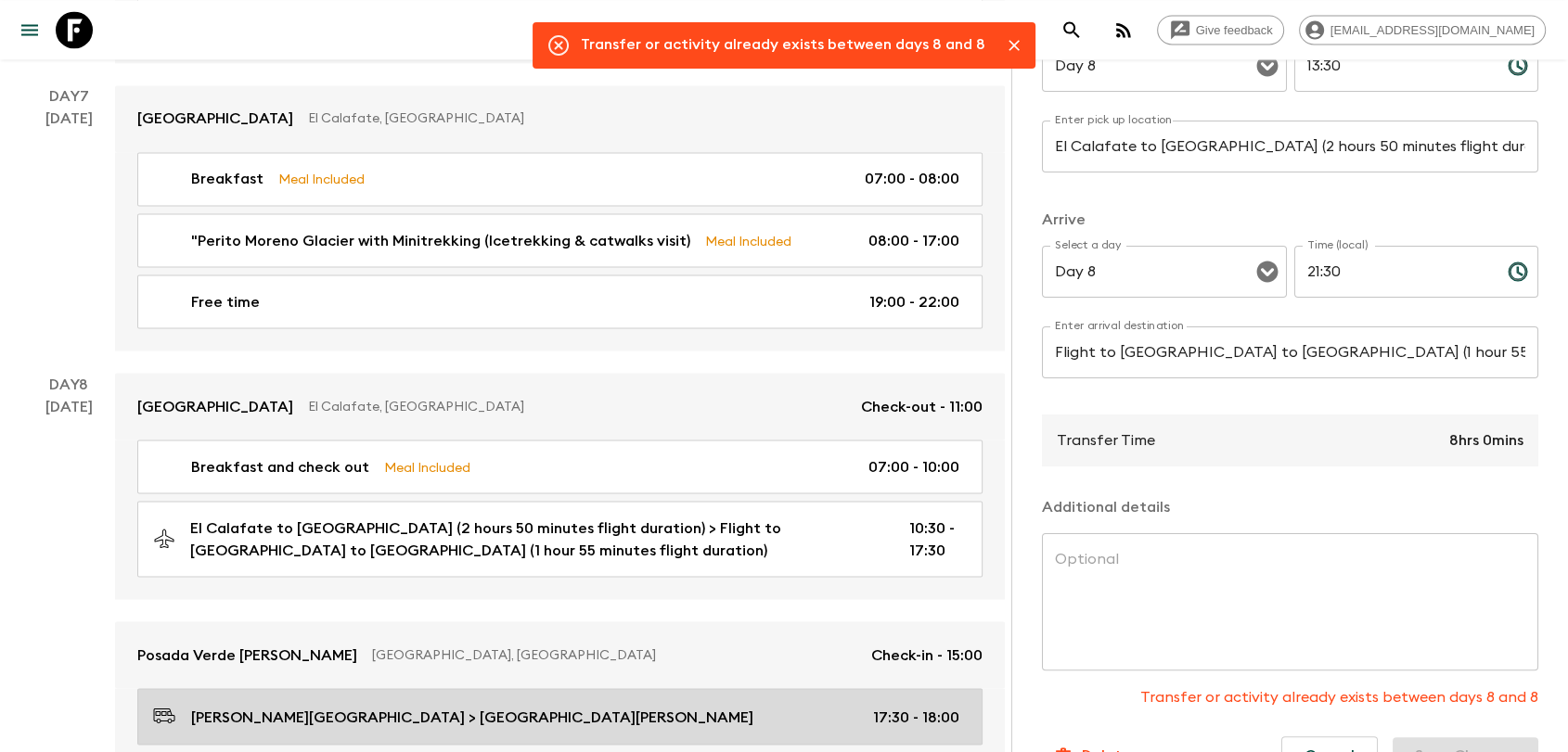
click at [835, 704] on div "[PERSON_NAME][GEOGRAPHIC_DATA] > [GEOGRAPHIC_DATA][PERSON_NAME] 17:30 - 18:00" at bounding box center [555, 716] width 806 height 25
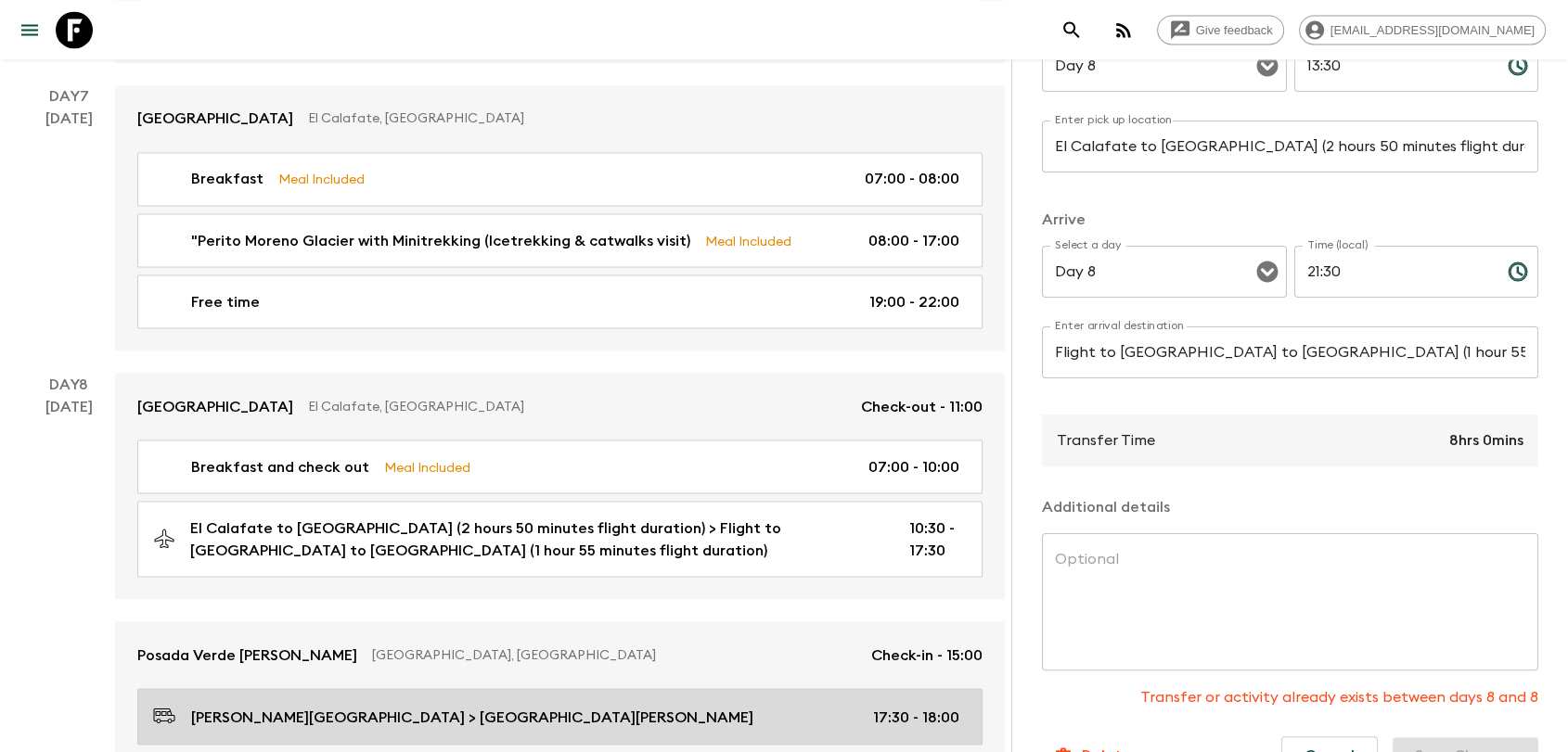
type input "[PERSON_NAME][GEOGRAPHIC_DATA]"
type input "Posada Verde [PERSON_NAME]"
type input "17:30"
type input "18:00"
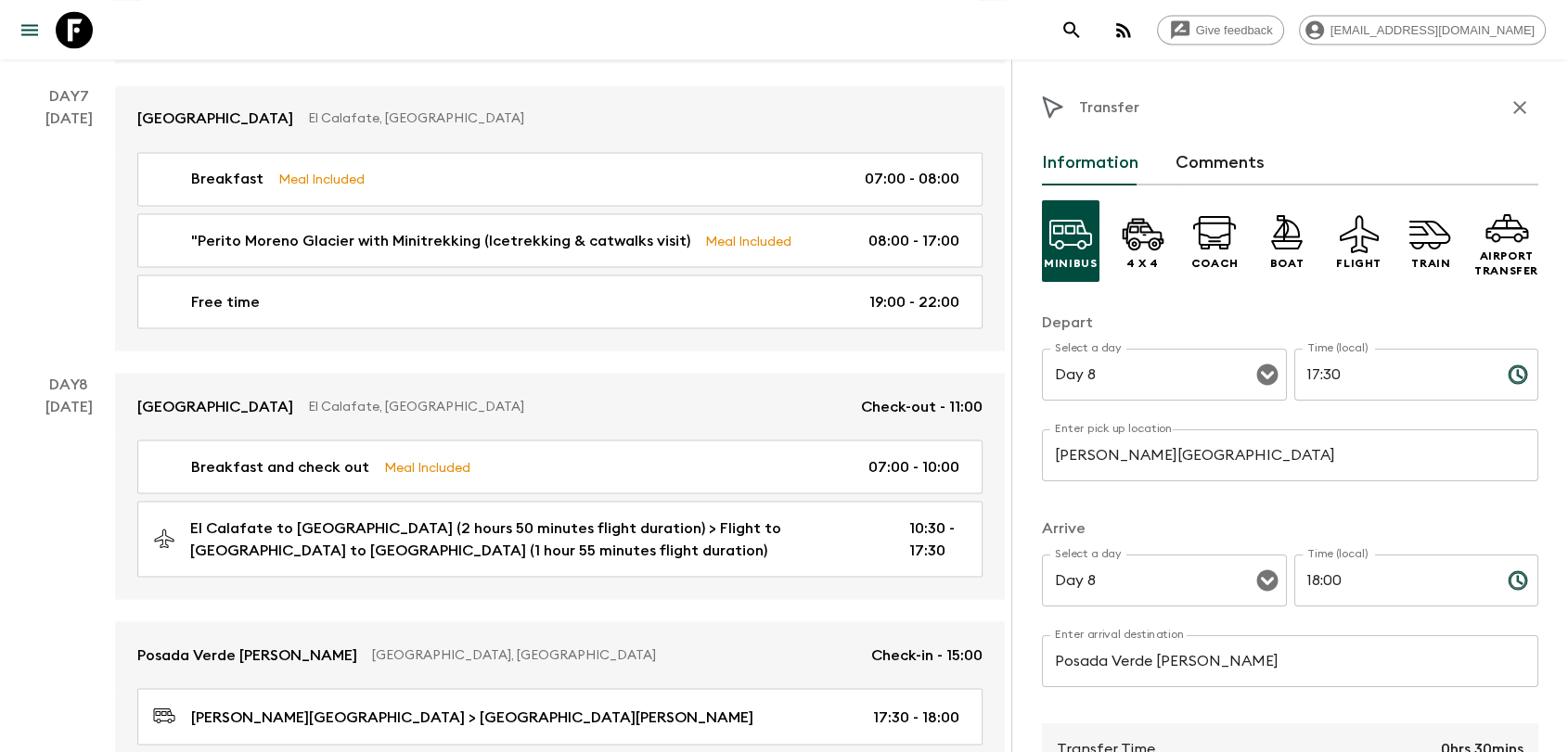
drag, startPoint x: 1330, startPoint y: 355, endPoint x: 1284, endPoint y: 375, distance: 50.2
click at [1284, 375] on div "Select a day Day 8 Select a day ​ Time (local) 17:30 Time (local) ​" at bounding box center [1290, 385] width 496 height 73
drag, startPoint x: 1308, startPoint y: 373, endPoint x: 1295, endPoint y: 375, distance: 13.2
click at [1295, 375] on input "17:30" at bounding box center [1394, 374] width 199 height 52
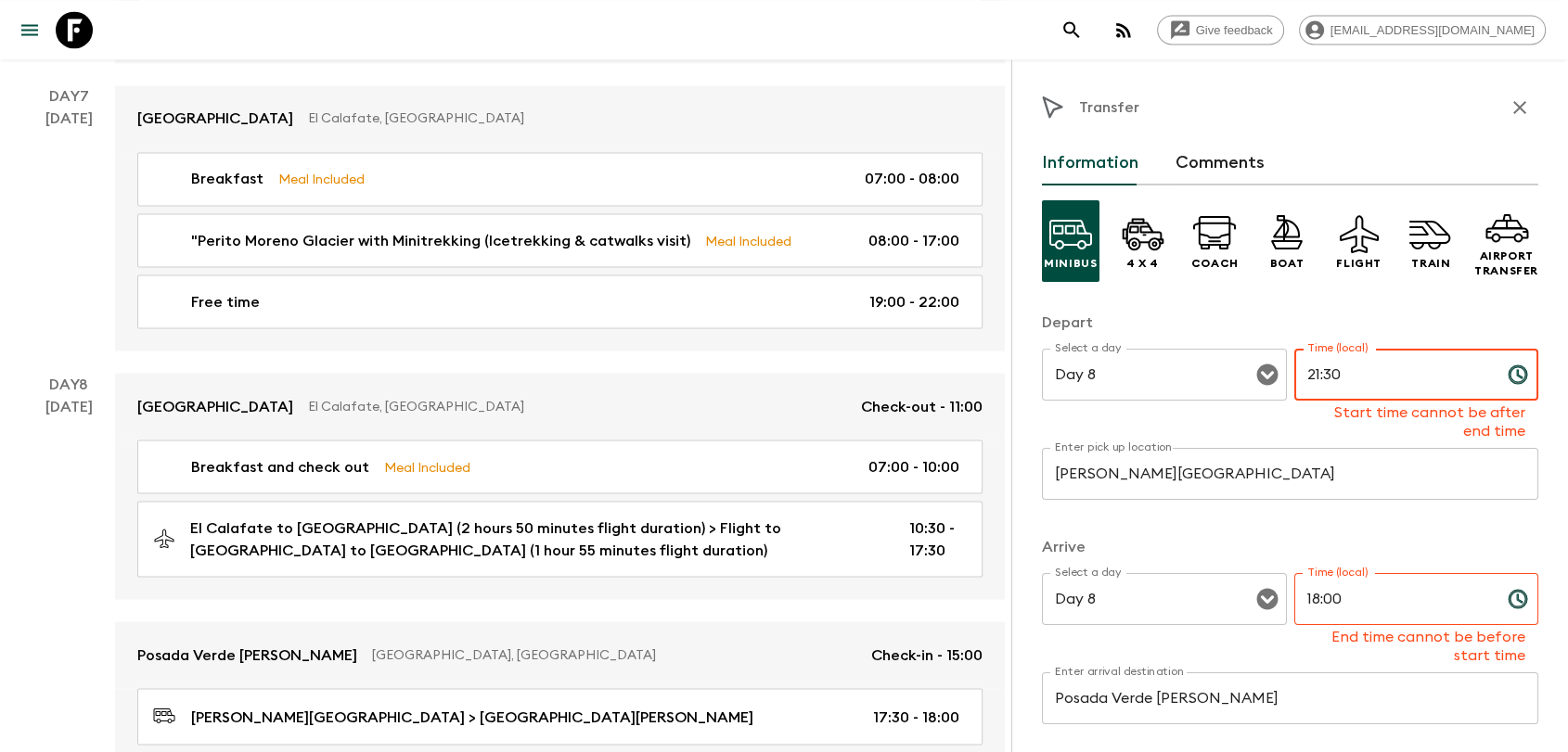
type input "21:30"
drag, startPoint x: 1309, startPoint y: 603, endPoint x: 1295, endPoint y: 609, distance: 15.2
click at [1295, 609] on input "18:00" at bounding box center [1394, 598] width 199 height 52
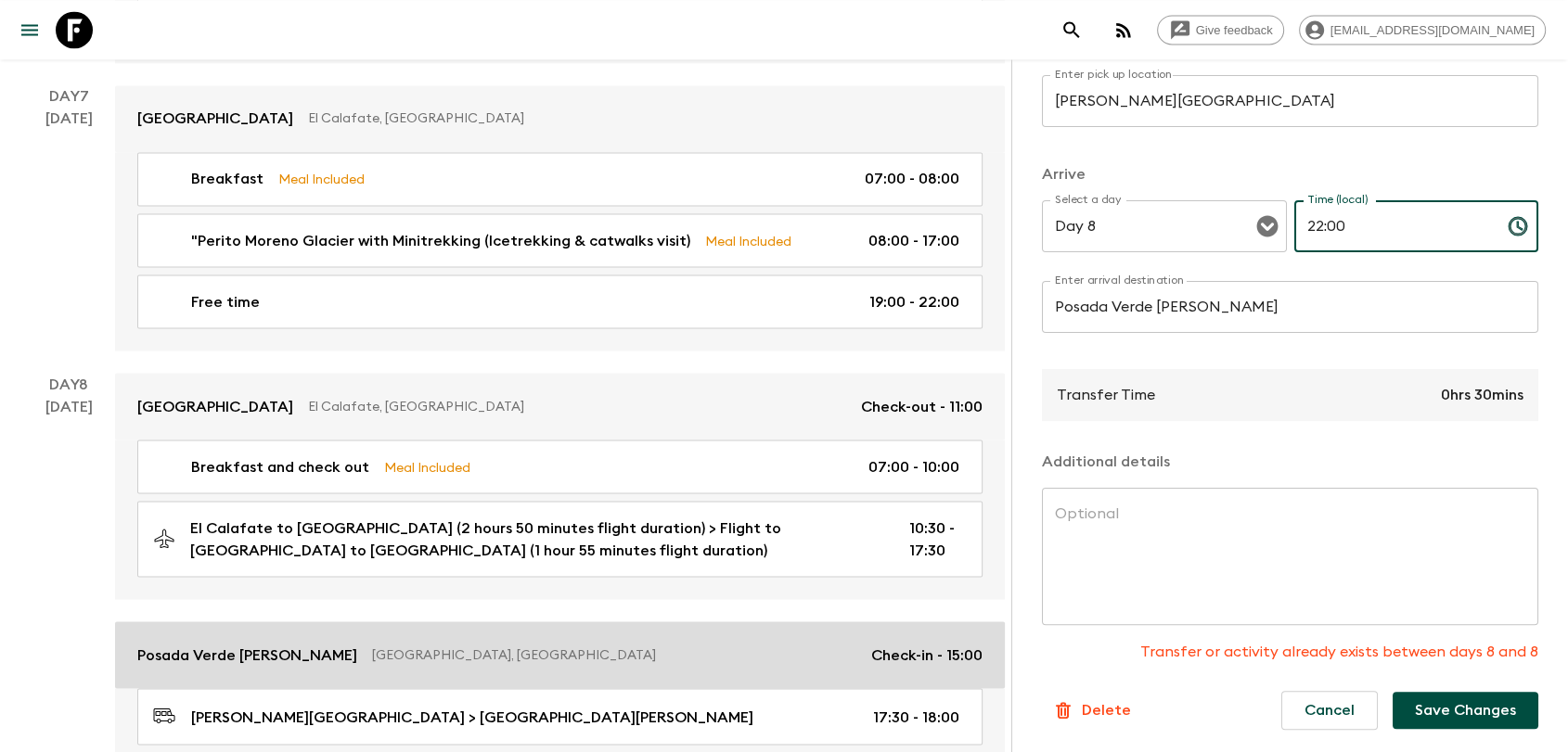
scroll to position [3401, 0]
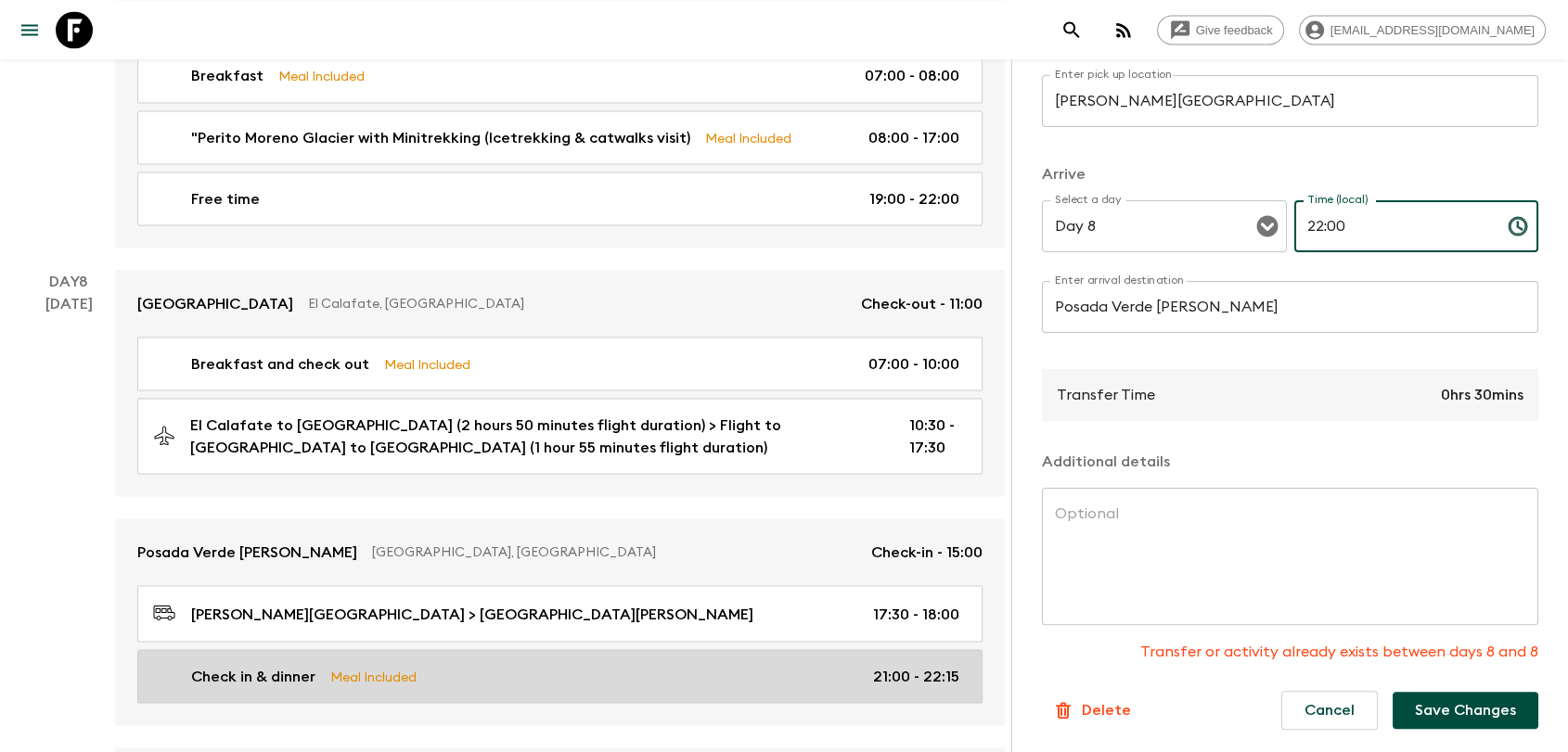
type input "22:00"
click at [858, 665] on div "Check in & dinner Meal Included 21:00 - 22:15" at bounding box center [555, 676] width 806 height 22
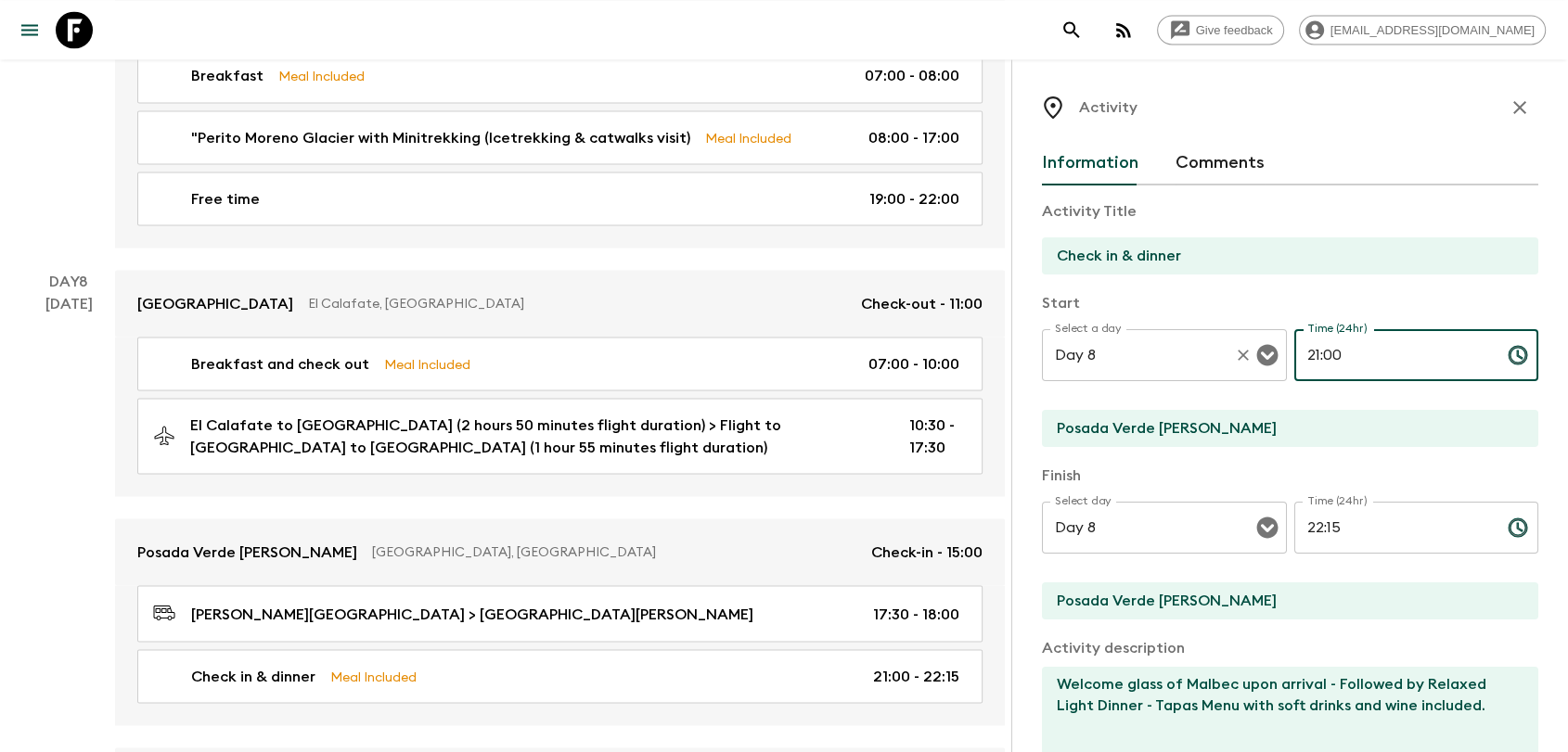
drag, startPoint x: 1354, startPoint y: 366, endPoint x: 1210, endPoint y: 394, distance: 146.7
click at [1249, 366] on div "Select a day Day 8 Select a day ​ Time (24hr) 21:00 Time (24hr) ​" at bounding box center [1290, 366] width 496 height 73
type input "22:00"
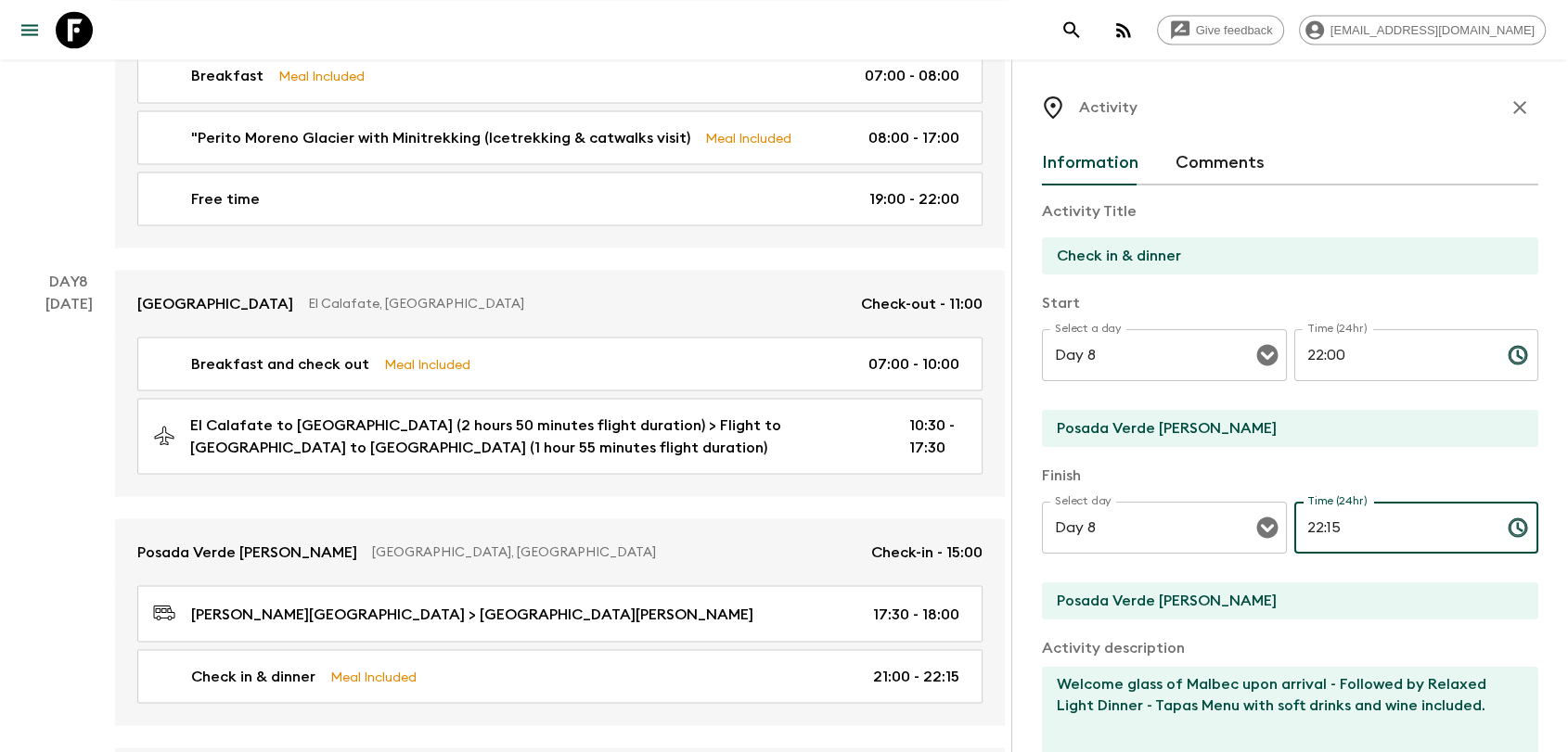
drag, startPoint x: 1351, startPoint y: 521, endPoint x: 1285, endPoint y: 529, distance: 66.5
click at [1294, 529] on input "22:15" at bounding box center [1394, 527] width 199 height 52
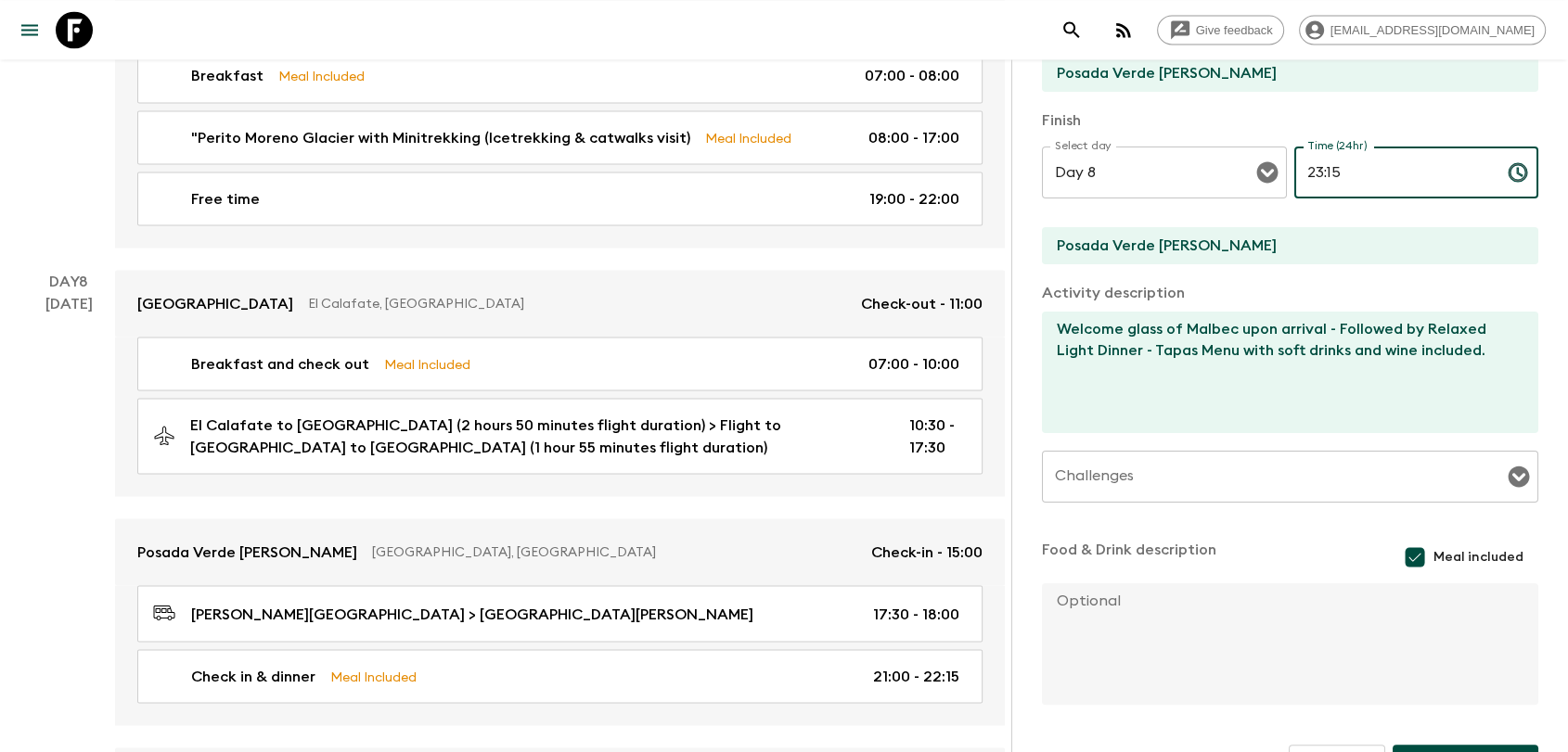
scroll to position [410, 0]
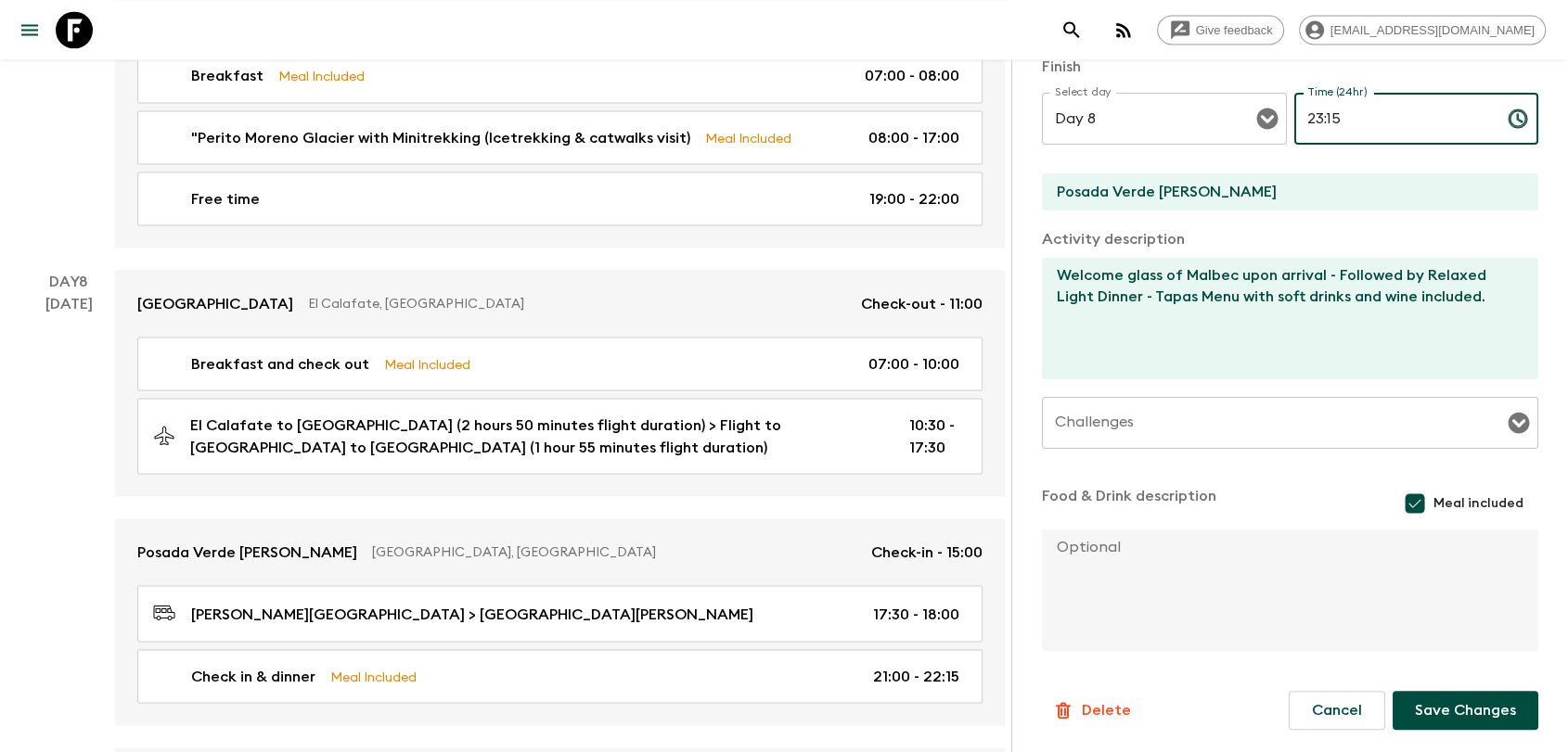
type input "23:15"
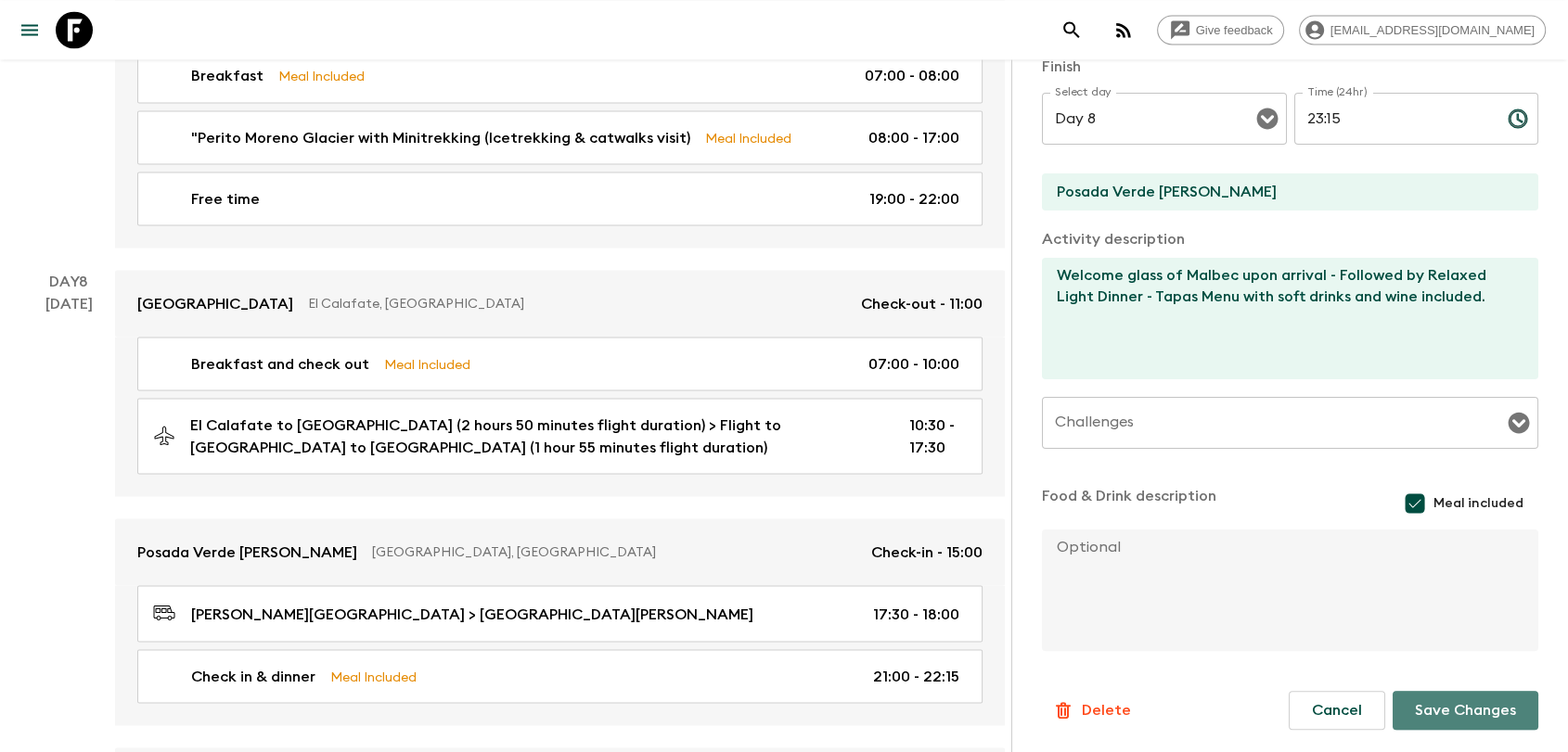
click at [1441, 715] on button "Save Changes" at bounding box center [1466, 711] width 146 height 39
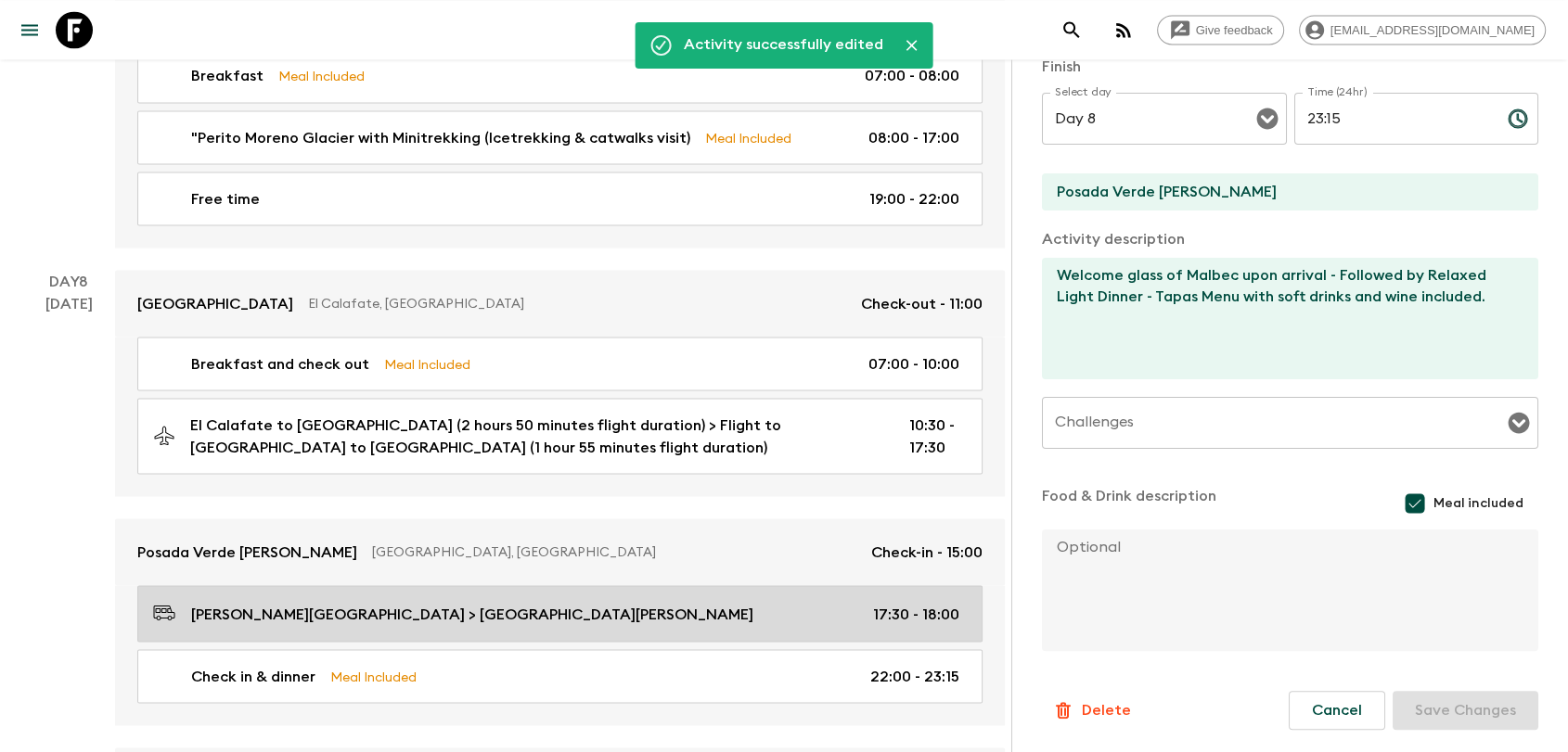
click at [927, 603] on p "17:30 - 18:00" at bounding box center [916, 614] width 86 height 22
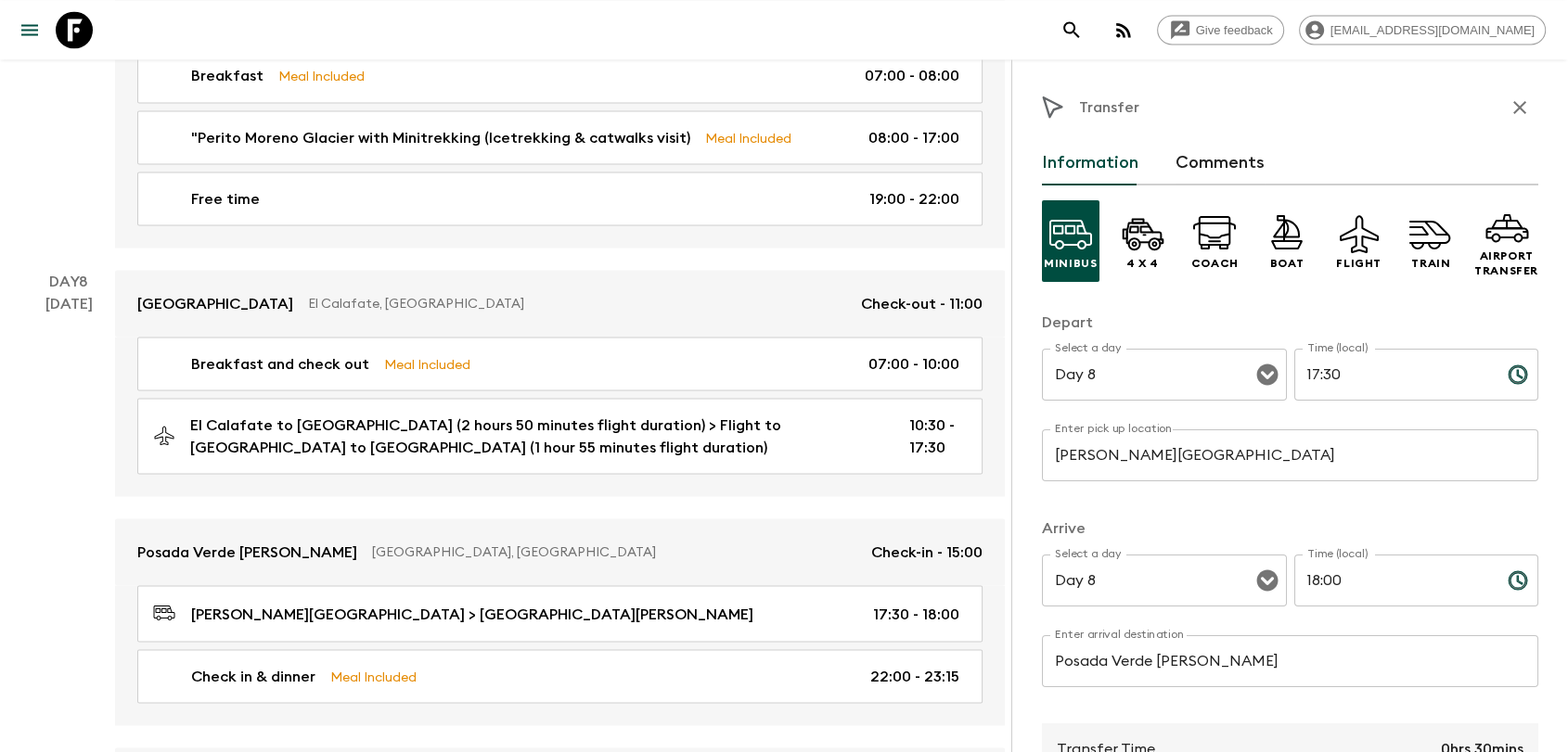
drag, startPoint x: 1341, startPoint y: 372, endPoint x: 1295, endPoint y: 378, distance: 46.4
click at [1295, 378] on input "17:30" at bounding box center [1394, 374] width 199 height 52
type input "21:30"
drag, startPoint x: 1329, startPoint y: 592, endPoint x: 1274, endPoint y: 595, distance: 55.1
click at [1274, 595] on div "Select a day Day 8 Select a day ​ Time (local) 18:00 Time (local) ​" at bounding box center [1290, 591] width 496 height 73
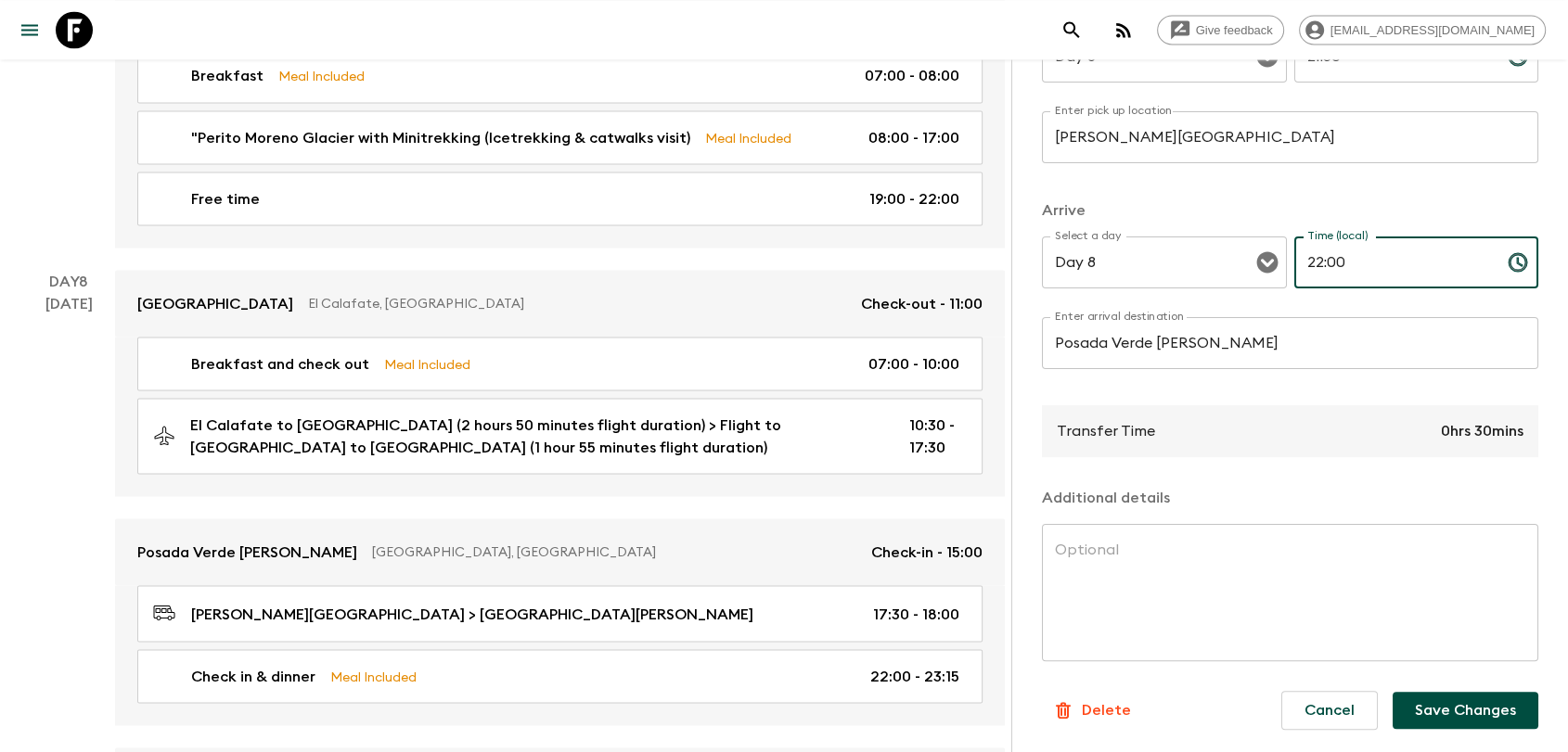
scroll to position [319, 0]
type input "22:00"
click at [1433, 718] on button "Save Changes" at bounding box center [1466, 711] width 146 height 37
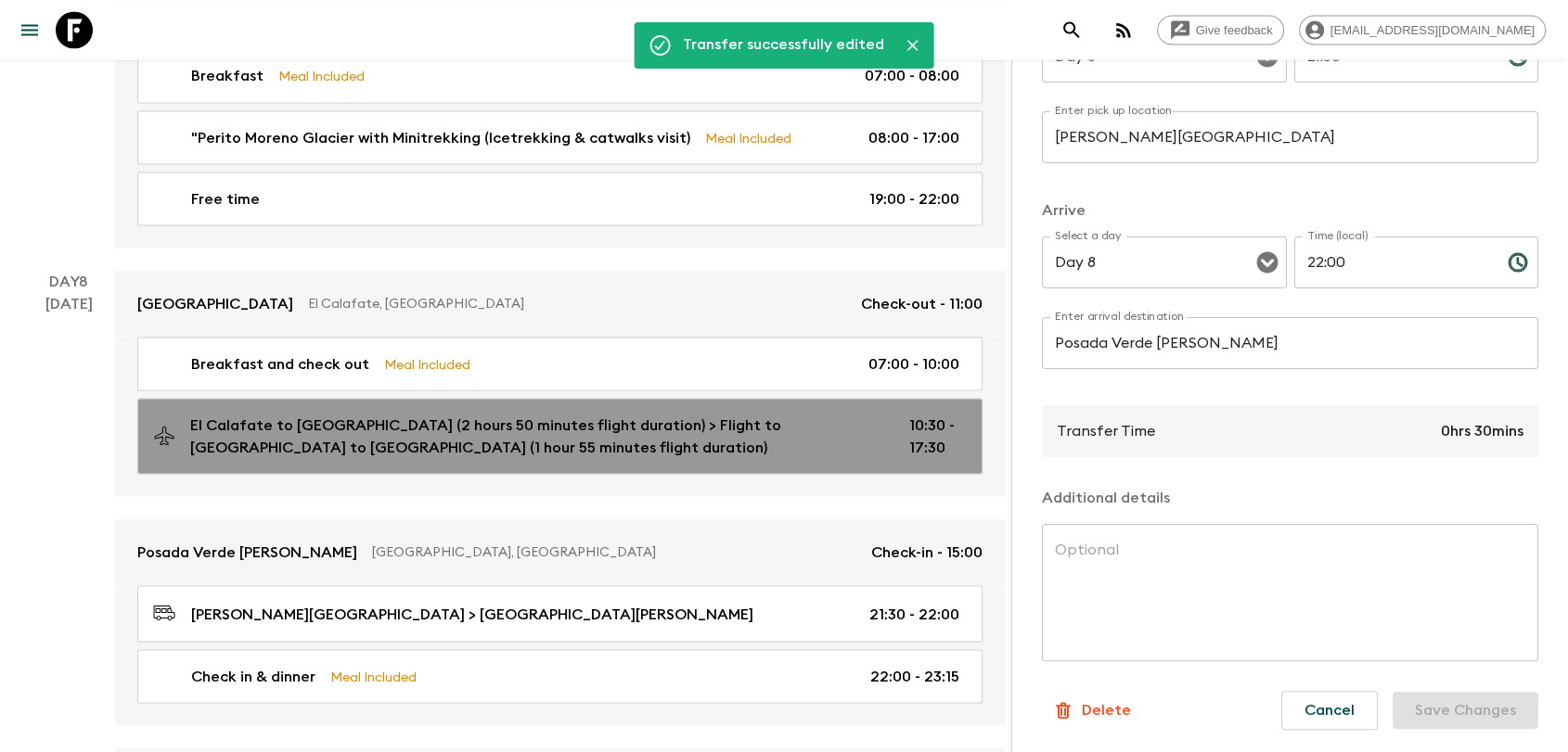
click at [910, 414] on p "10:30 - 17:30" at bounding box center [934, 436] width 50 height 45
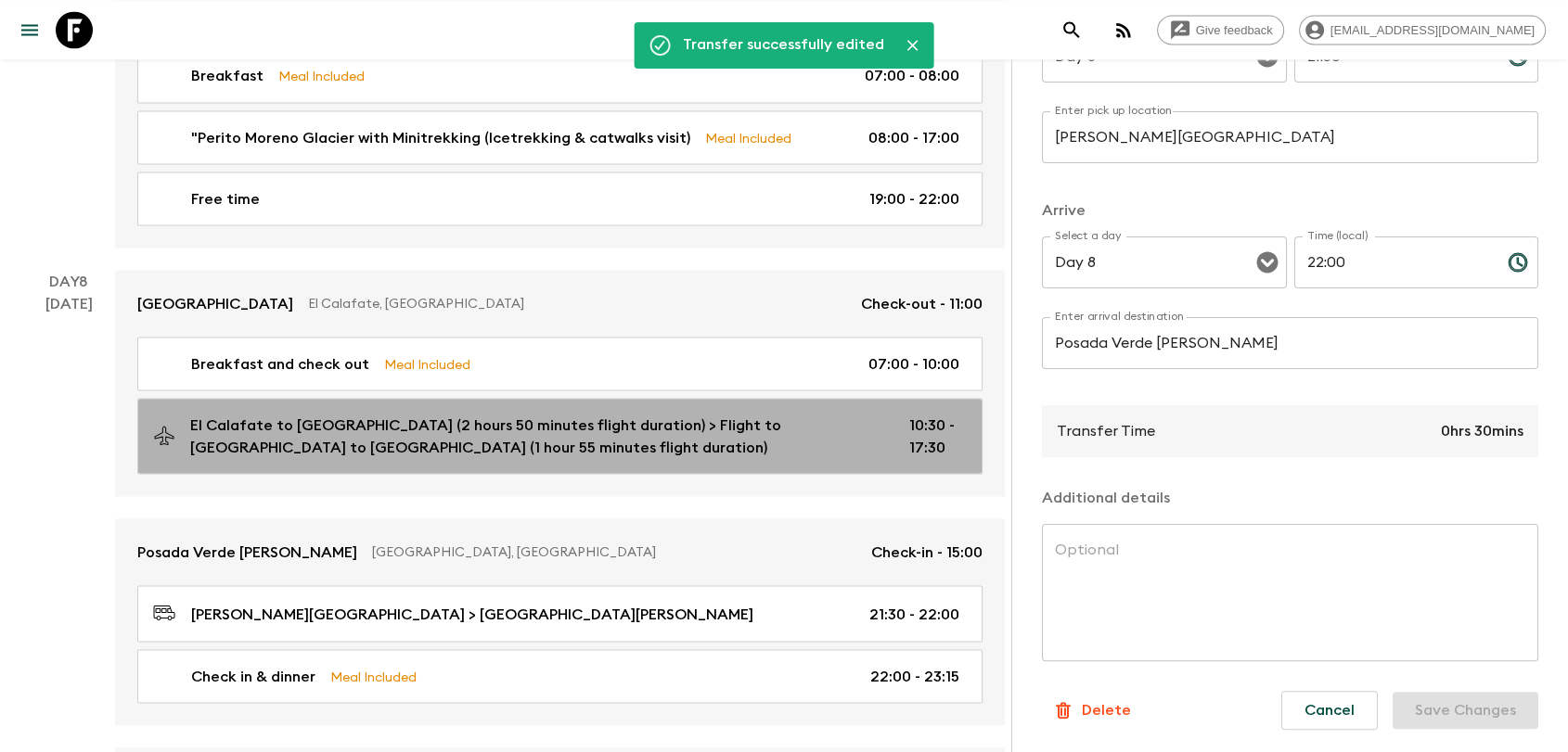
type input "El Calafate to [GEOGRAPHIC_DATA] (2 hours 50 minutes flight duration)"
type input "Flight to [GEOGRAPHIC_DATA] to [GEOGRAPHIC_DATA] (1 hour 55 minutes flight dura…"
type input "10:30"
type input "17:30"
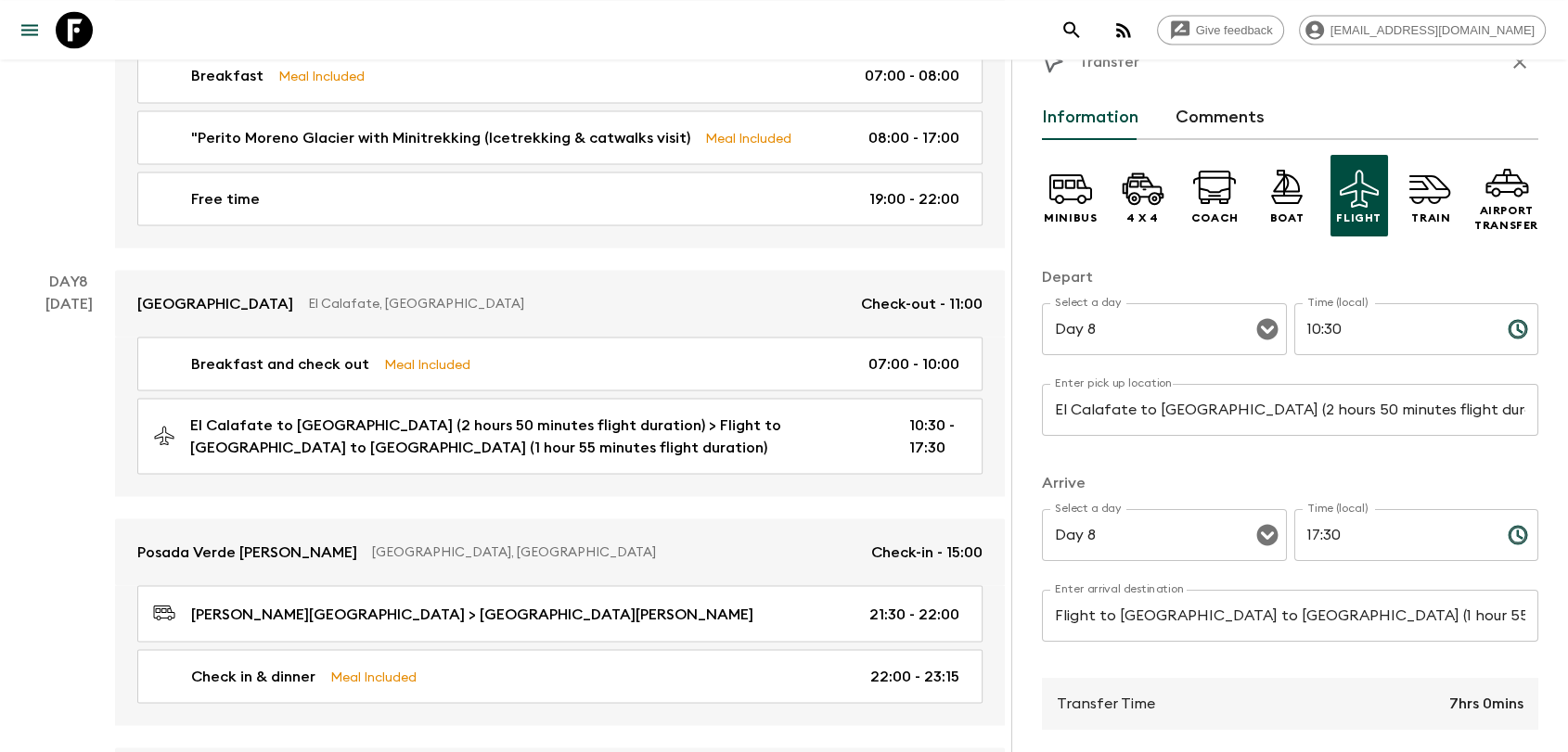
scroll to position [10, 0]
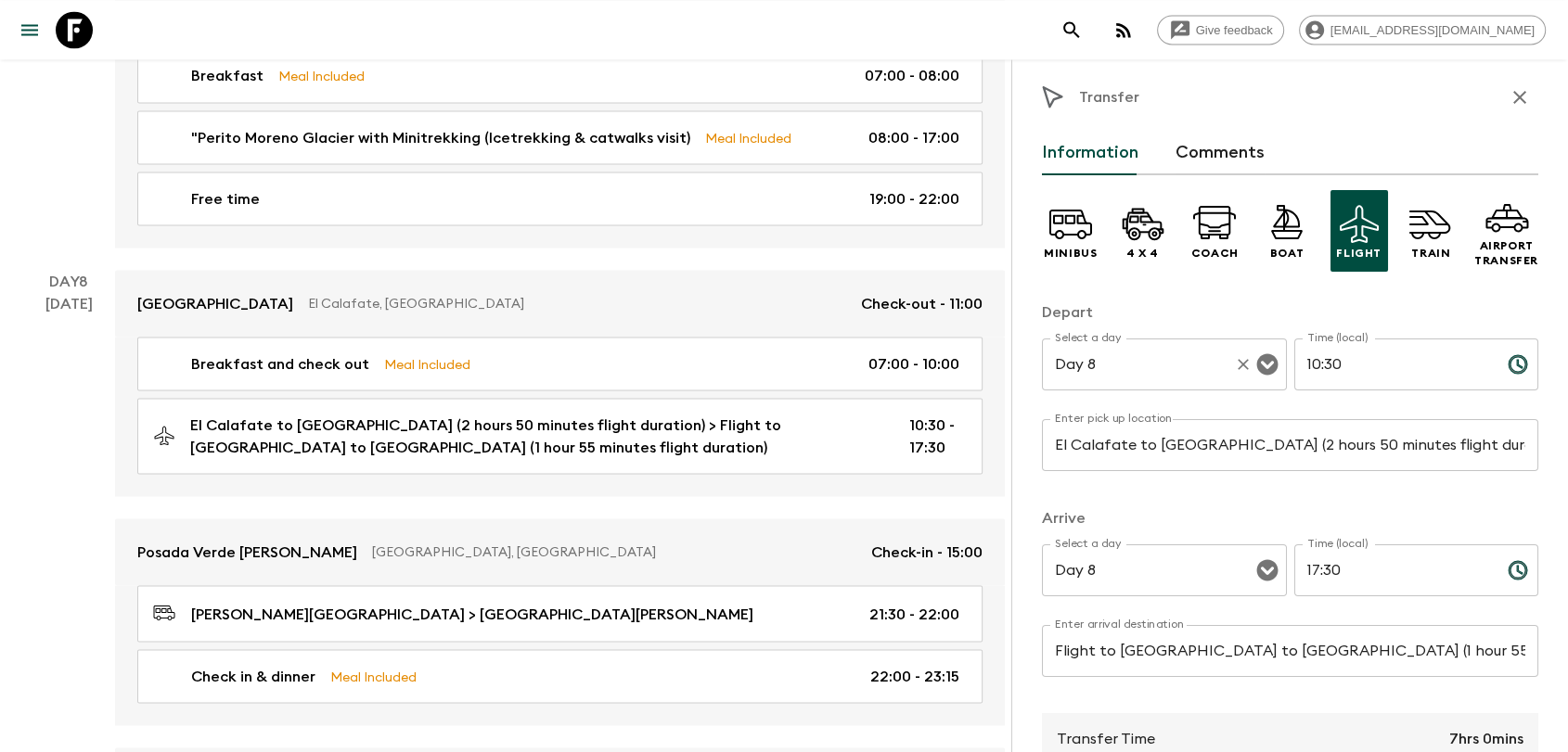
drag, startPoint x: 1352, startPoint y: 361, endPoint x: 1263, endPoint y: 363, distance: 89.0
click at [1263, 363] on div "Select a day Day 8 Select a day ​ Time (local) 10:30 Time (local) ​" at bounding box center [1290, 376] width 496 height 73
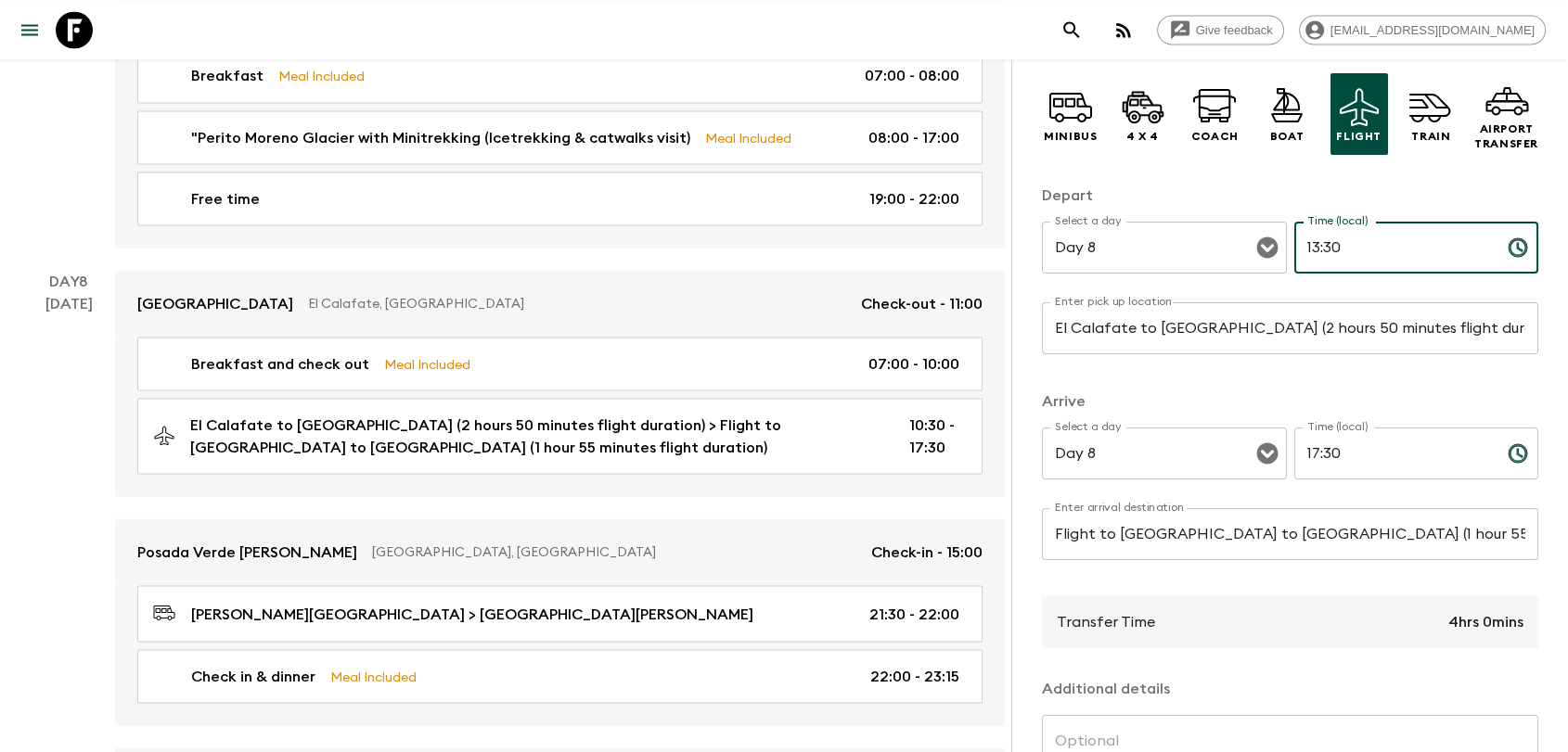
scroll to position [216, 0]
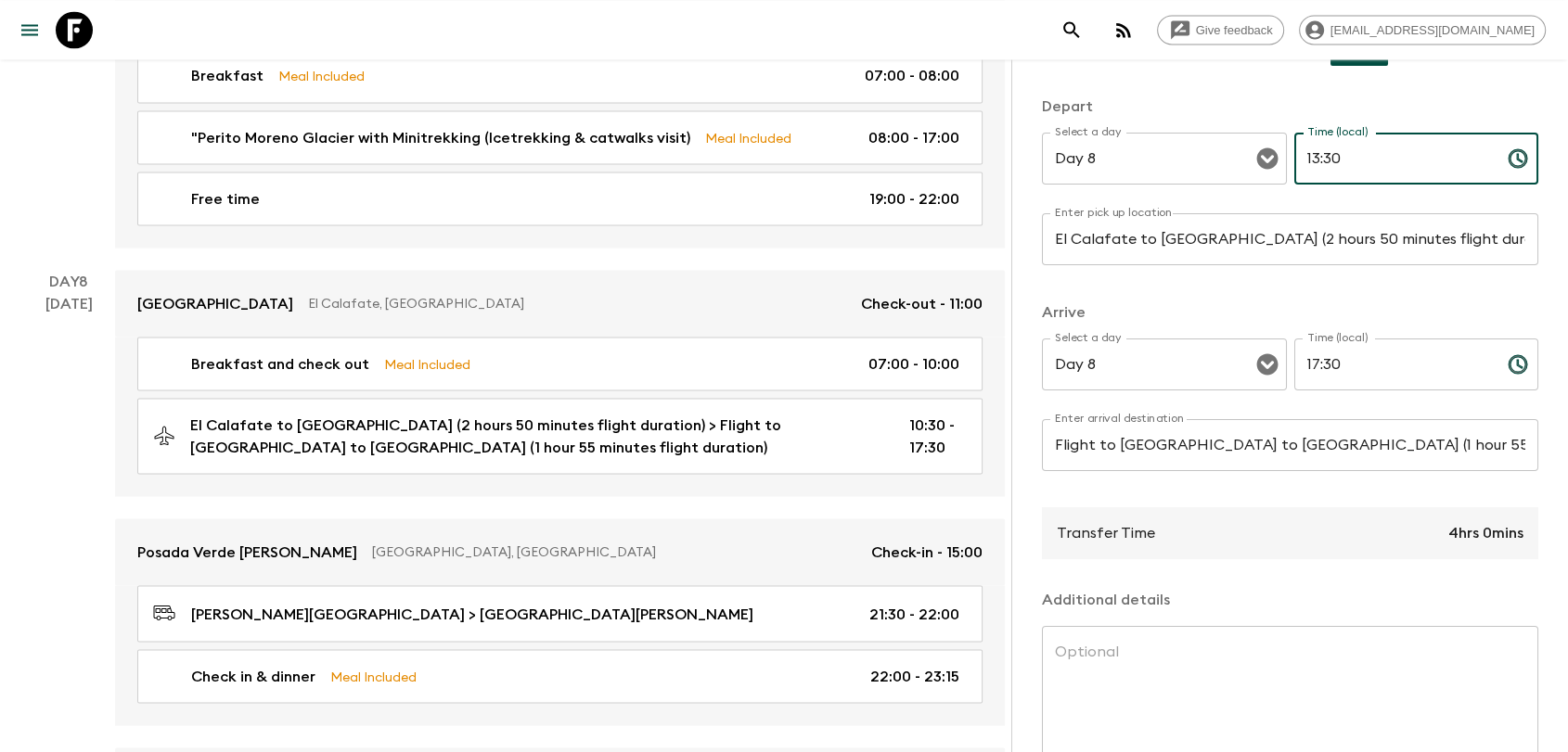
type input "13:30"
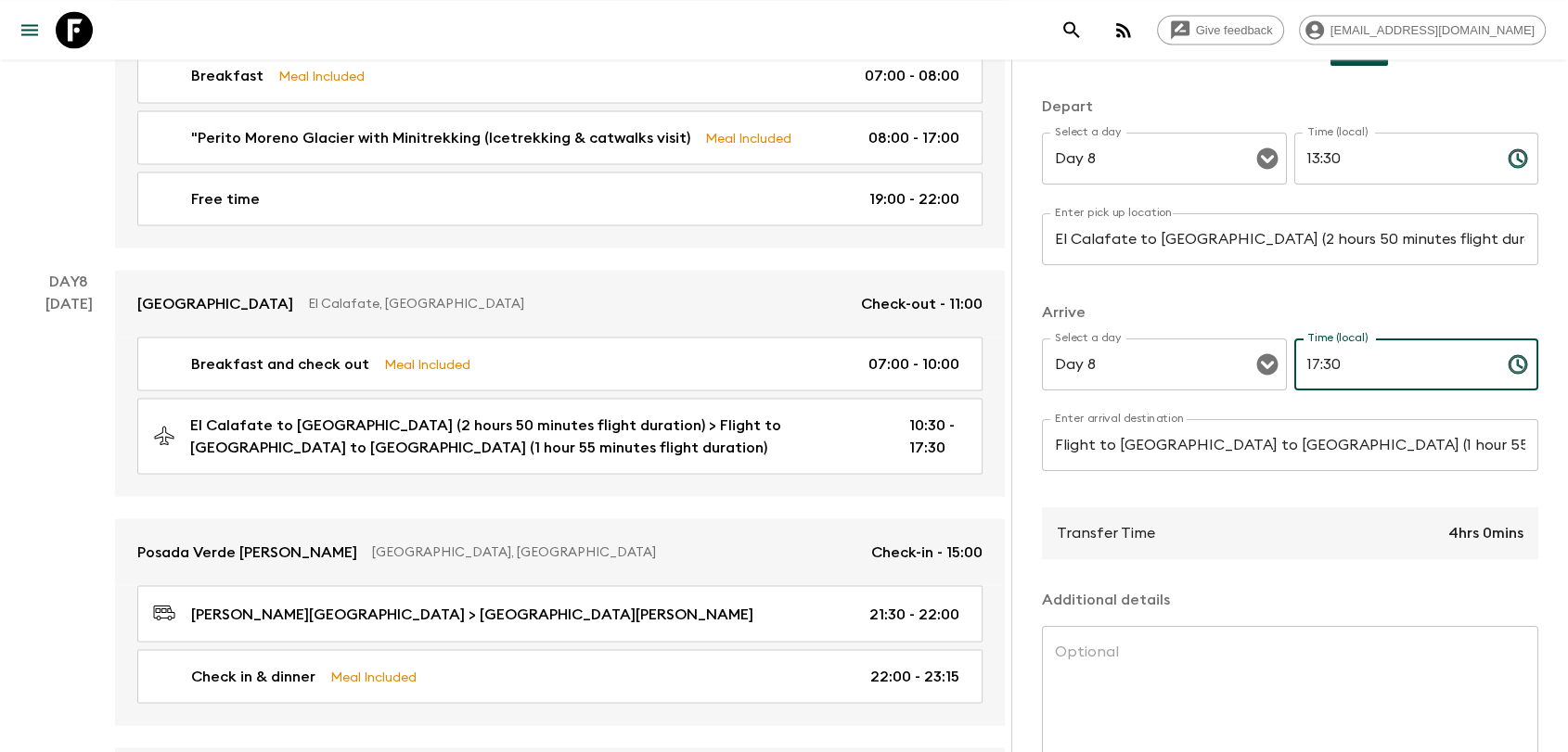
drag, startPoint x: 1314, startPoint y: 364, endPoint x: 1281, endPoint y: 365, distance: 33.0
click at [1281, 365] on div "Select a day Day 8 Select a day ​ Time (local) 17:30 Time (local) ​" at bounding box center [1290, 376] width 496 height 73
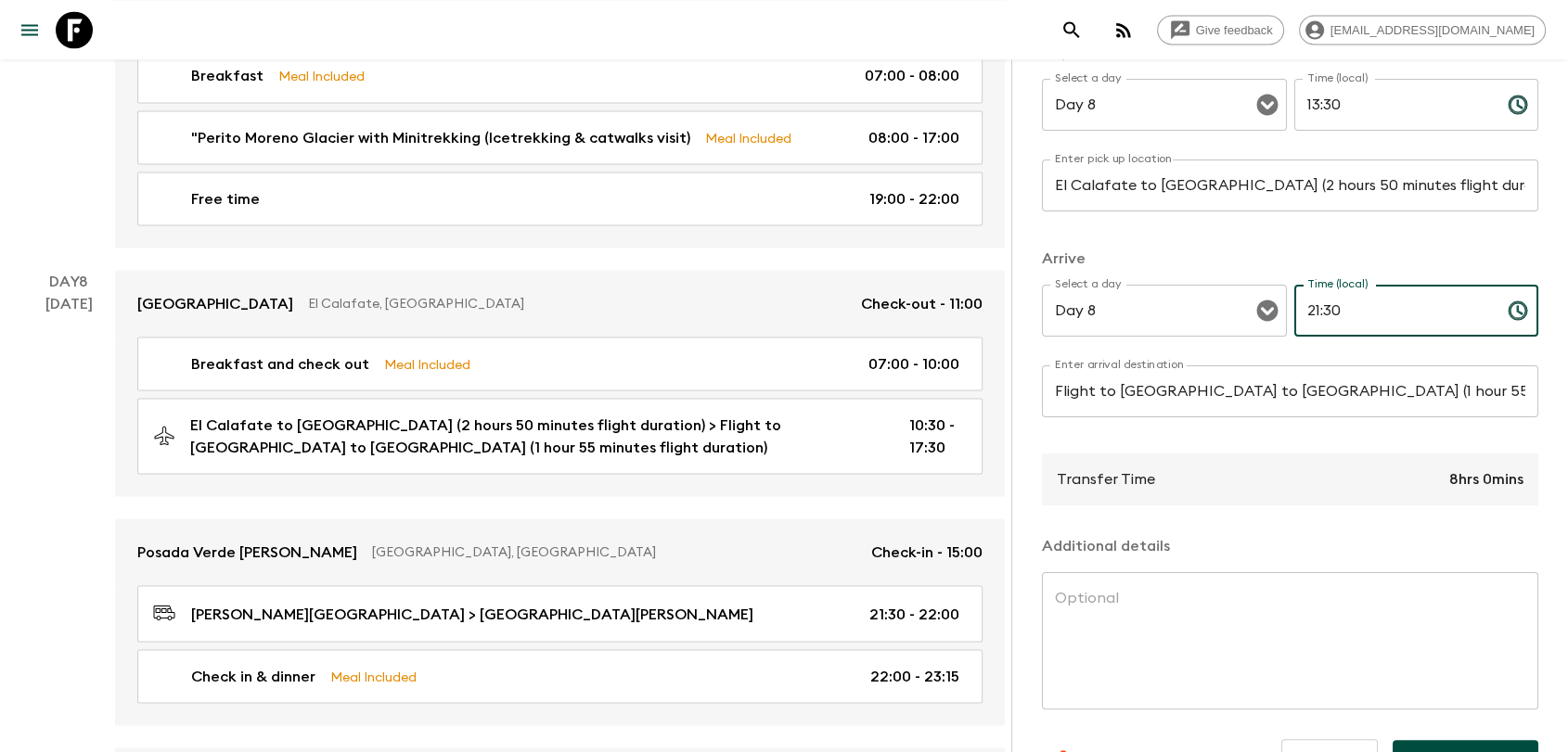
scroll to position [319, 0]
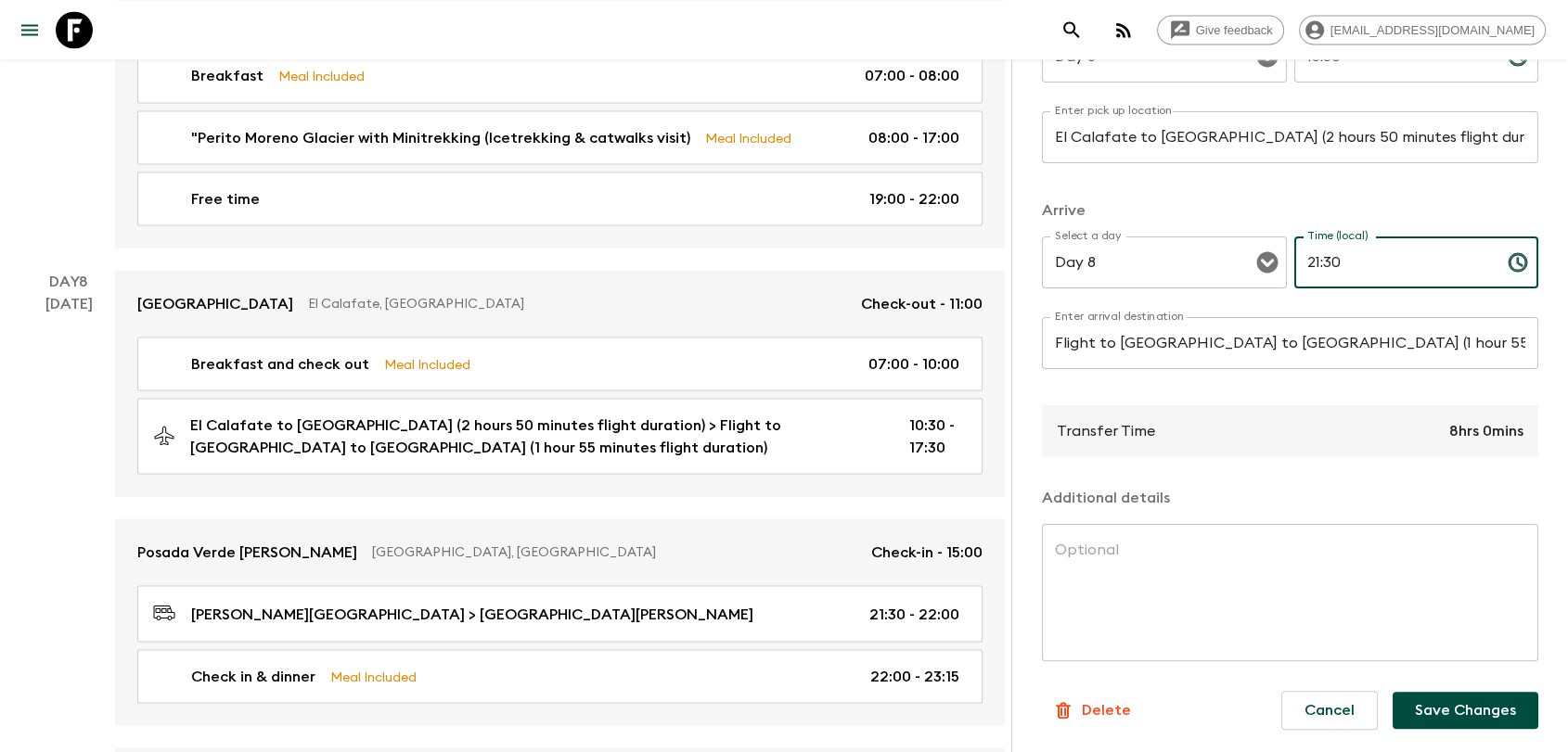
type input "21:30"
click at [1420, 719] on button "Save Changes" at bounding box center [1466, 711] width 146 height 37
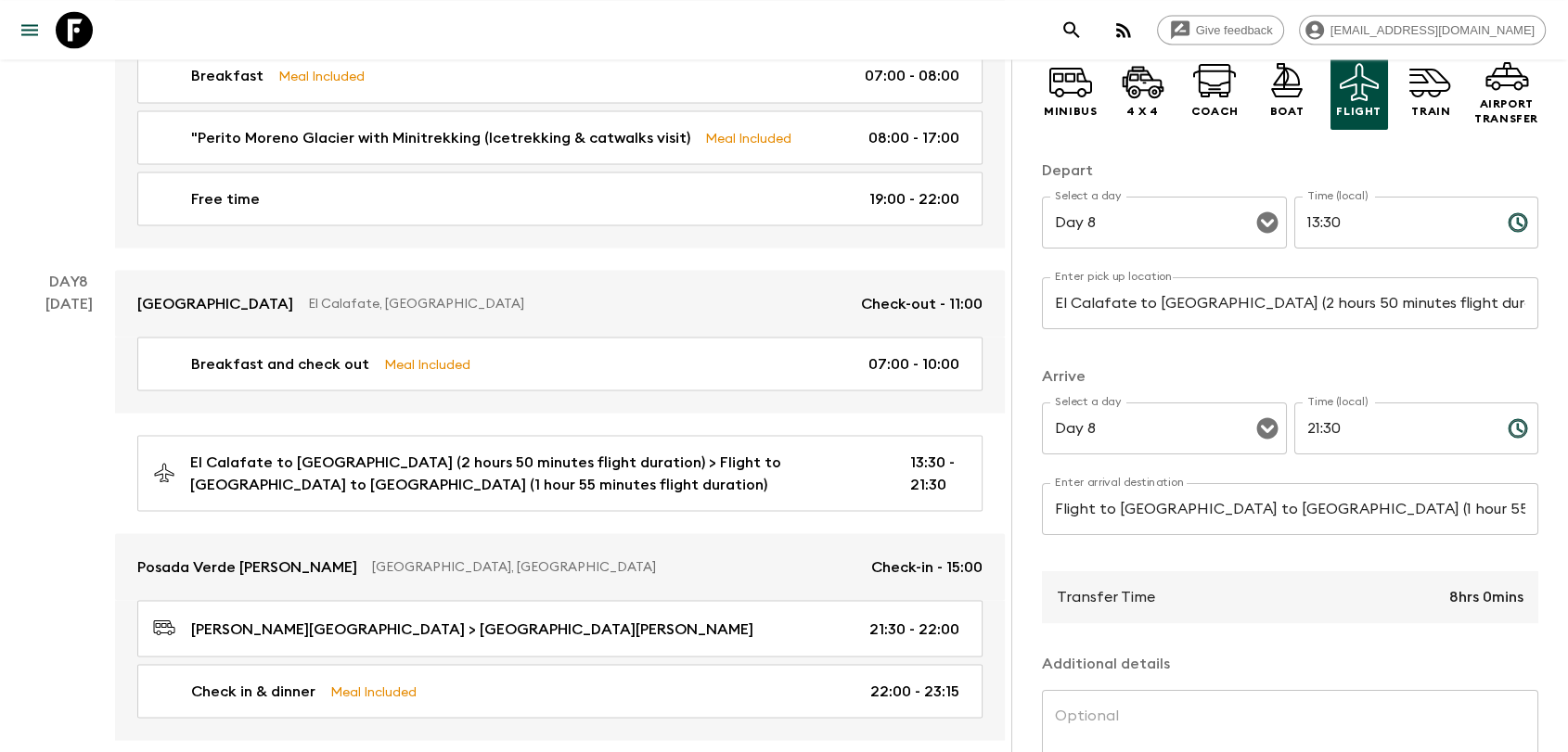
scroll to position [113, 0]
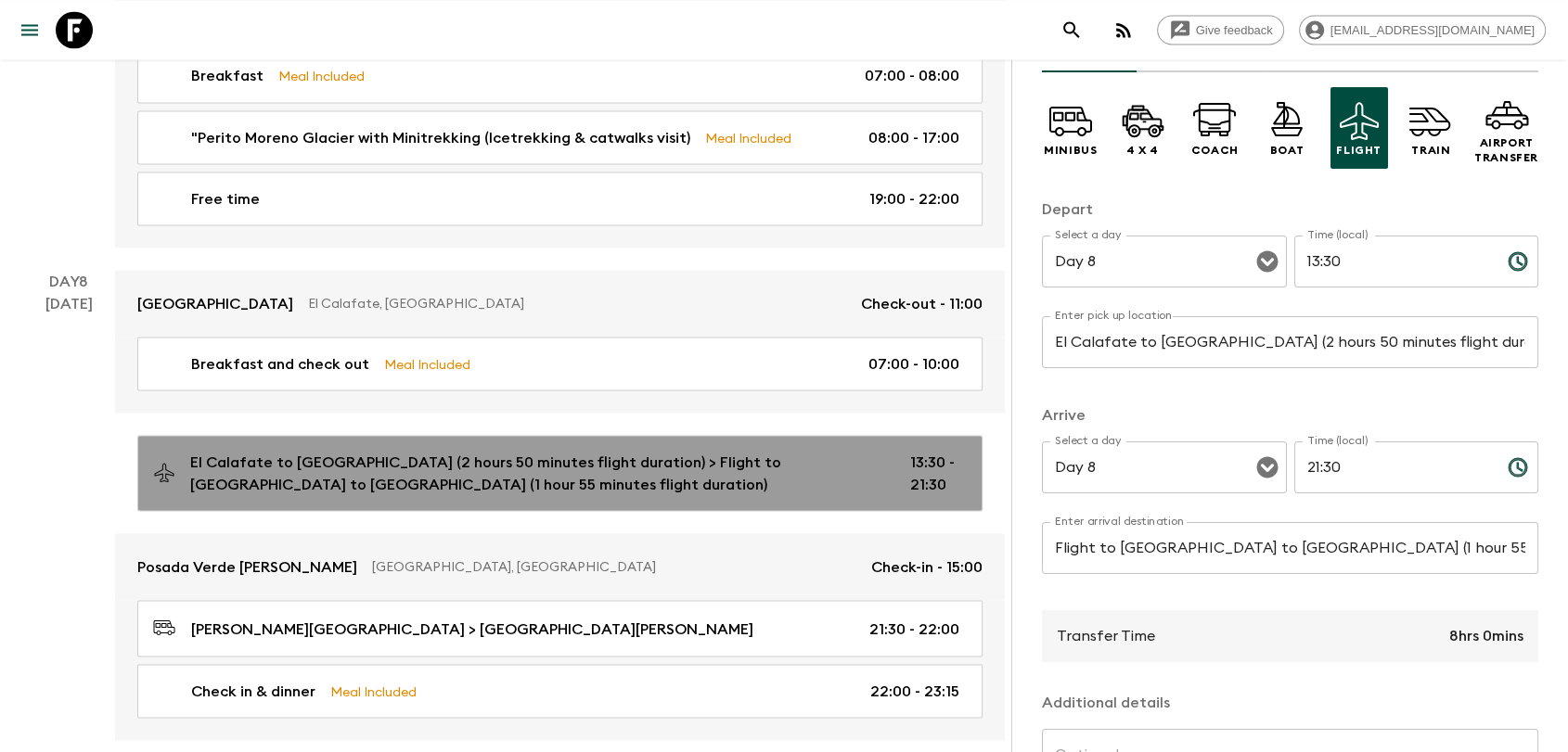
click at [787, 450] on p "El Calafate to [GEOGRAPHIC_DATA] (2 hours 50 minutes flight duration) > Flight …" at bounding box center [535, 473] width 689 height 45
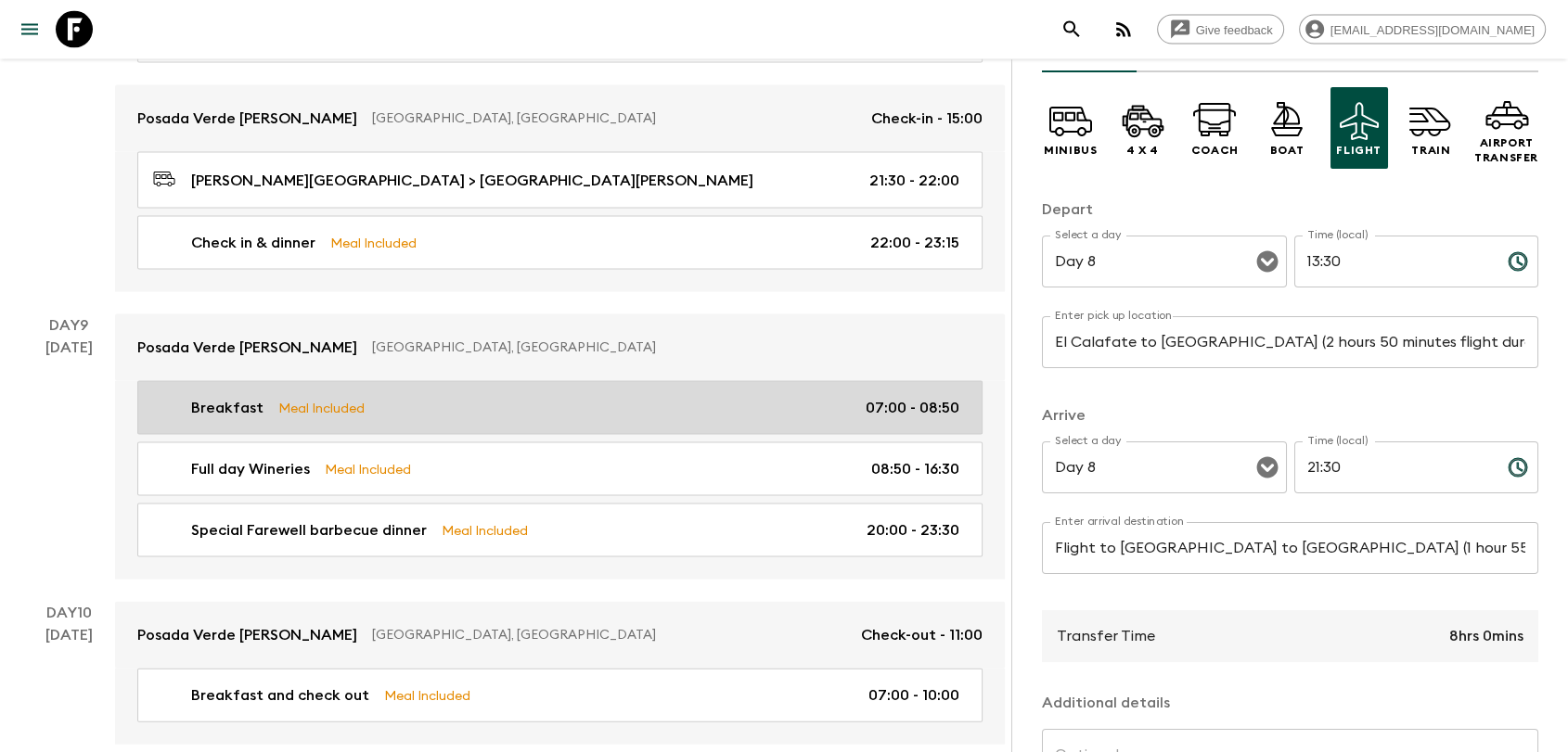
scroll to position [3868, 0]
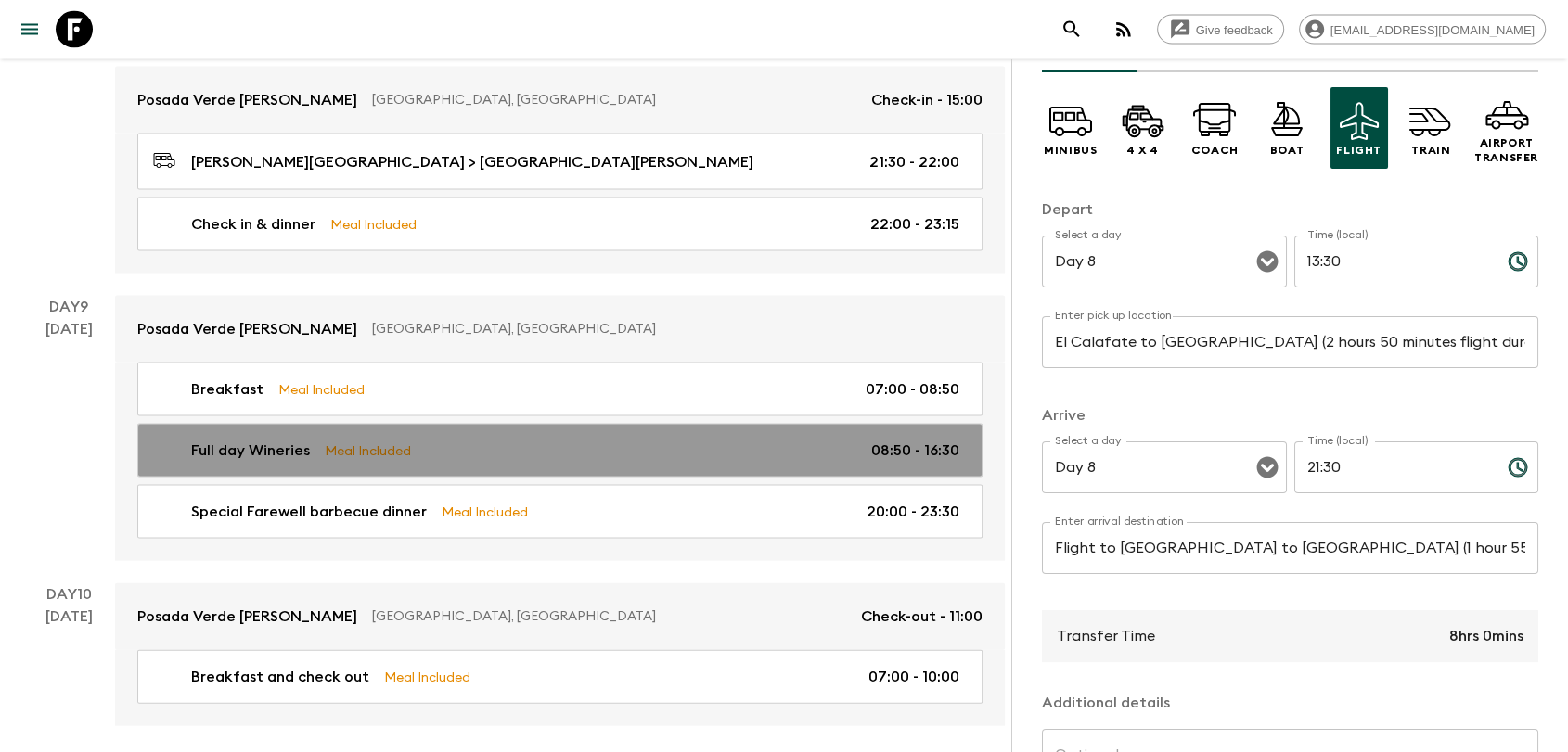
click at [525, 440] on div "Full day Wineries Meal Included 08:50 - 16:30" at bounding box center [555, 451] width 806 height 22
